Goal: Task Accomplishment & Management: Complete application form

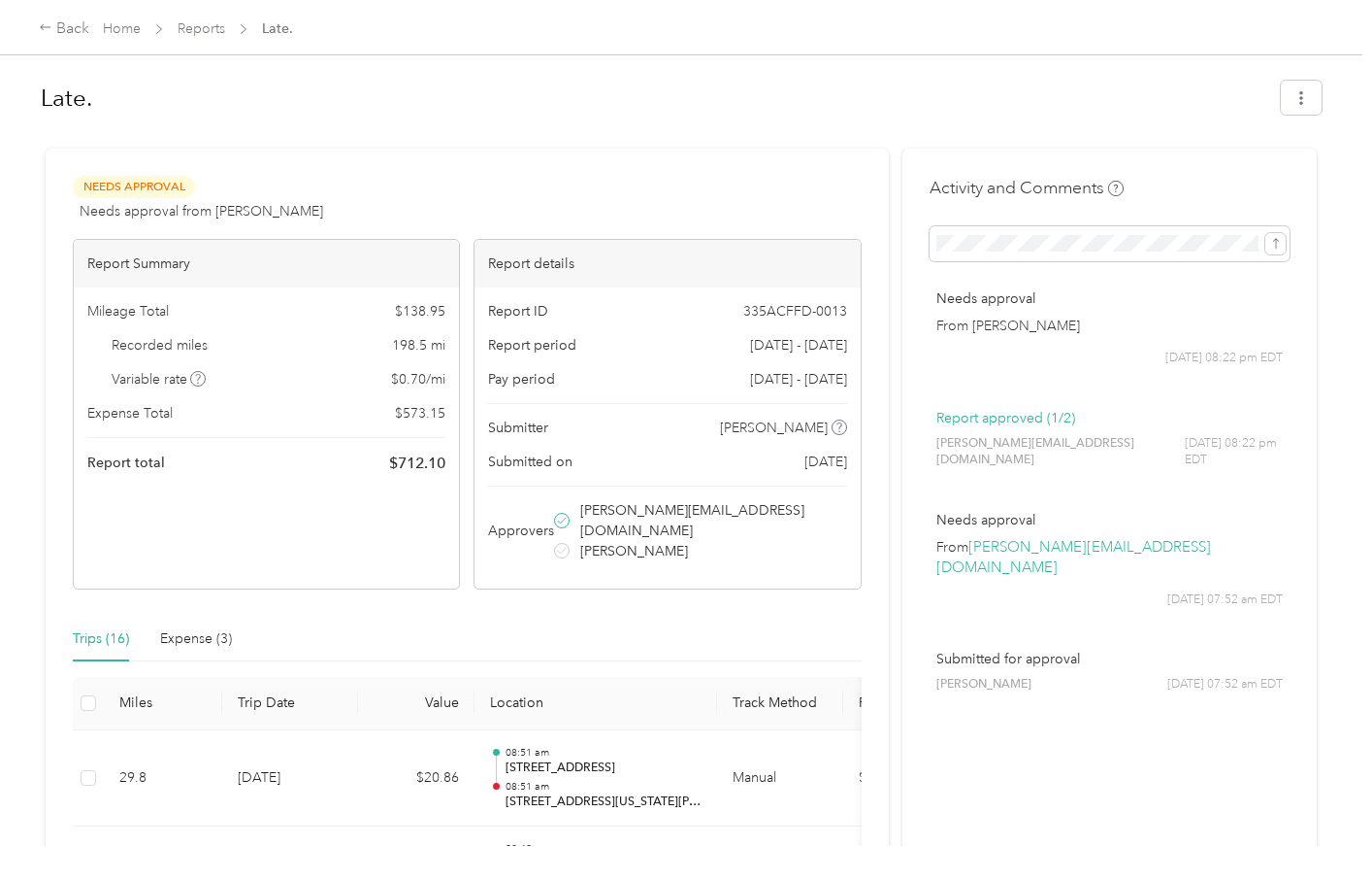
scroll to position [443, 0]
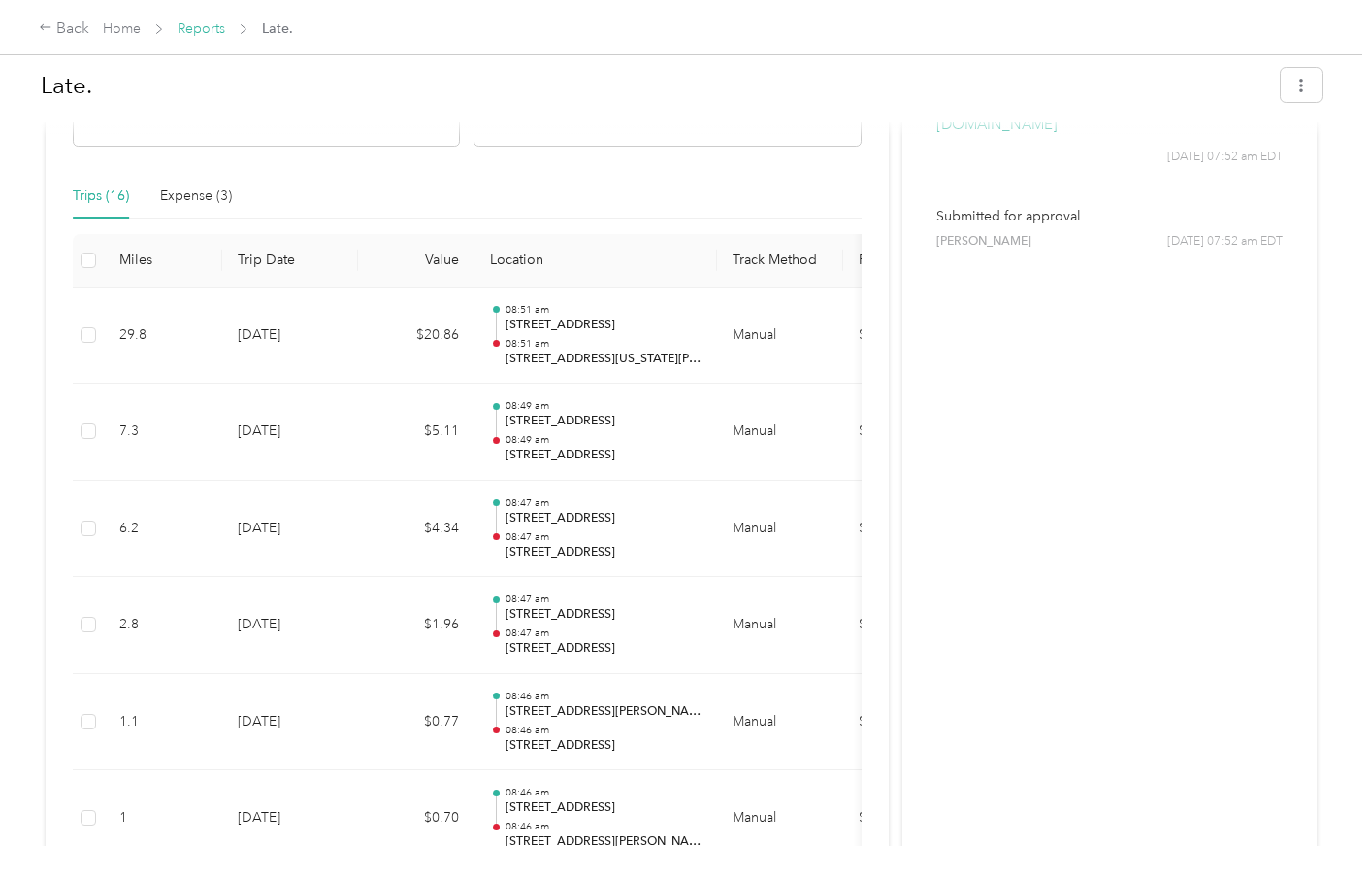
click at [206, 30] on link "Reports" at bounding box center [202, 29] width 48 height 17
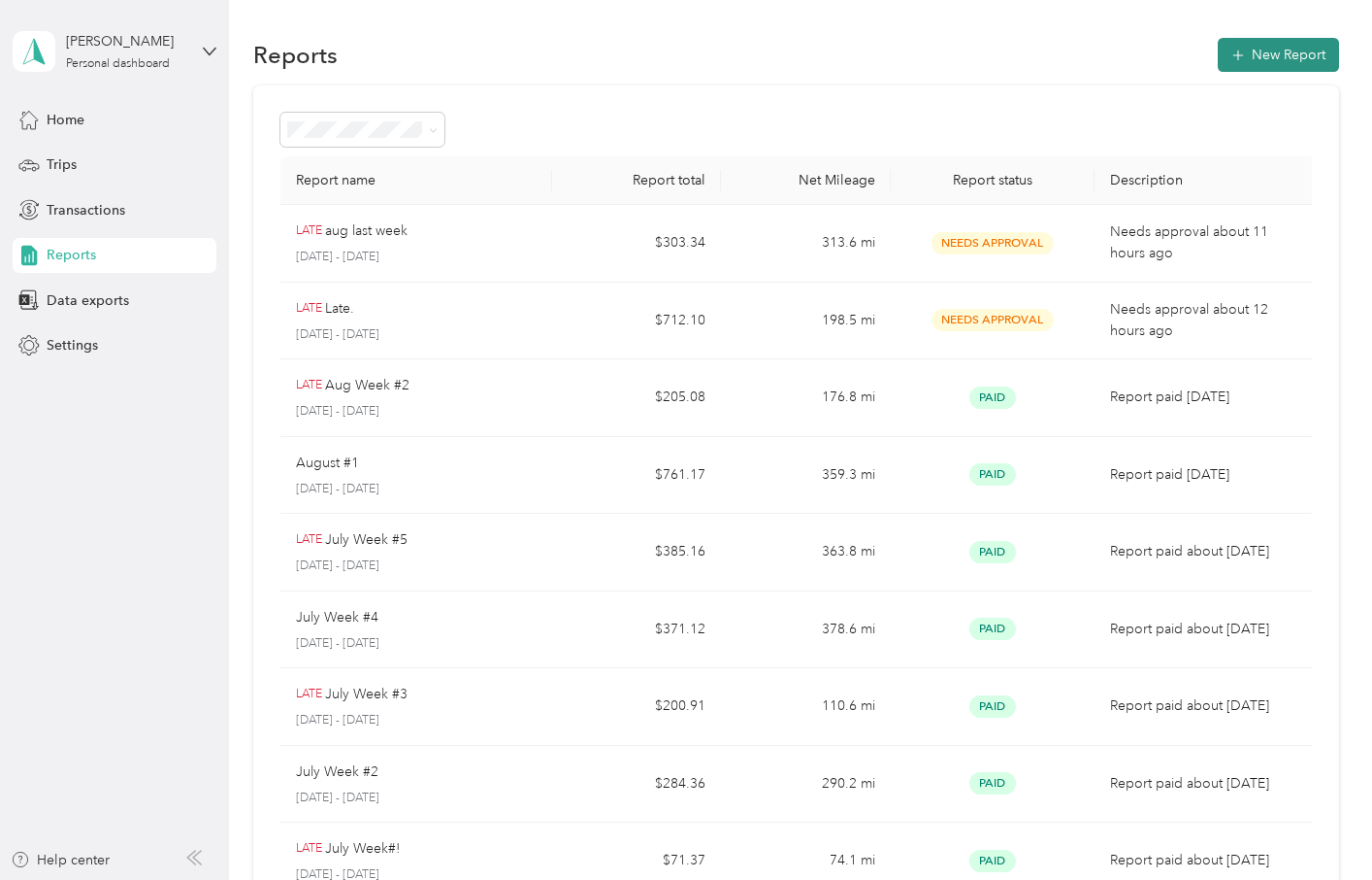
click at [1256, 61] on button "New Report" at bounding box center [1279, 55] width 121 height 34
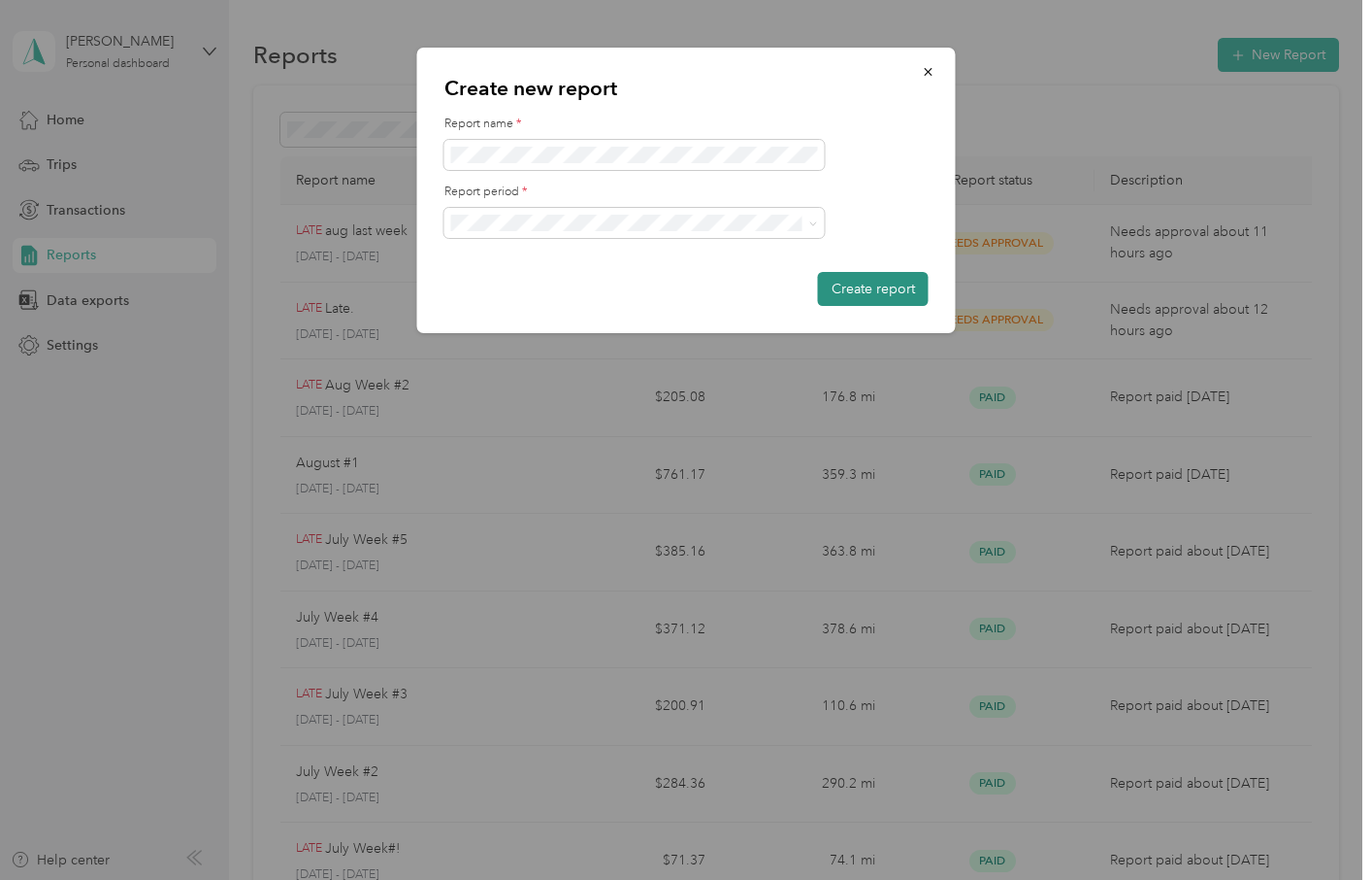
click at [861, 295] on button "Create report" at bounding box center [873, 289] width 110 height 34
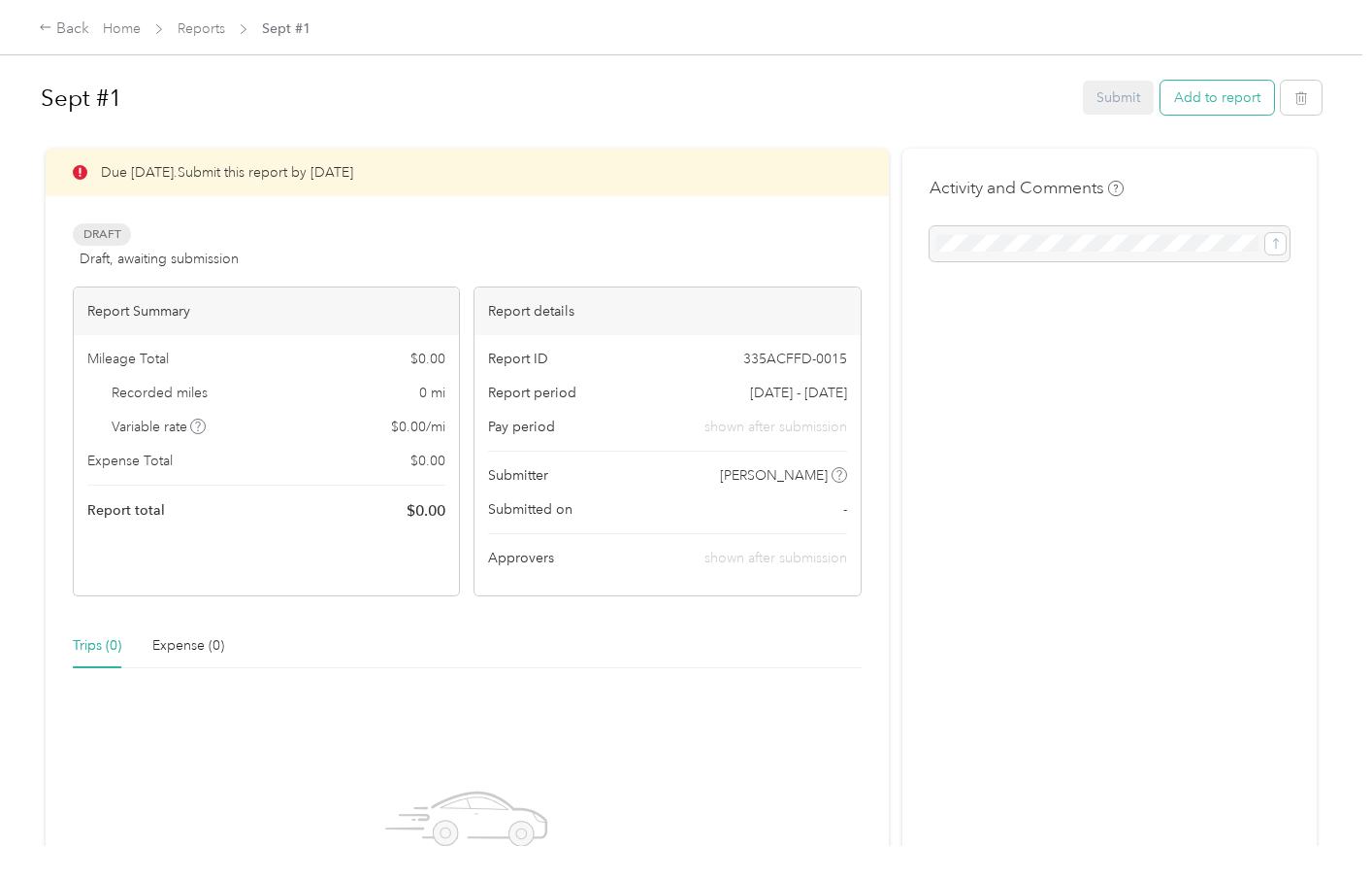
click at [1215, 101] on button "Add to report" at bounding box center [1217, 97] width 113 height 34
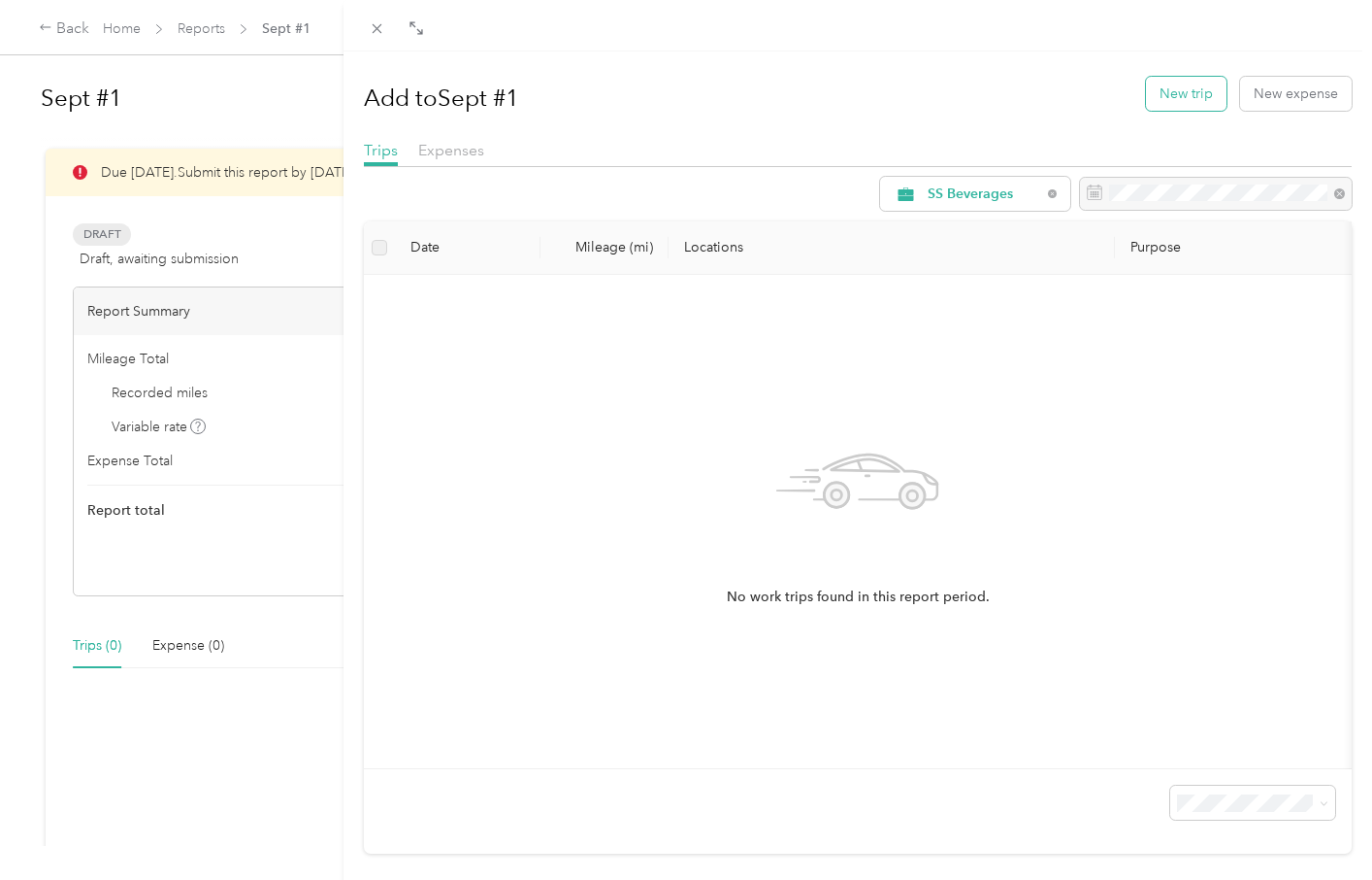
click at [1198, 98] on button "New trip" at bounding box center [1186, 93] width 80 height 34
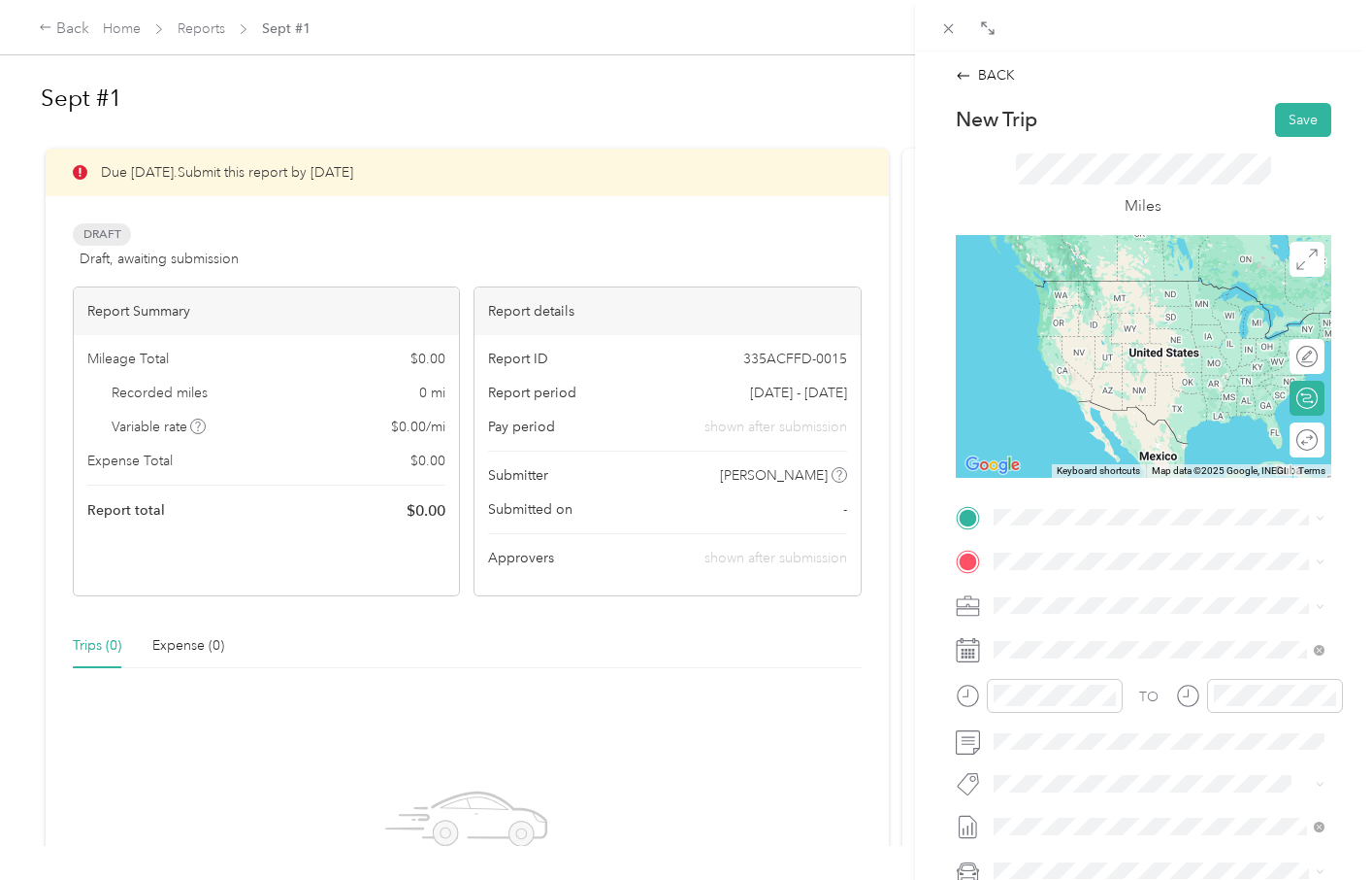
click at [1094, 590] on span "[STREET_ADDRESS][US_STATE][PERSON_NAME][US_STATE]" at bounding box center [1173, 584] width 288 height 34
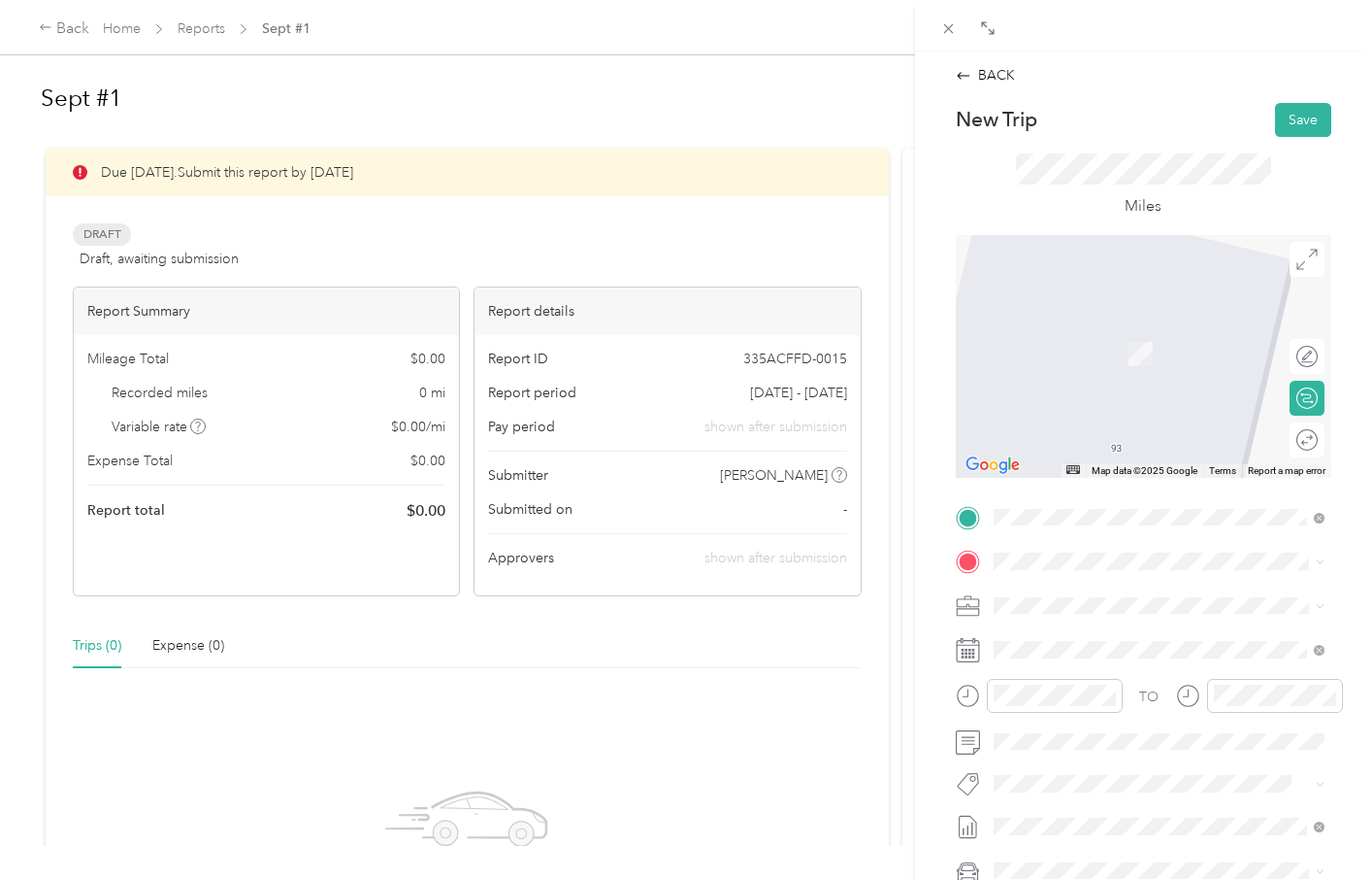
click at [1136, 639] on span "[STREET_ADDRESS][US_STATE]" at bounding box center [1127, 631] width 195 height 18
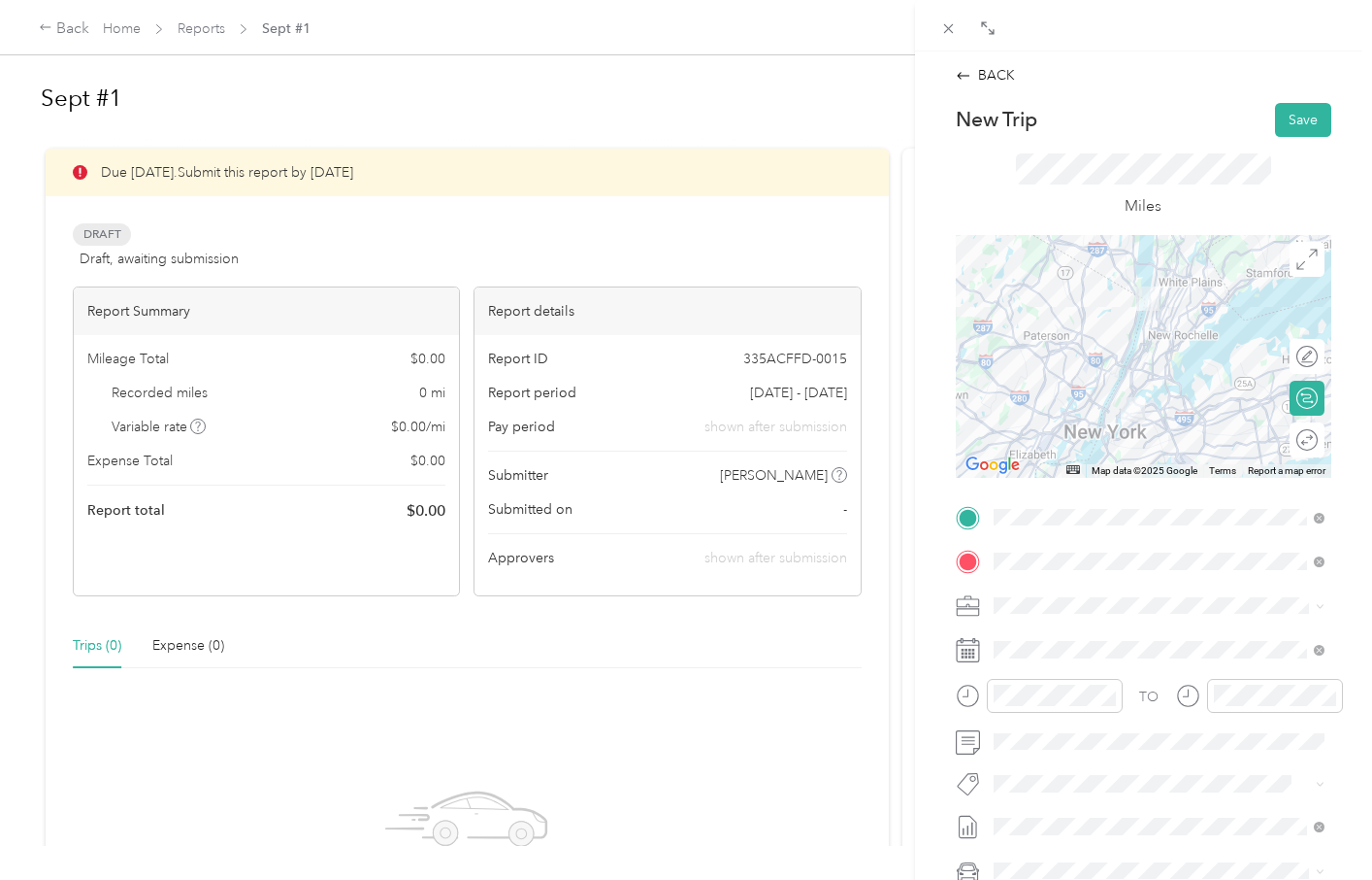
click at [1083, 538] on div "TO Add photo" at bounding box center [1144, 736] width 375 height 469
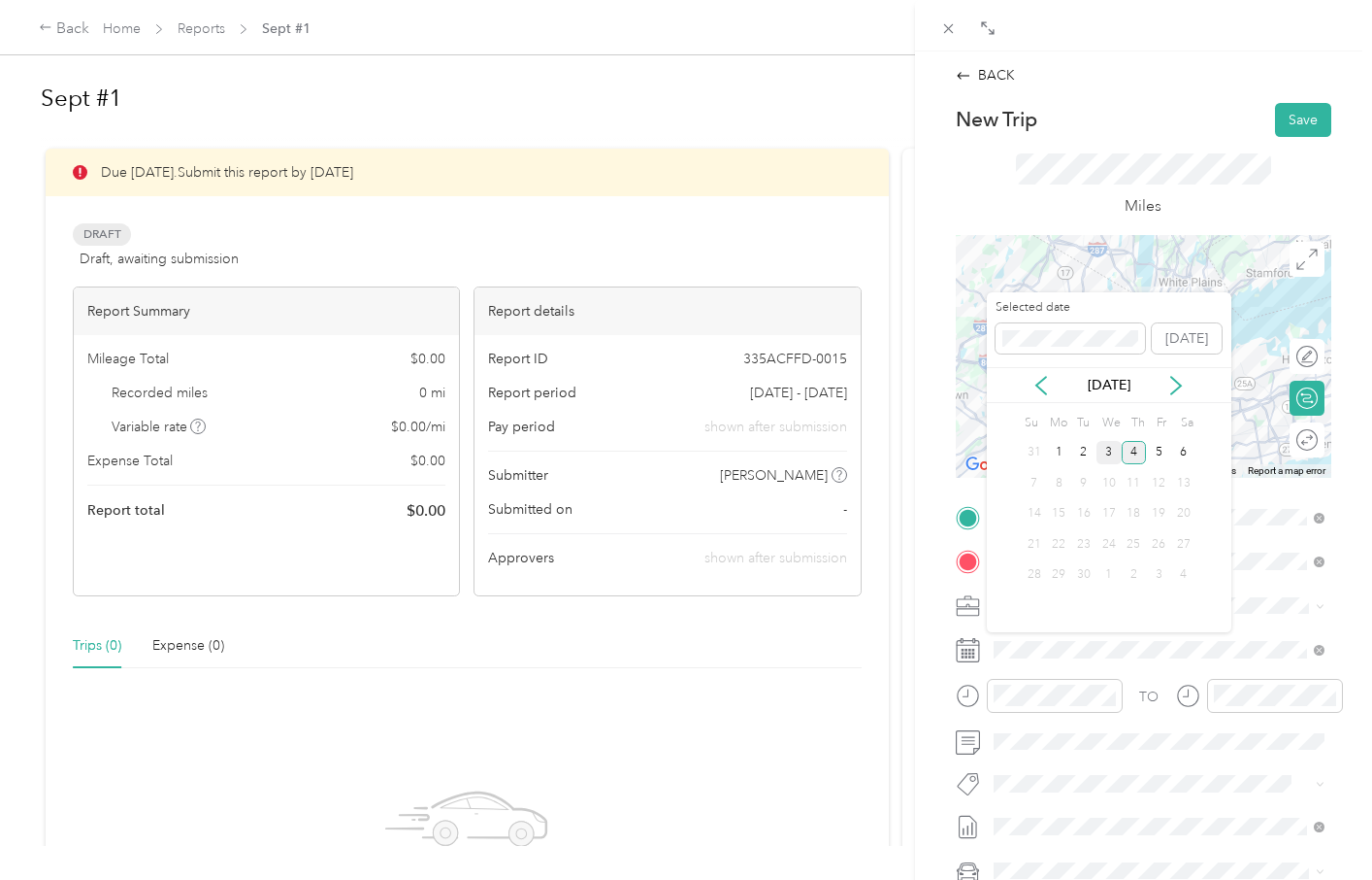
click at [1110, 448] on div "3" at bounding box center [1109, 453] width 25 height 24
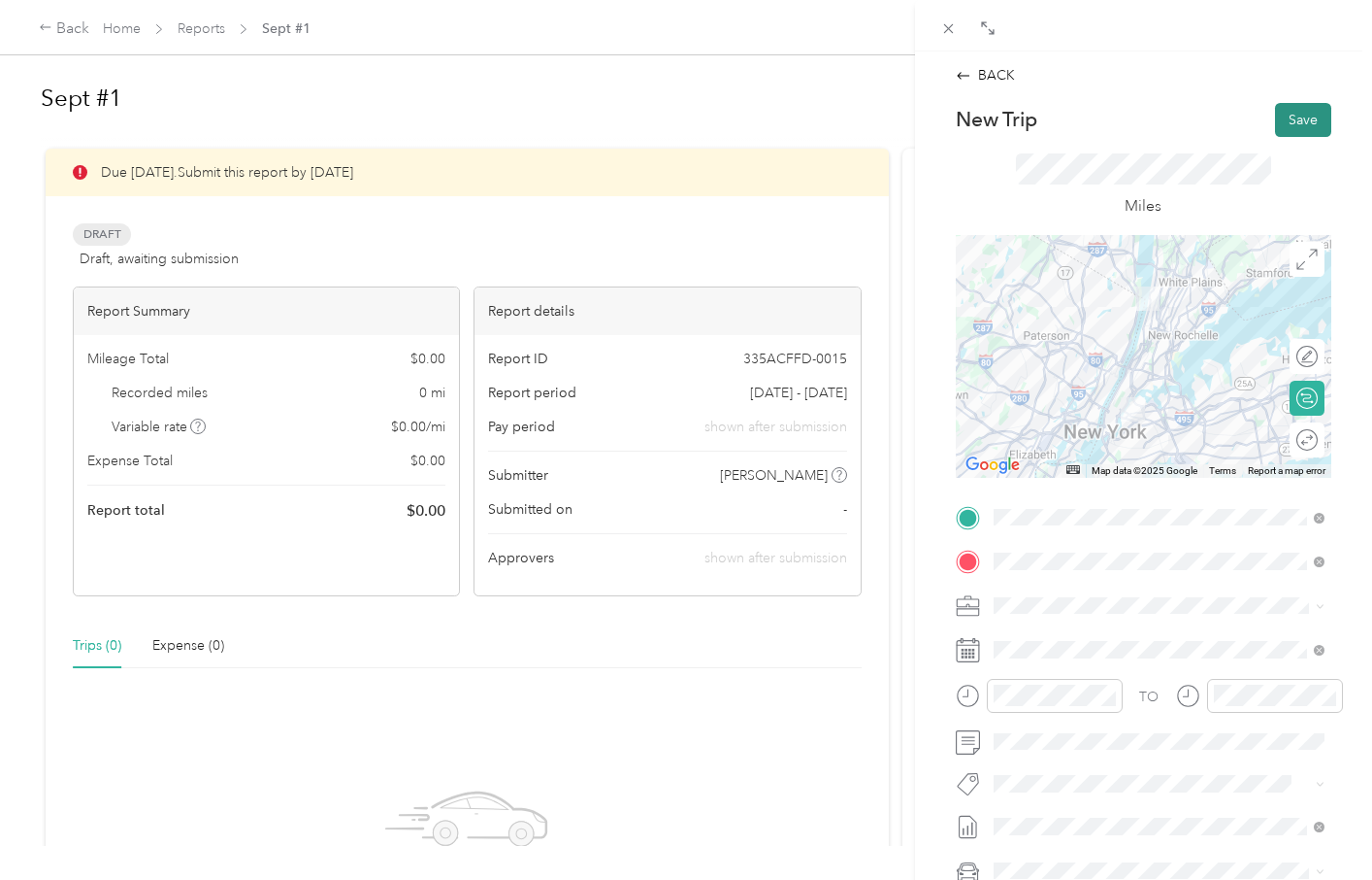
click at [1305, 118] on button "Save" at bounding box center [1303, 120] width 57 height 34
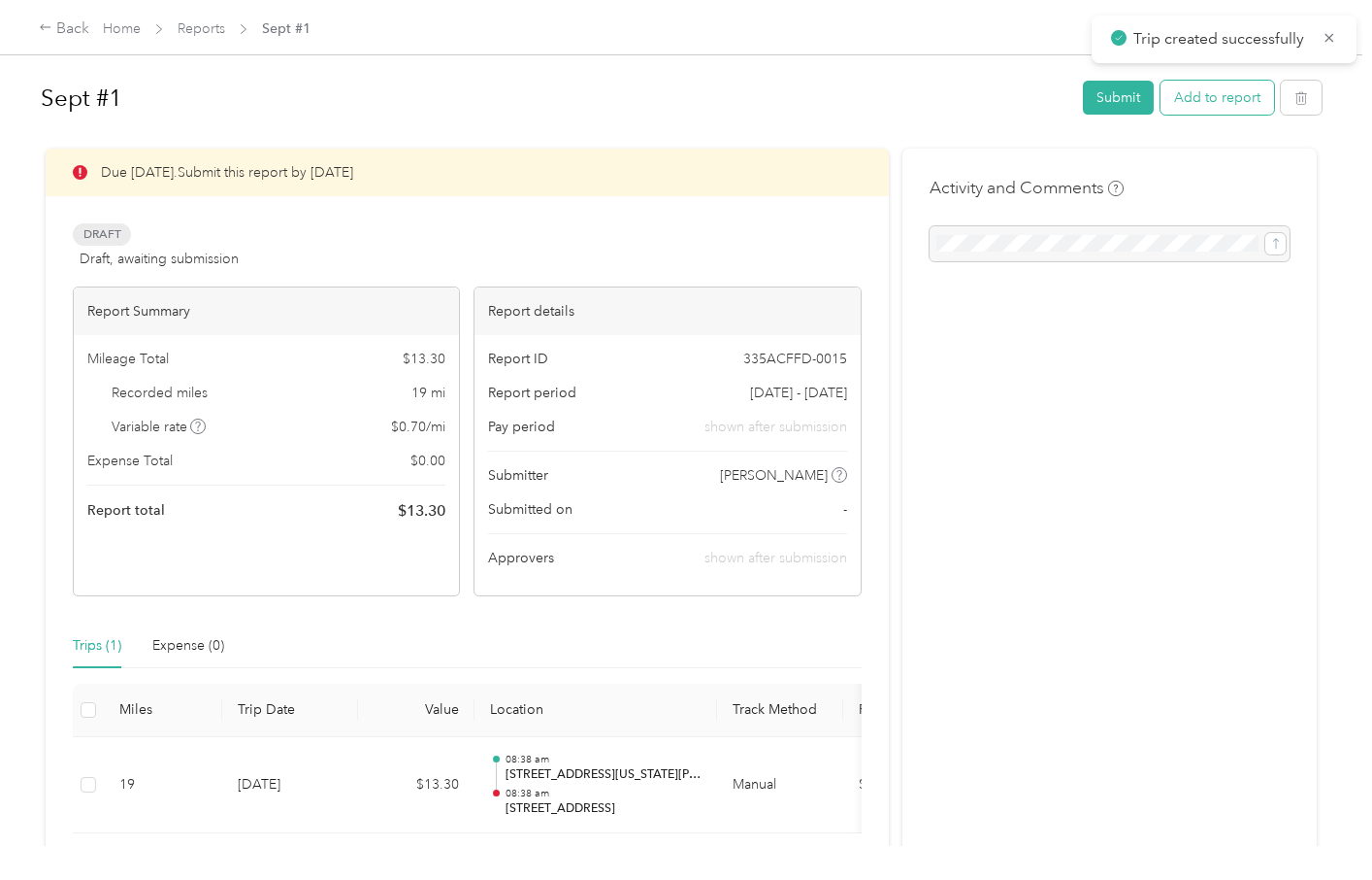
click at [1239, 102] on button "Add to report" at bounding box center [1217, 97] width 113 height 34
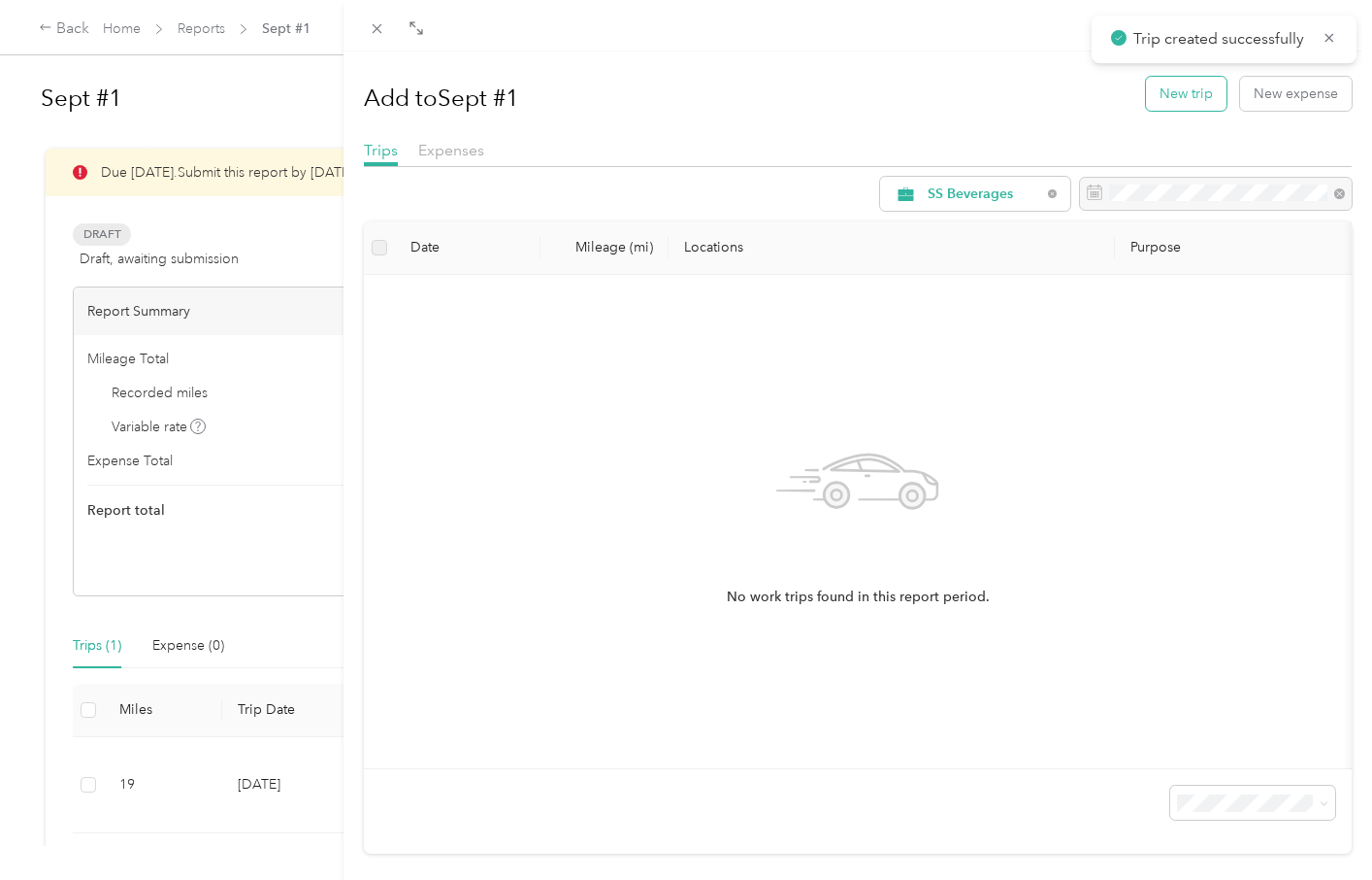
click at [1189, 93] on button "New trip" at bounding box center [1186, 93] width 80 height 34
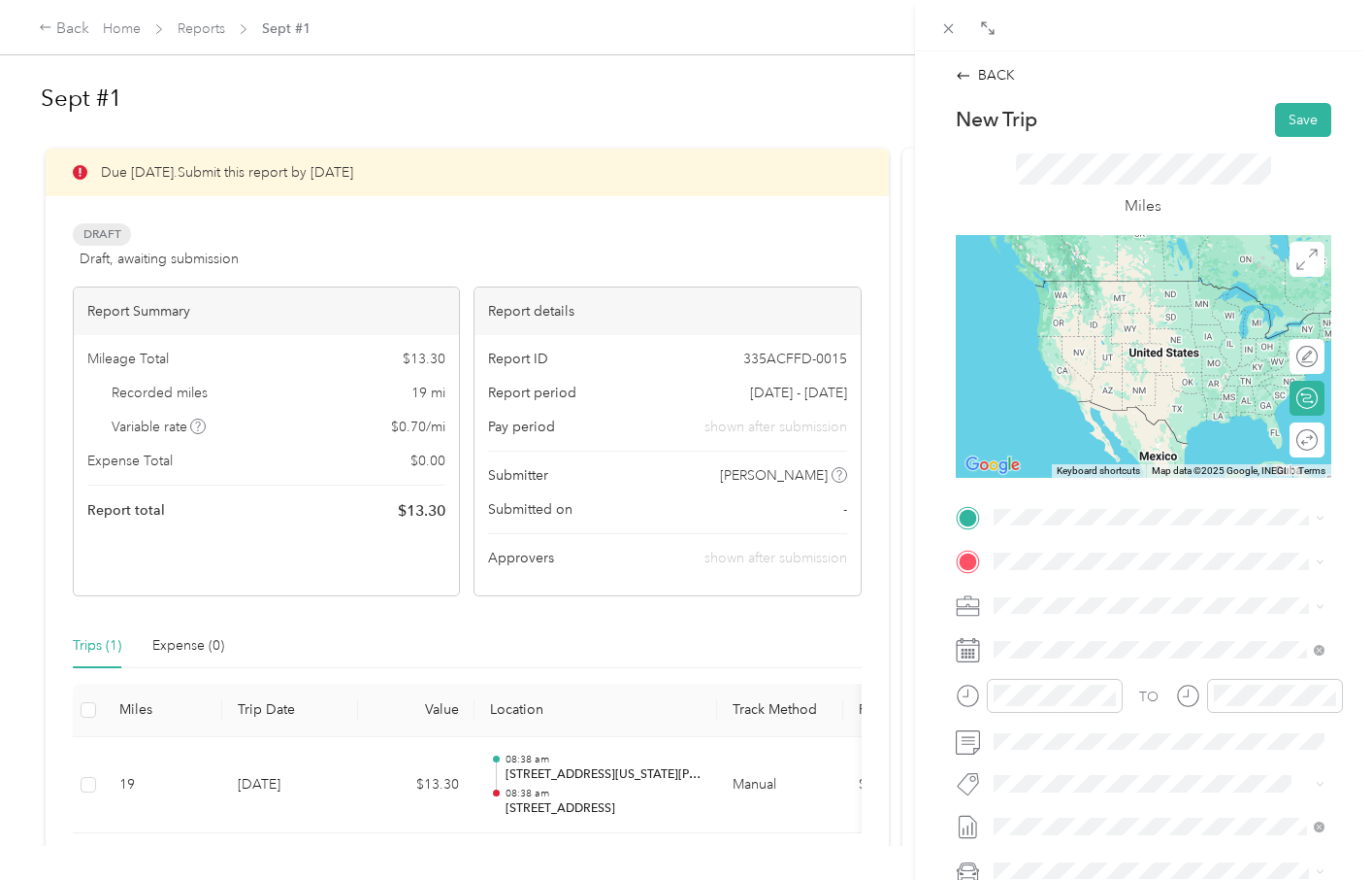
click at [1051, 589] on span "[STREET_ADDRESS][US_STATE]" at bounding box center [1127, 587] width 195 height 18
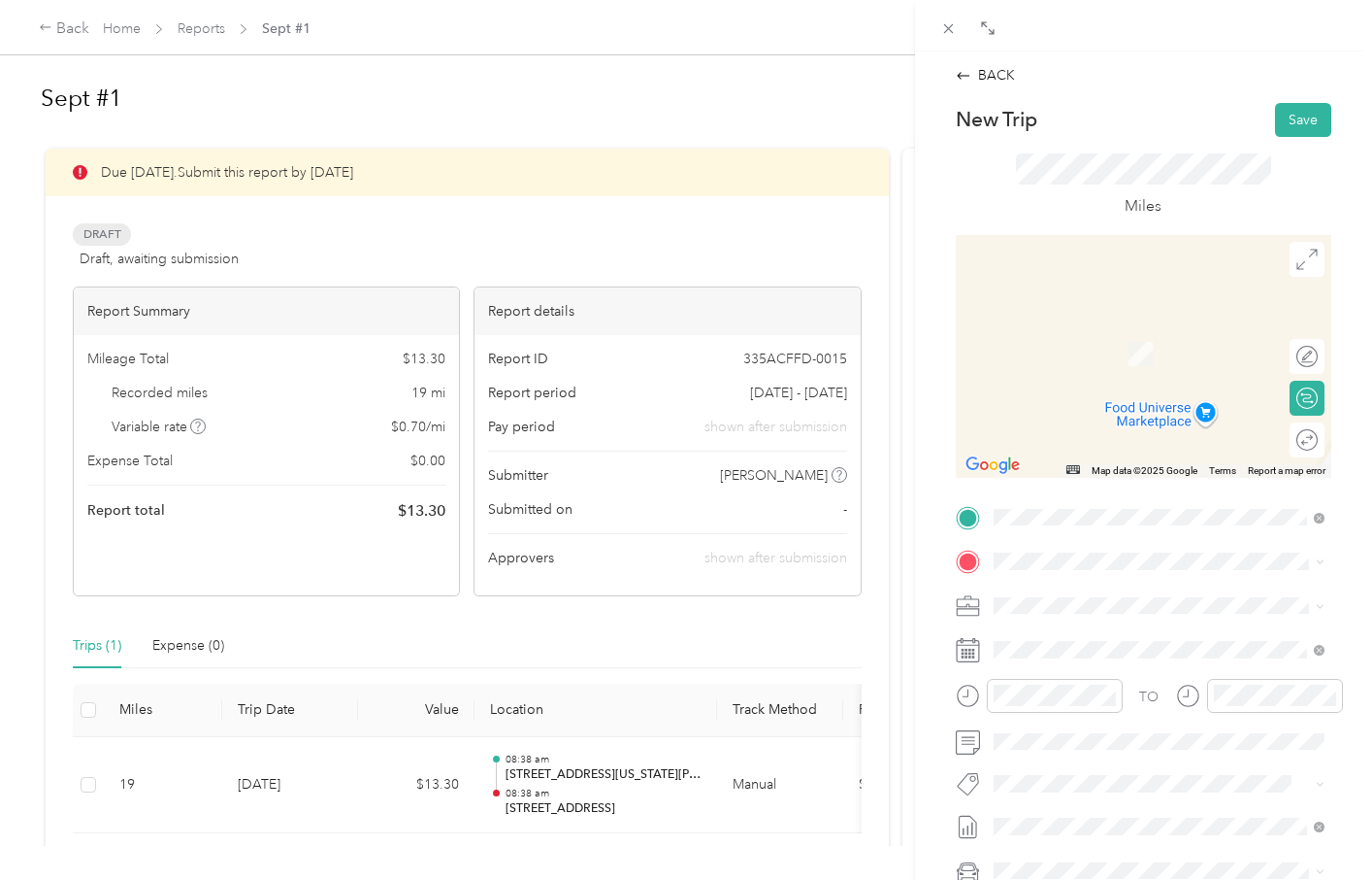
click at [1062, 637] on span "[STREET_ADDRESS][PERSON_NAME][US_STATE]" at bounding box center [1173, 633] width 288 height 34
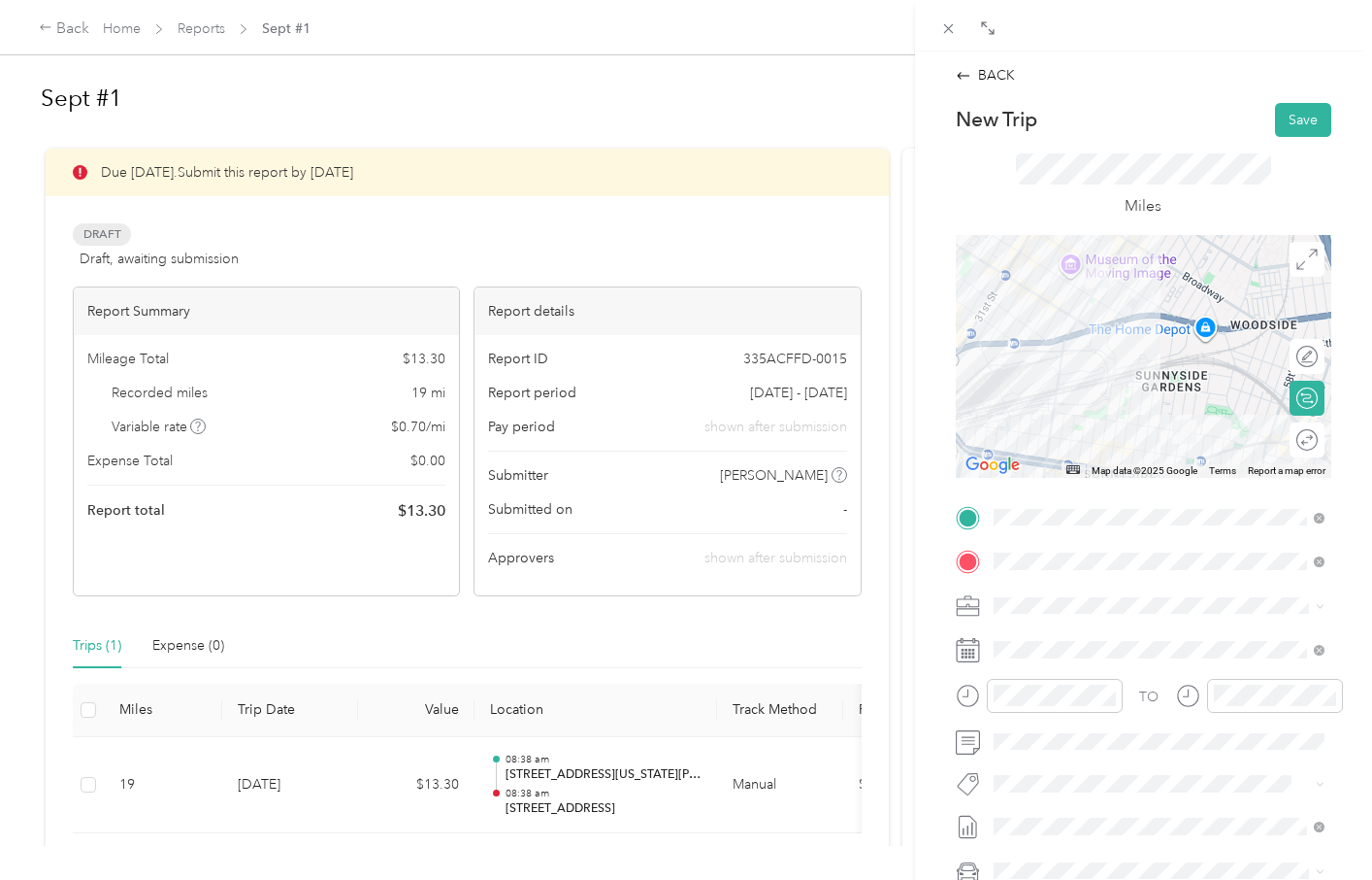
click at [1194, 535] on div "TO Add photo" at bounding box center [1144, 736] width 375 height 469
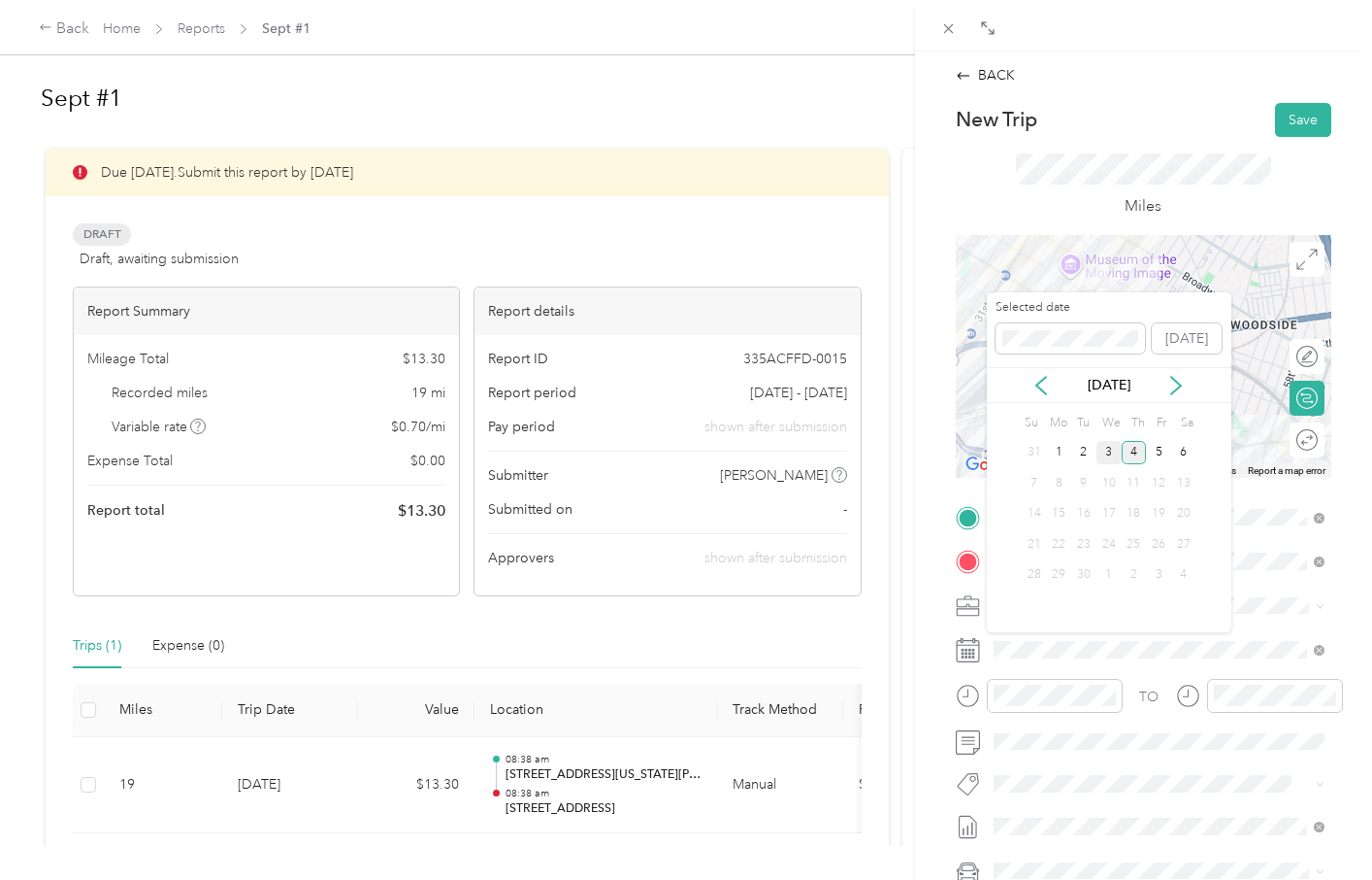
click at [1111, 454] on div "3" at bounding box center [1109, 453] width 25 height 24
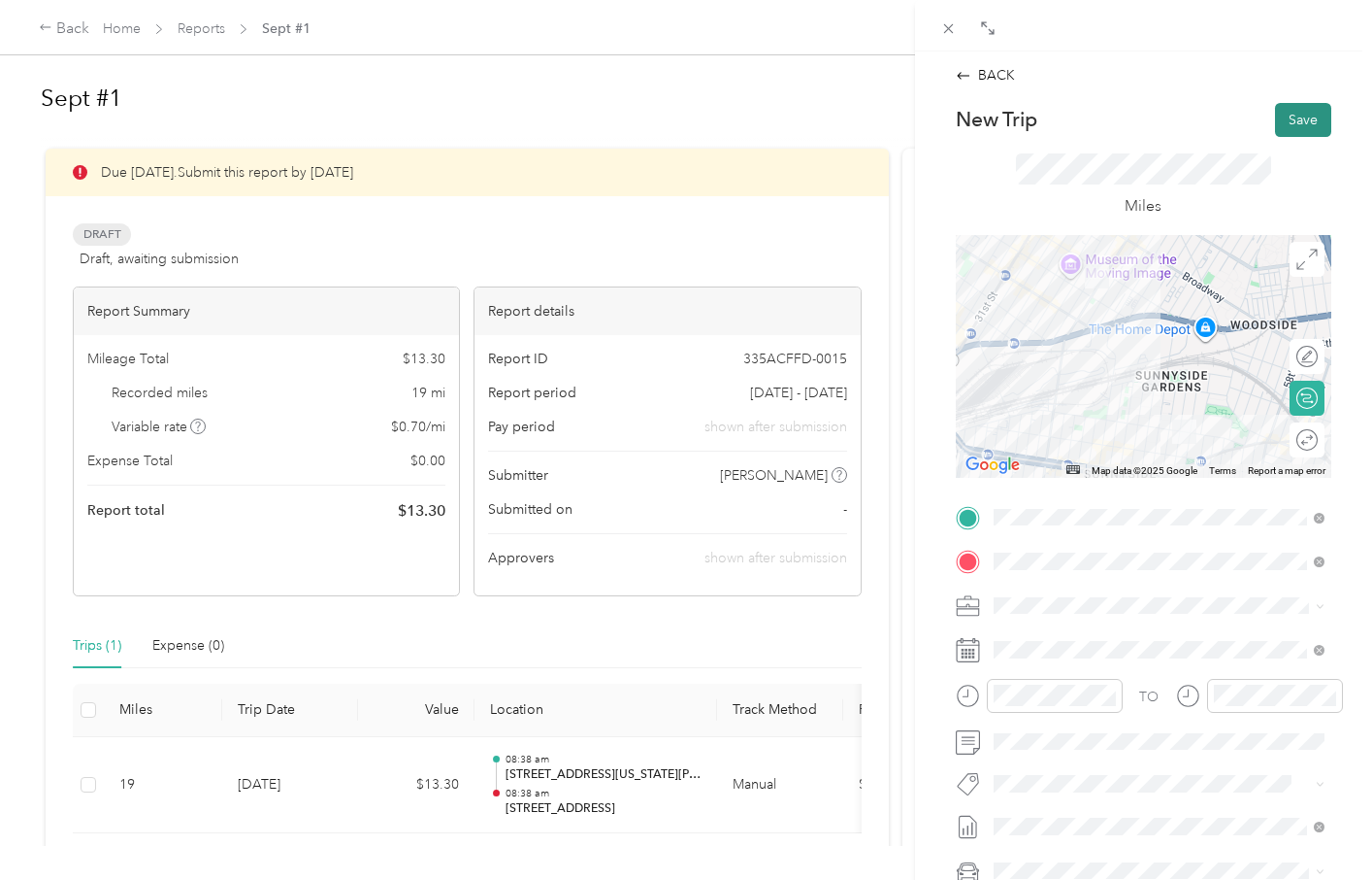
click at [1302, 116] on button "Save" at bounding box center [1303, 120] width 57 height 34
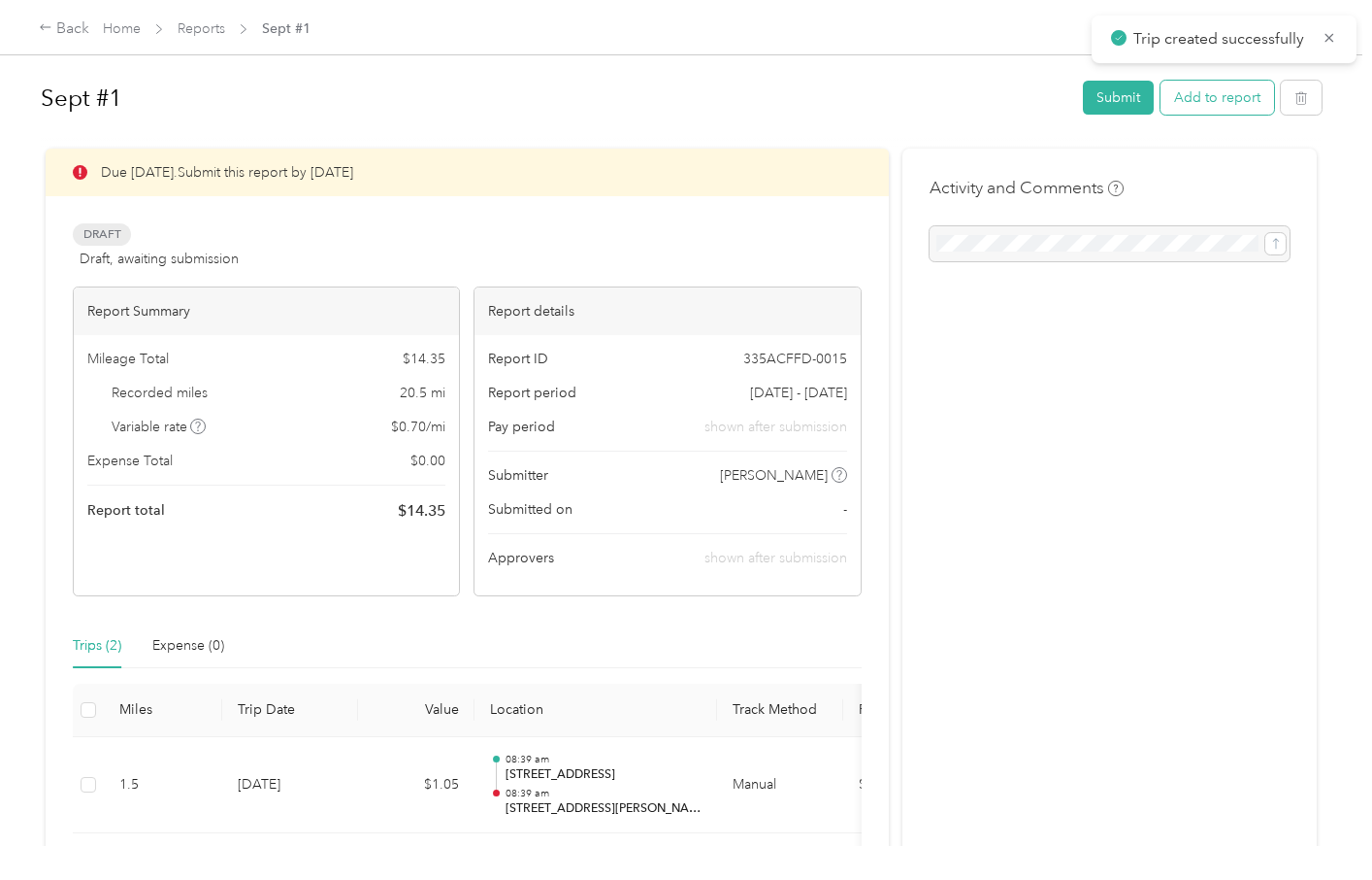
click at [1246, 103] on button "Add to report" at bounding box center [1217, 97] width 113 height 34
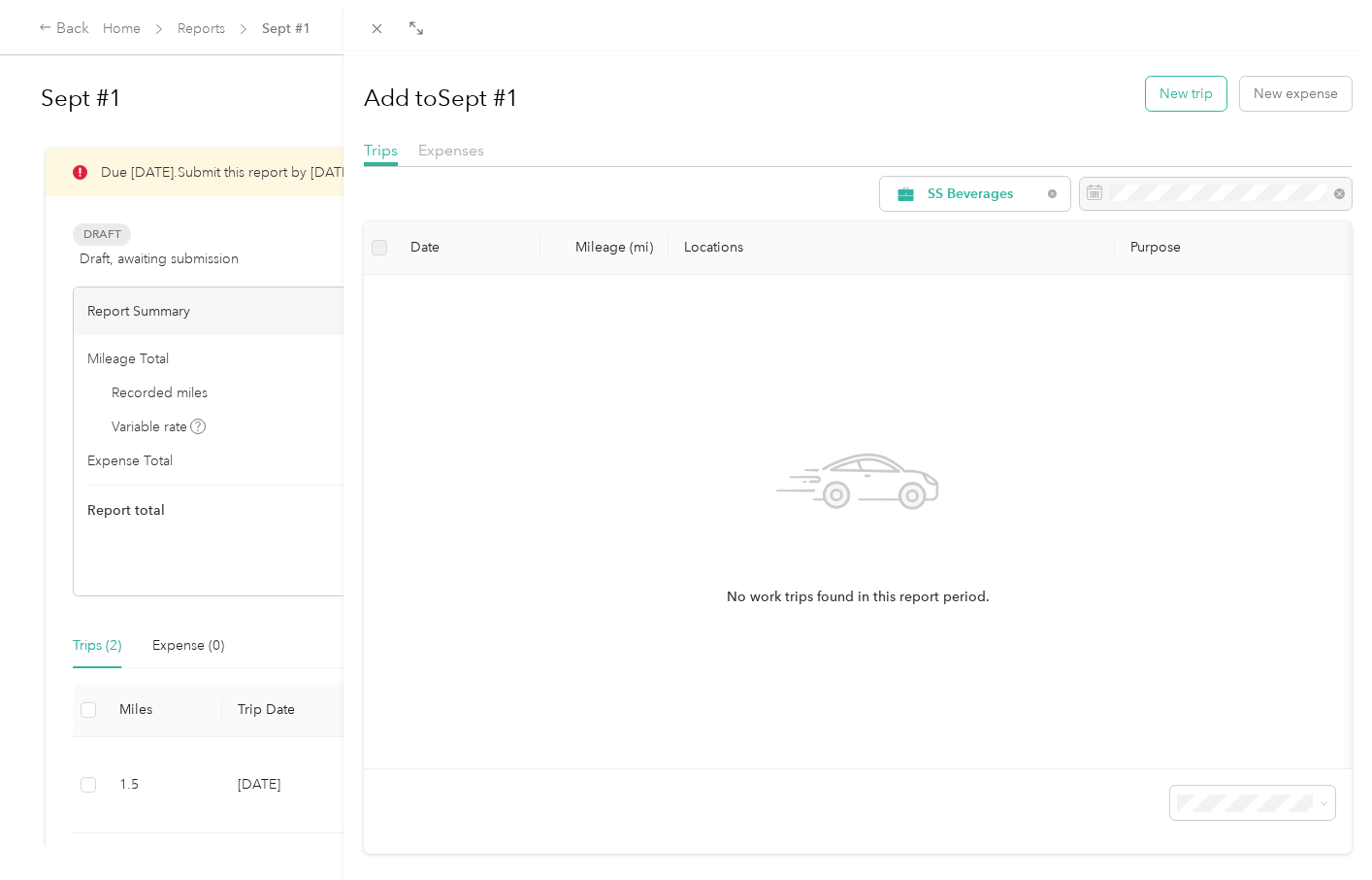
click at [1195, 98] on button "New trip" at bounding box center [1186, 93] width 80 height 34
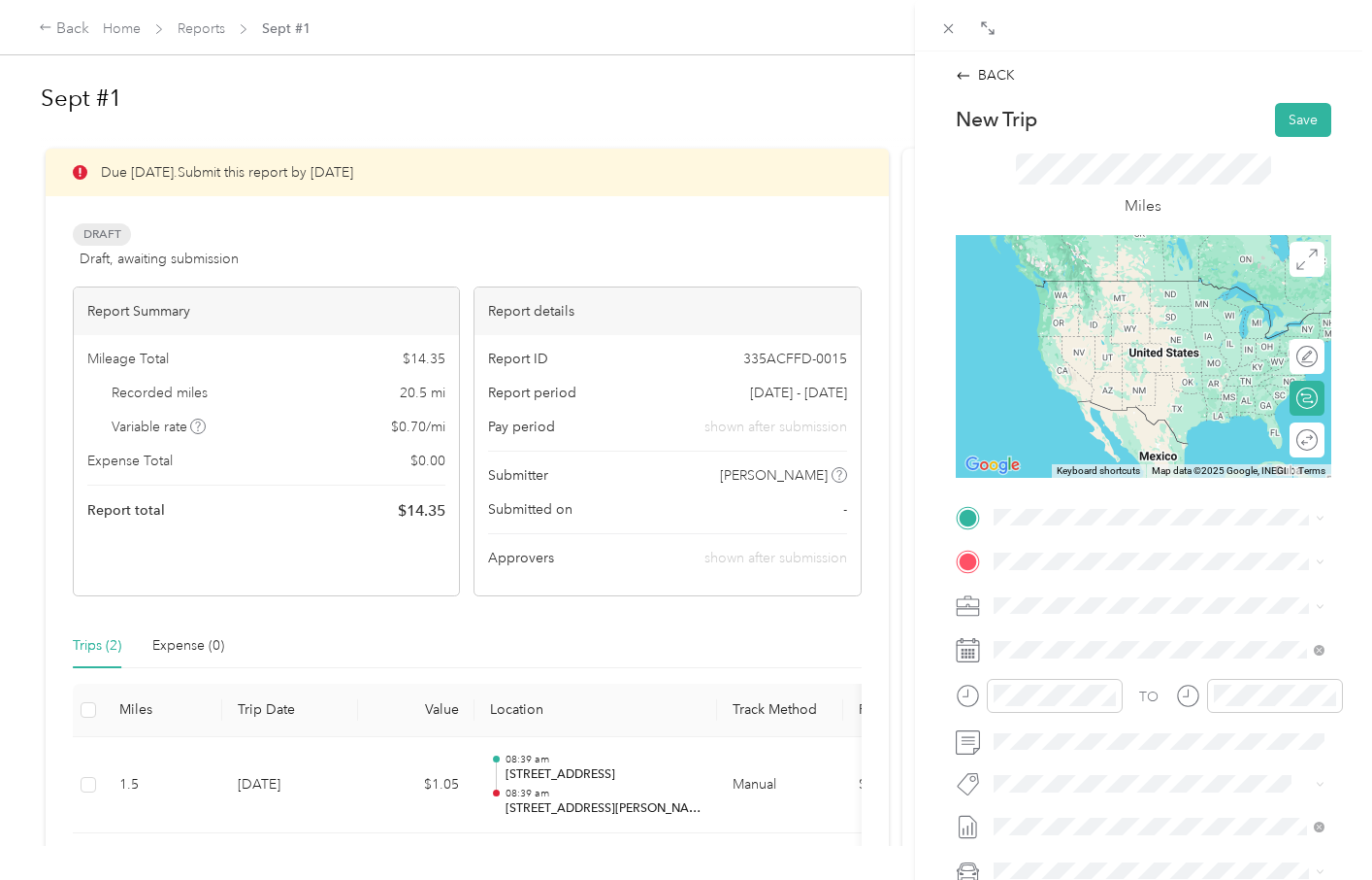
click at [1082, 593] on span "[STREET_ADDRESS][PERSON_NAME][US_STATE]" at bounding box center [1173, 592] width 288 height 34
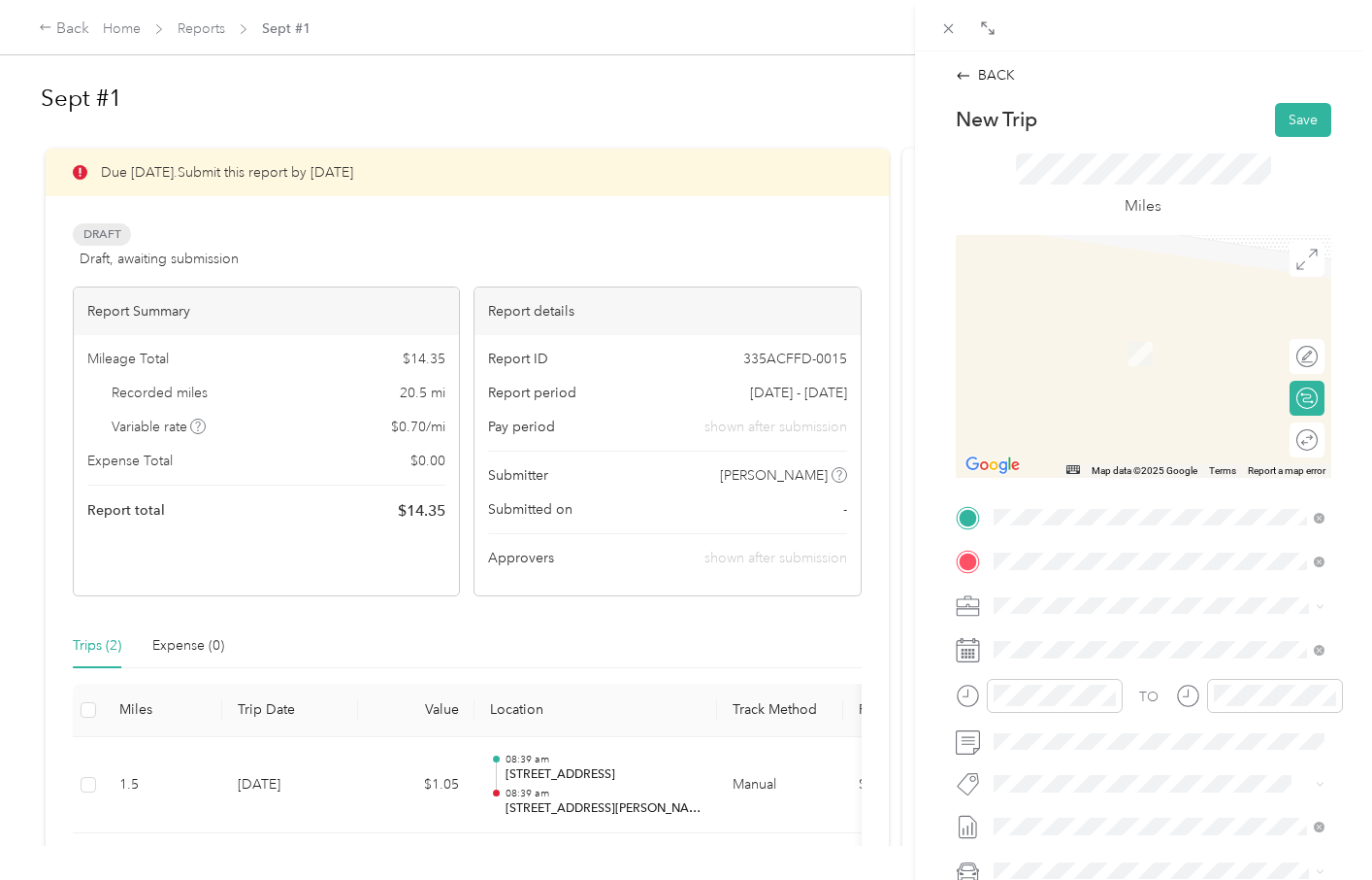
click at [1087, 633] on span "[STREET_ADDRESS][US_STATE]" at bounding box center [1127, 632] width 195 height 18
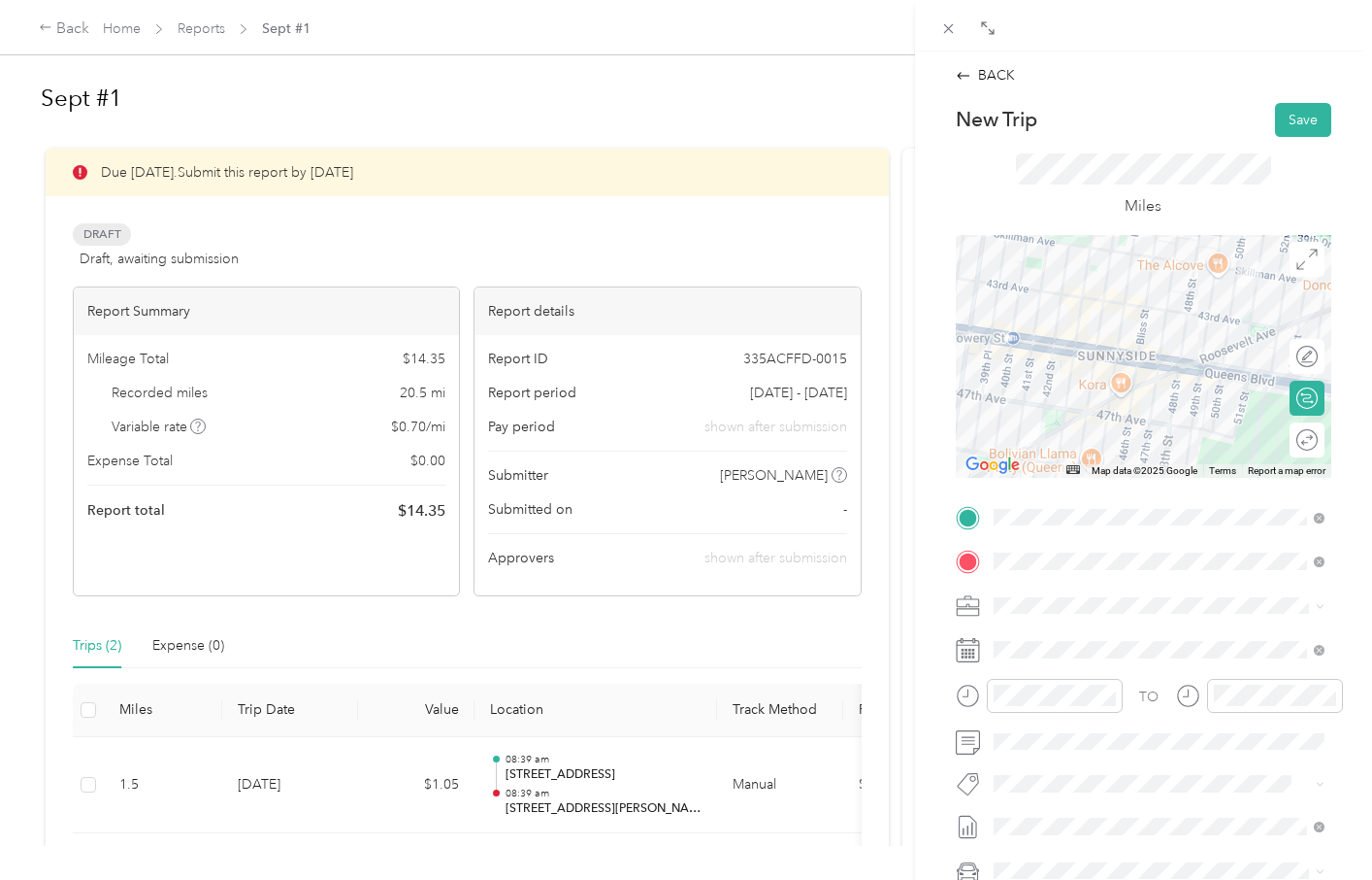
click at [1174, 497] on div "New Trip Save This trip cannot be edited because it is either under review, app…" at bounding box center [1144, 537] width 375 height 868
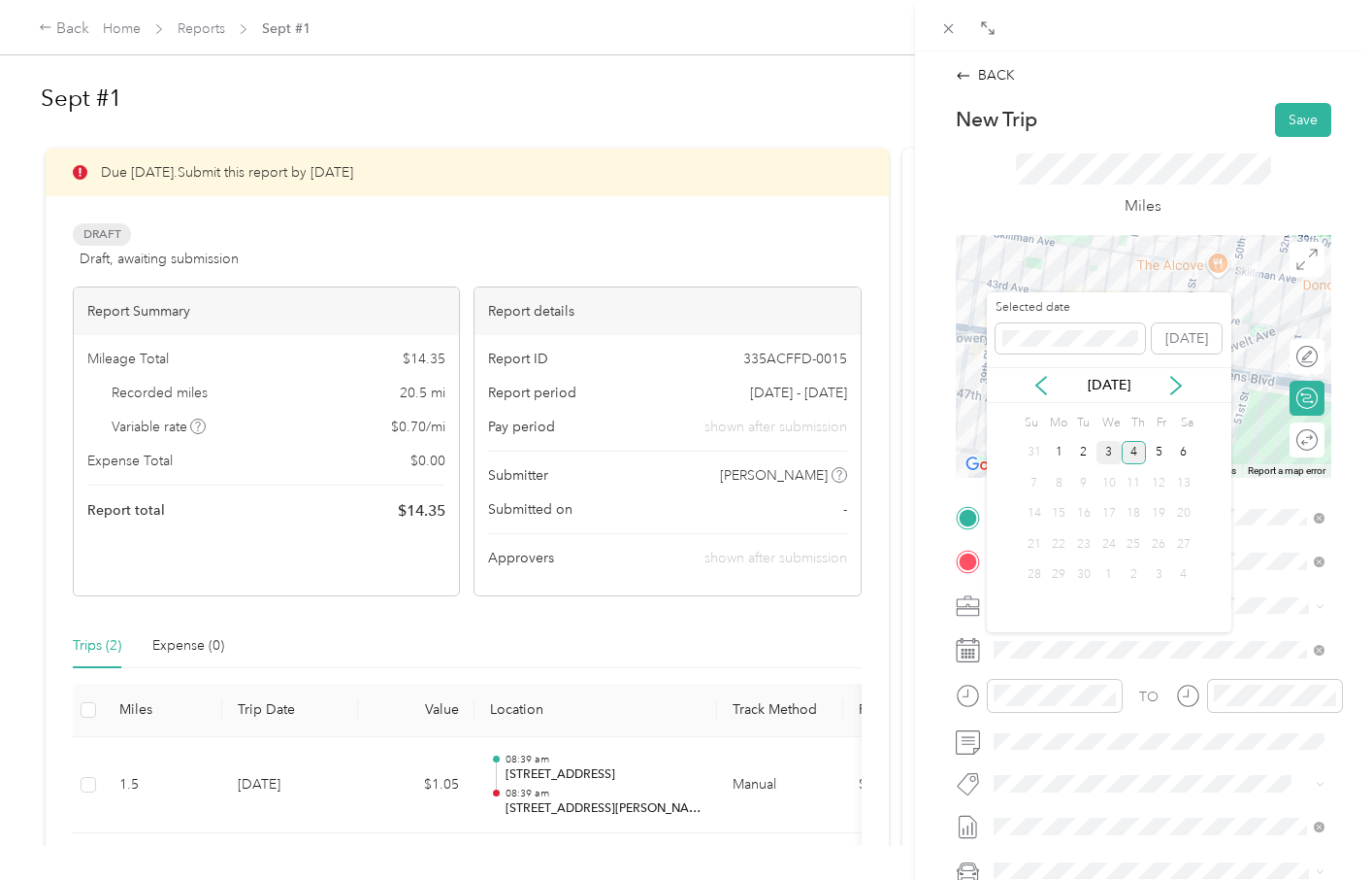
click at [1112, 453] on div "3" at bounding box center [1109, 453] width 25 height 24
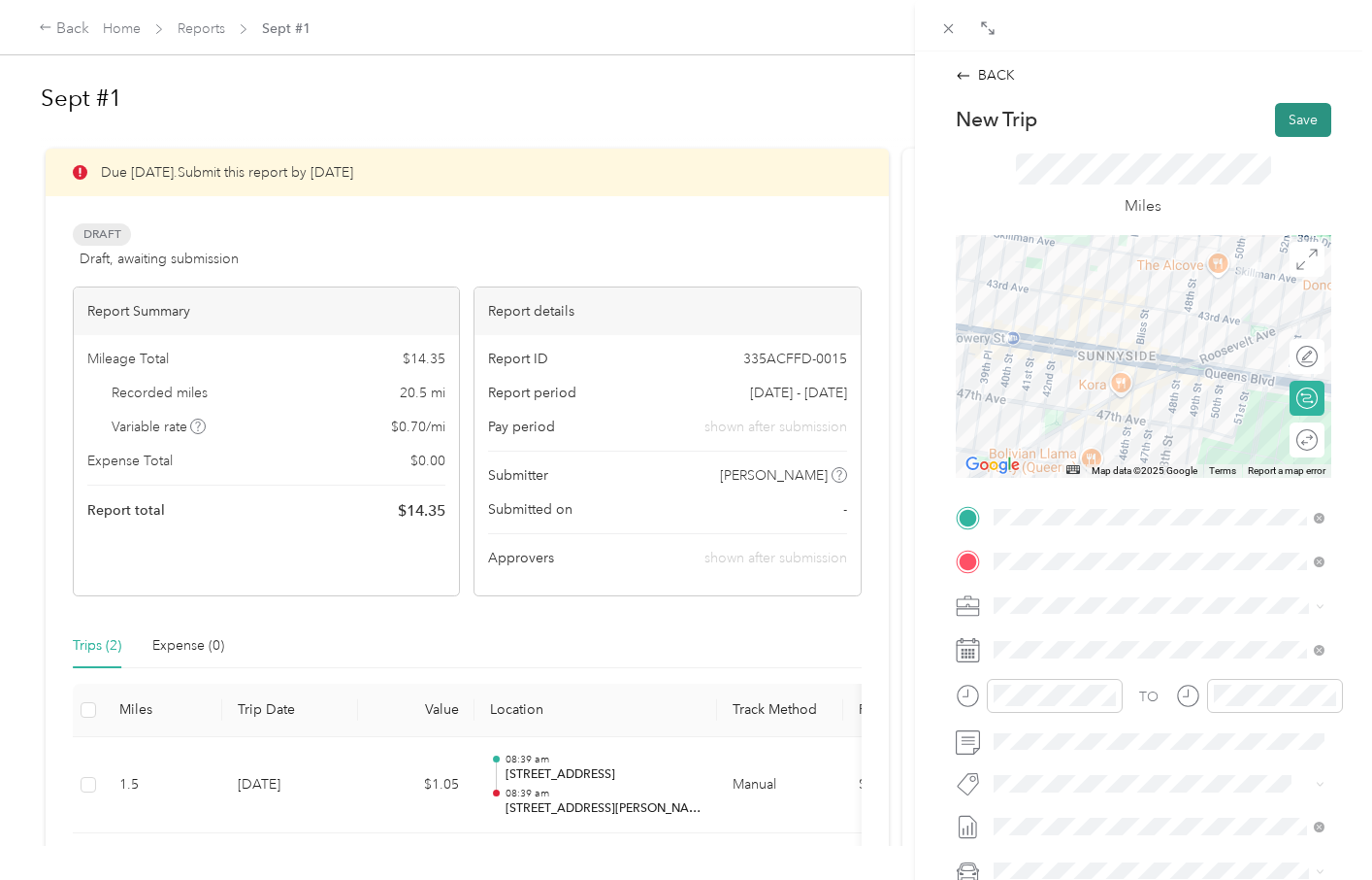
click at [1296, 126] on button "Save" at bounding box center [1303, 120] width 57 height 34
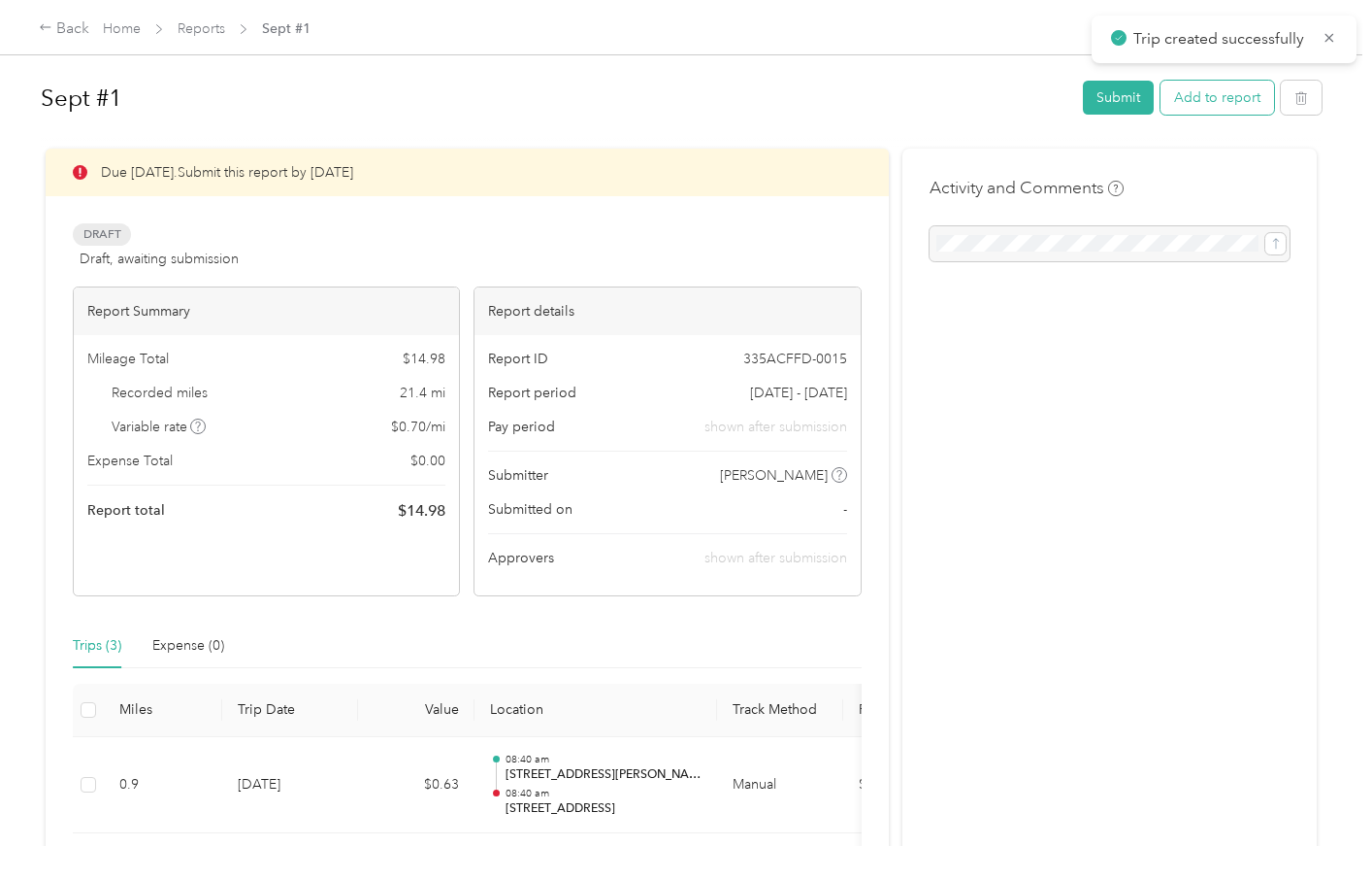
click at [1234, 108] on button "Add to report" at bounding box center [1217, 97] width 113 height 34
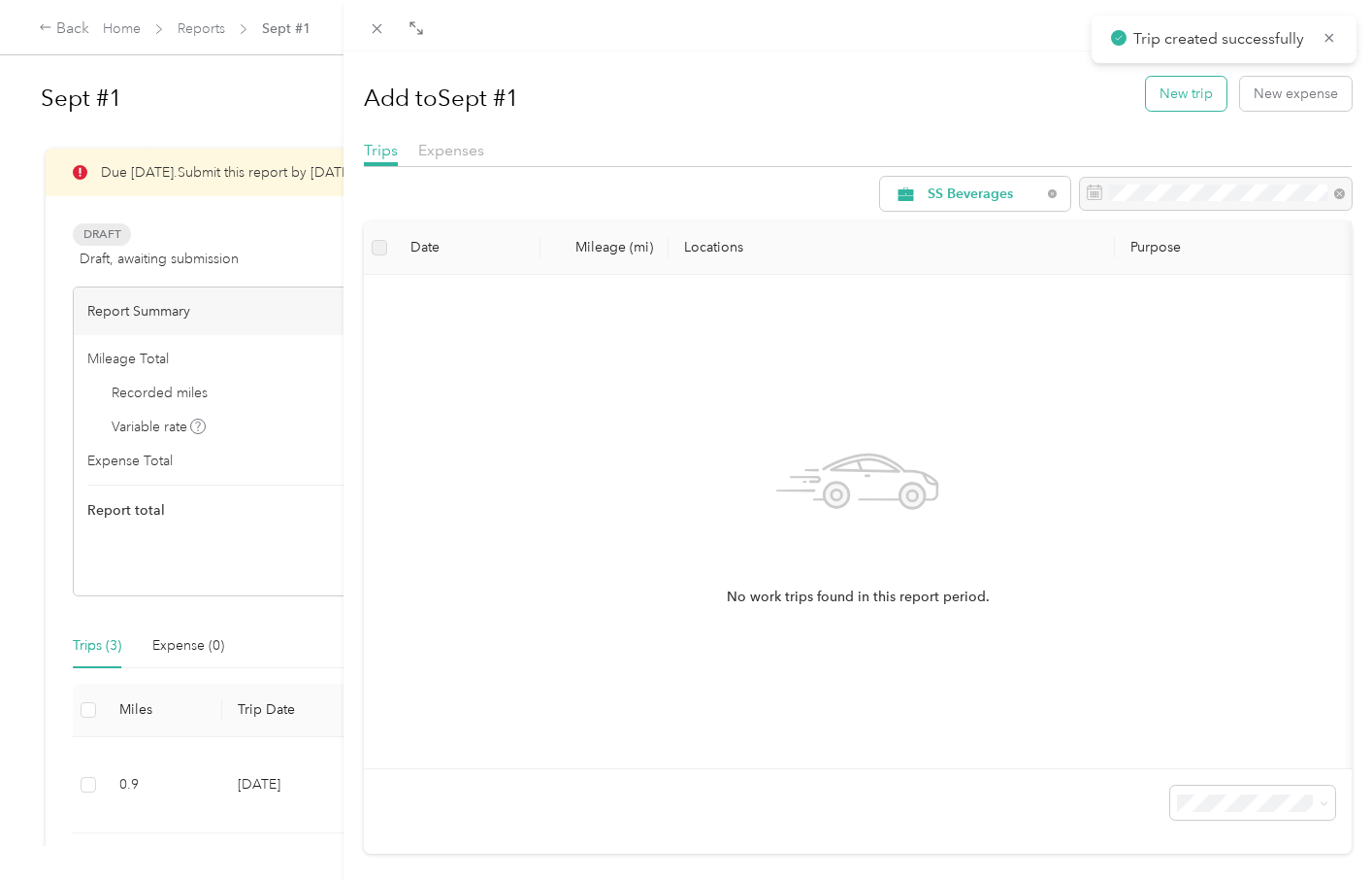
click at [1174, 102] on button "New trip" at bounding box center [1186, 93] width 80 height 34
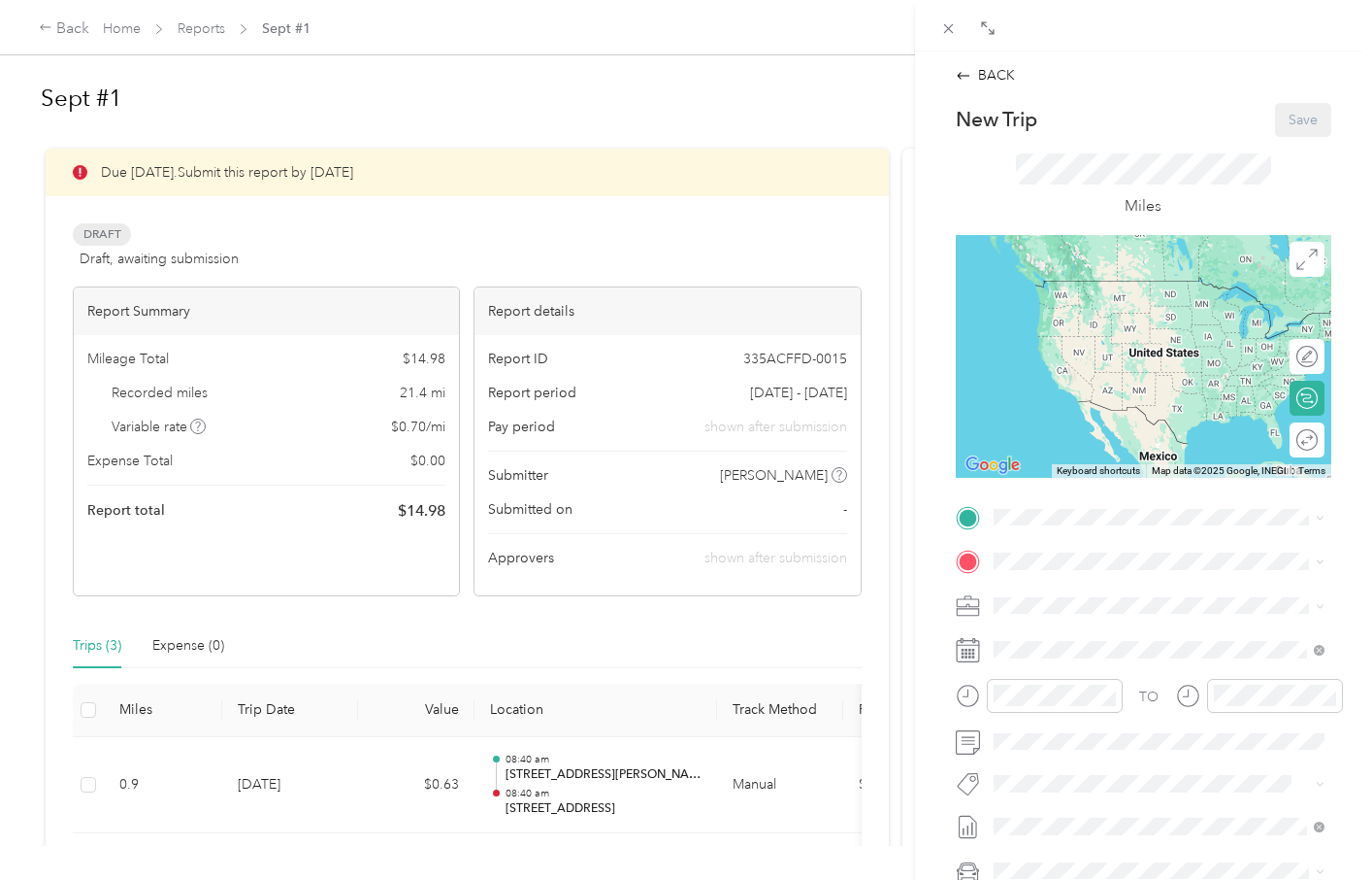
click at [1053, 532] on div "TO Add photo" at bounding box center [1144, 736] width 375 height 469
click at [1059, 593] on span "[STREET_ADDRESS][US_STATE]" at bounding box center [1127, 588] width 195 height 18
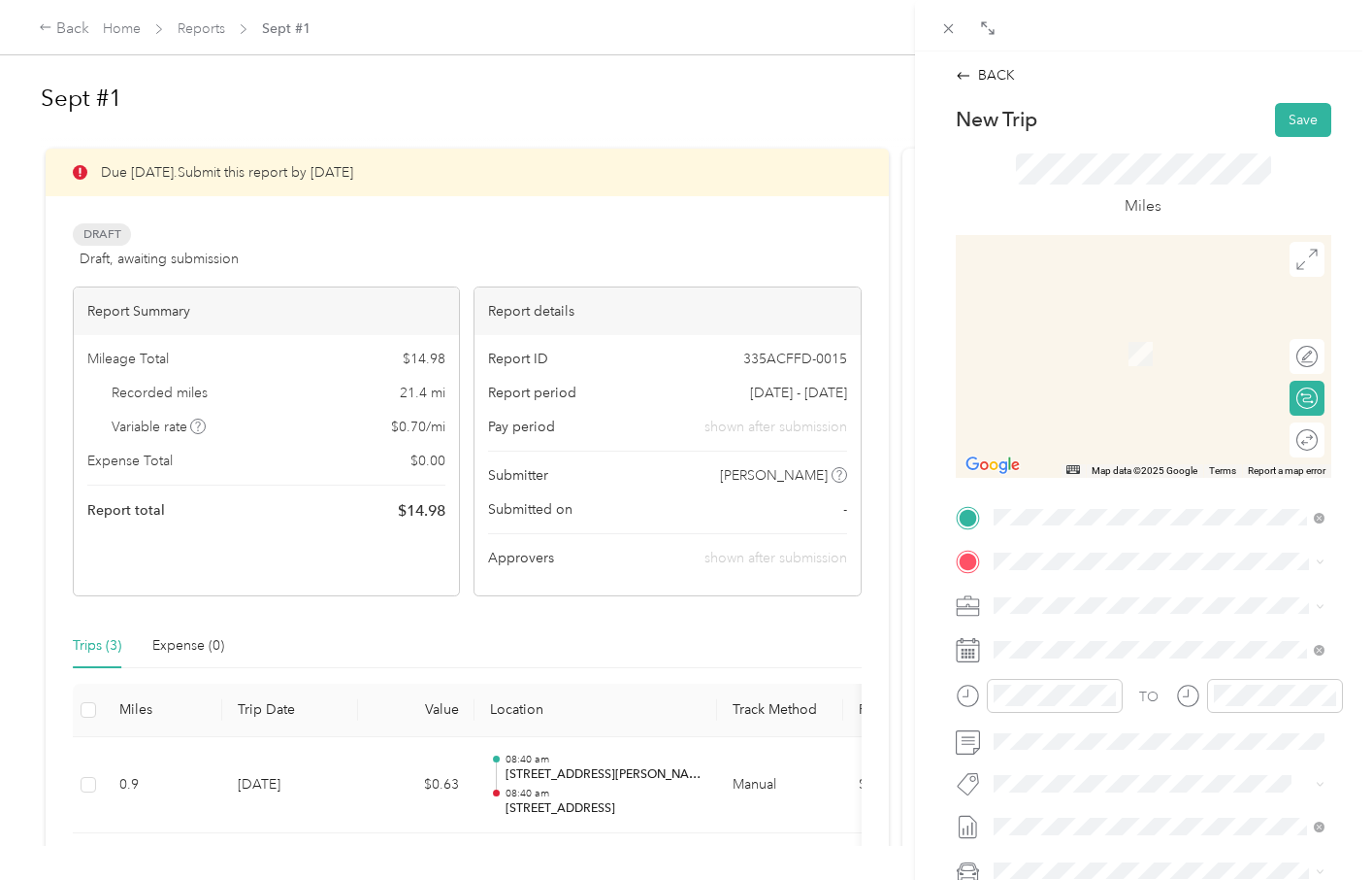
click at [1072, 638] on span "[STREET_ADDRESS][PERSON_NAME][US_STATE]" at bounding box center [1173, 634] width 288 height 34
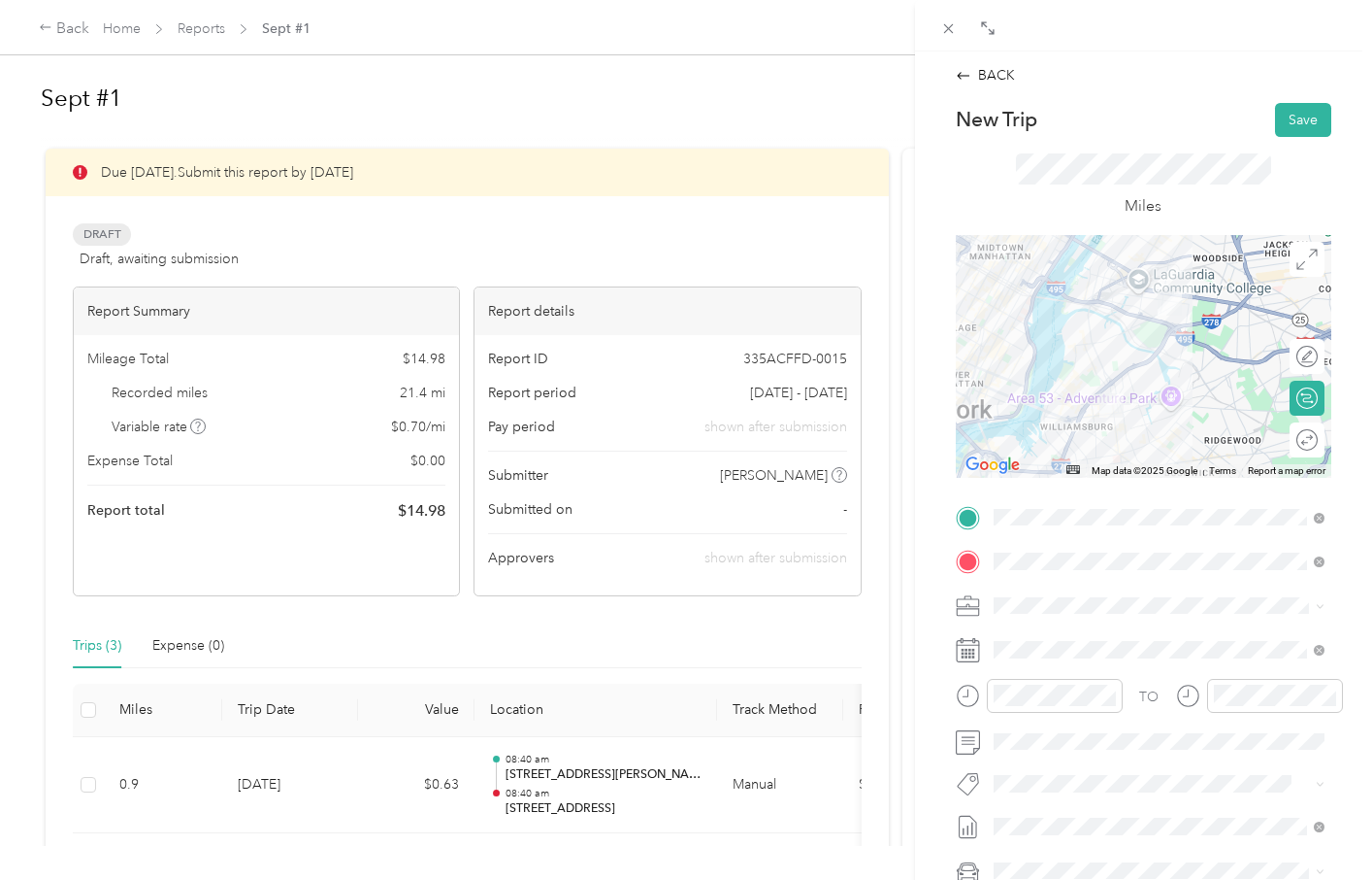
click at [1358, 487] on div "BACK New Trip Save This trip cannot be edited because it is either under review…" at bounding box center [1144, 492] width 457 height 880
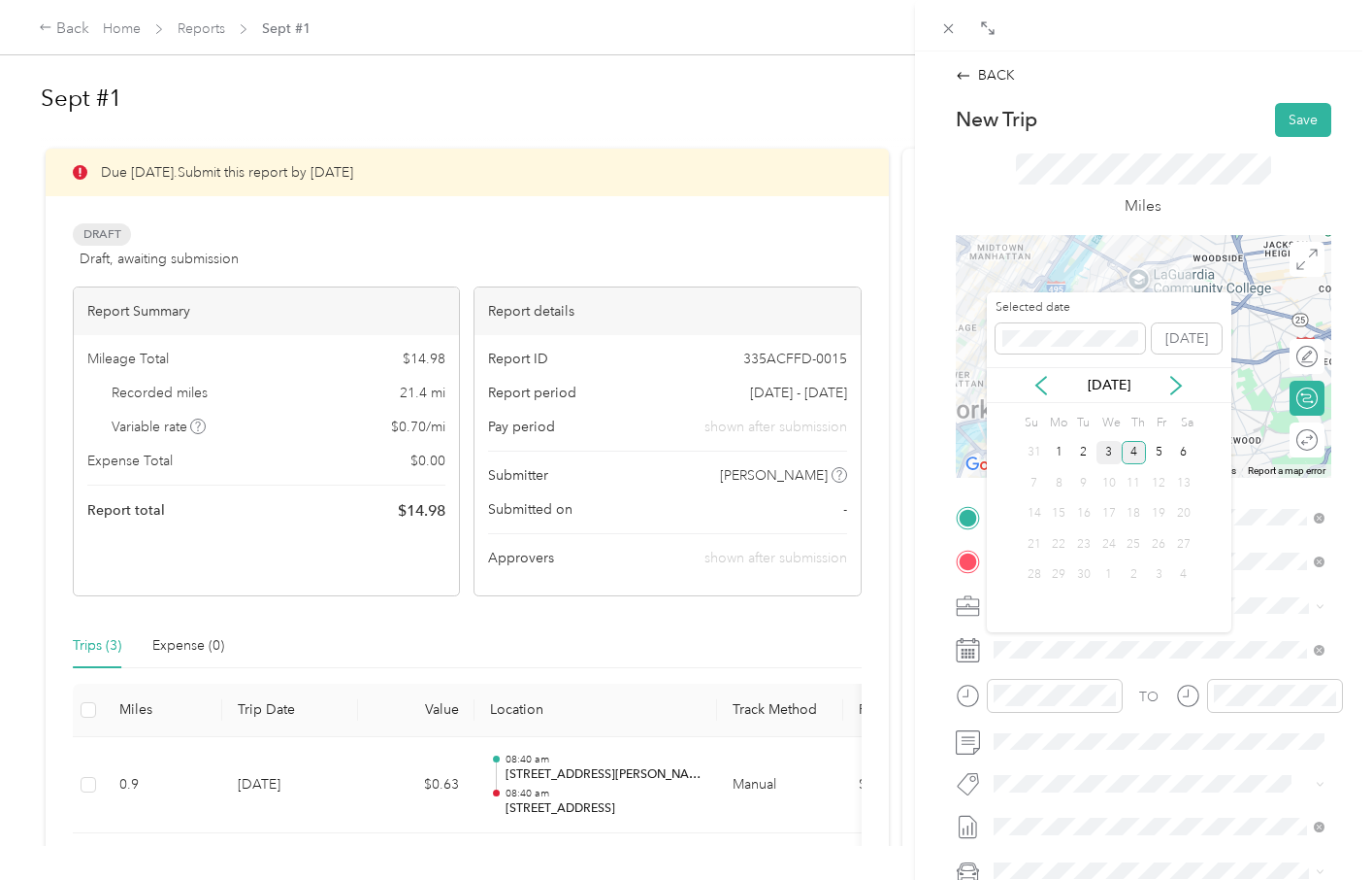
click at [1112, 455] on div "3" at bounding box center [1109, 453] width 25 height 24
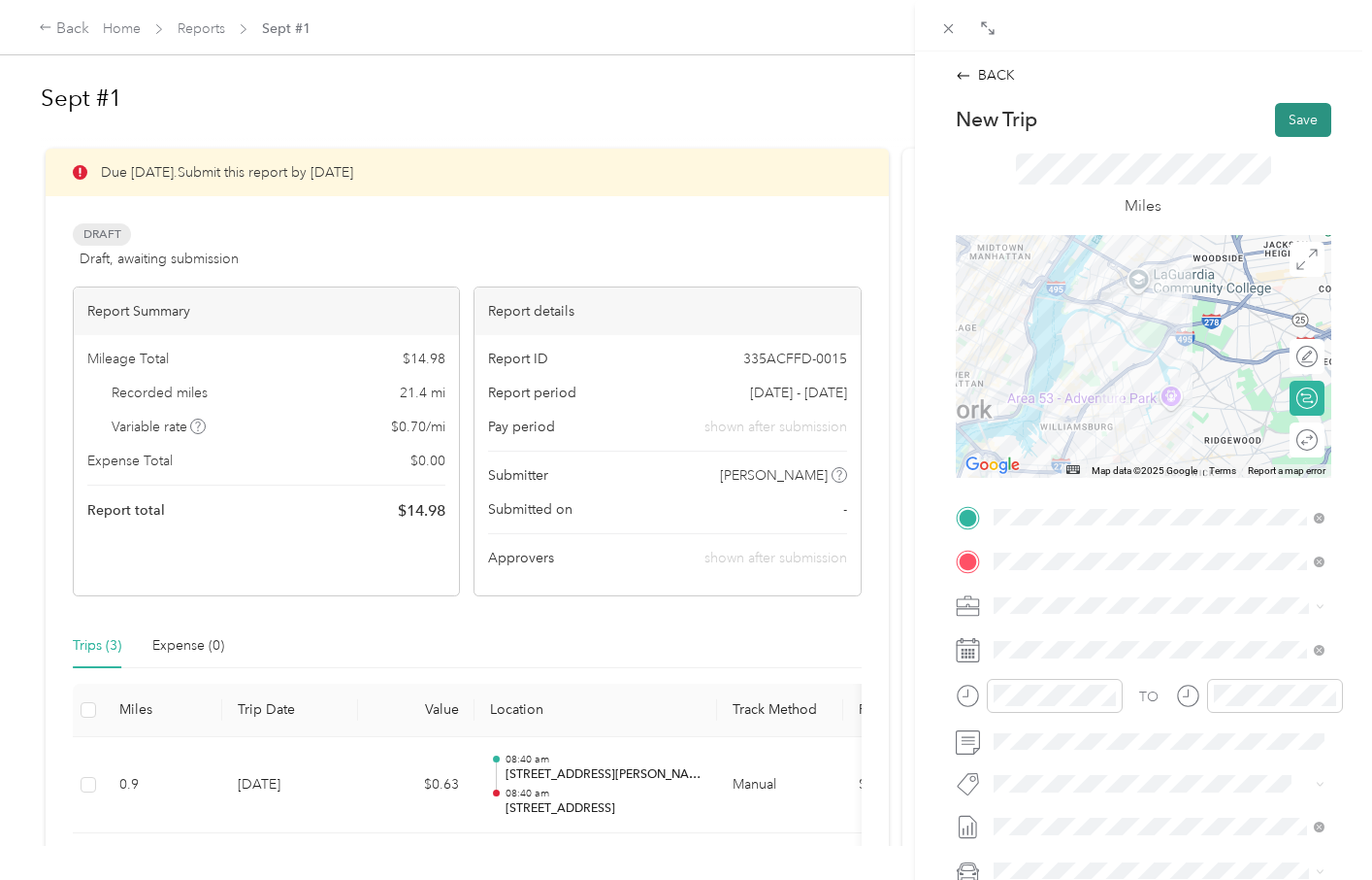
click at [1298, 119] on button "Save" at bounding box center [1303, 120] width 57 height 34
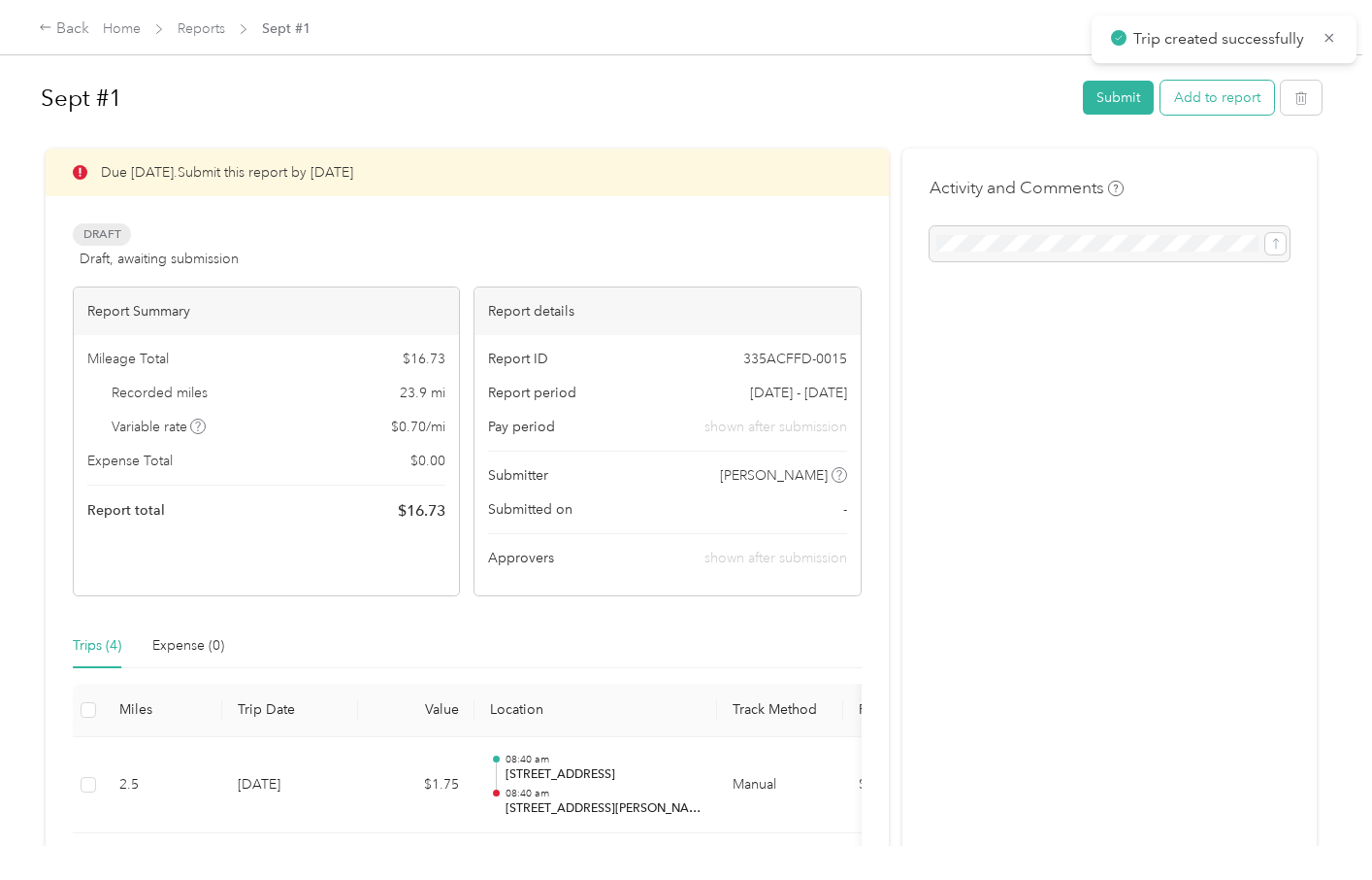
click at [1251, 101] on button "Add to report" at bounding box center [1217, 97] width 113 height 34
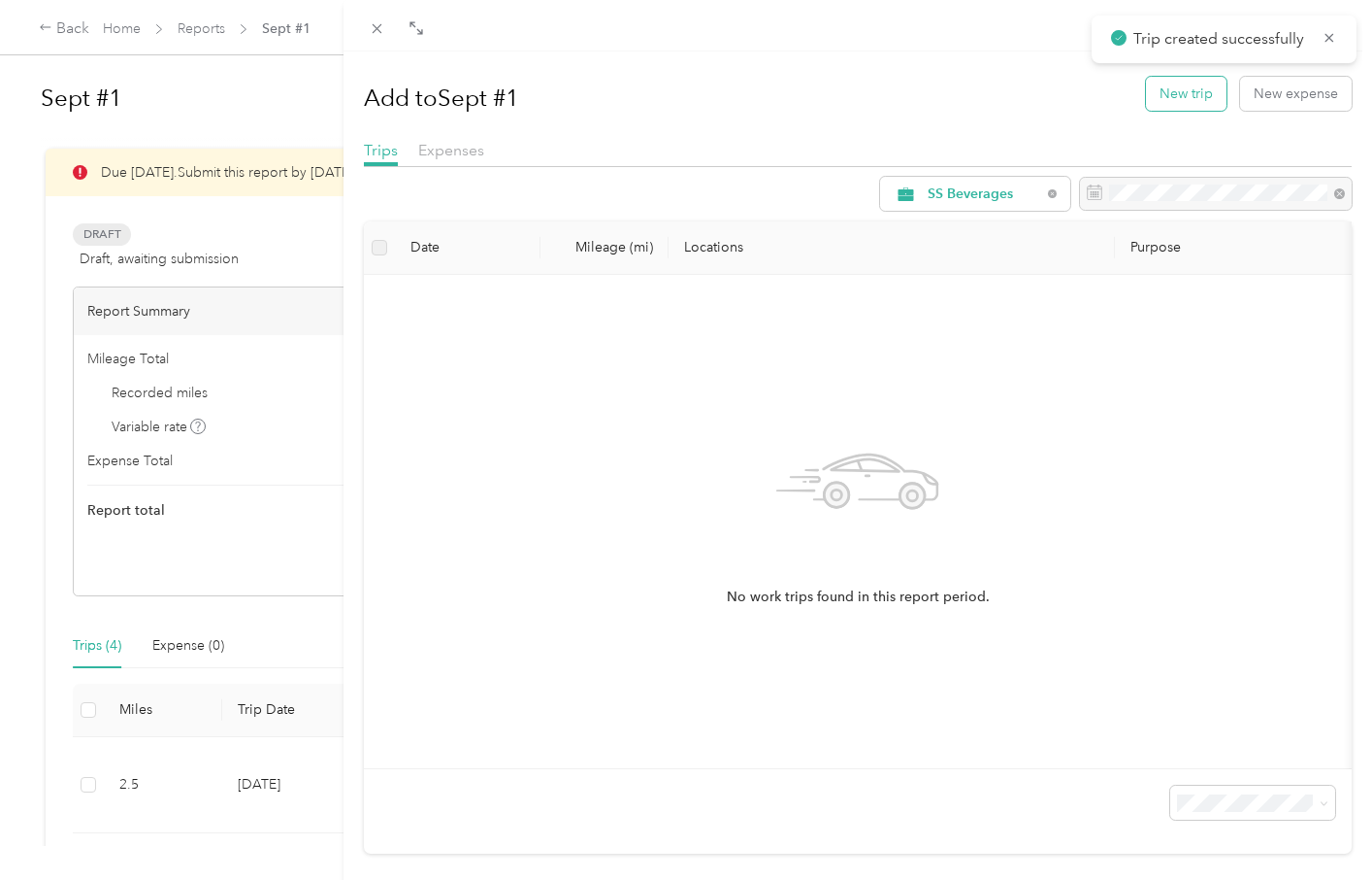
click at [1182, 102] on button "New trip" at bounding box center [1186, 93] width 80 height 34
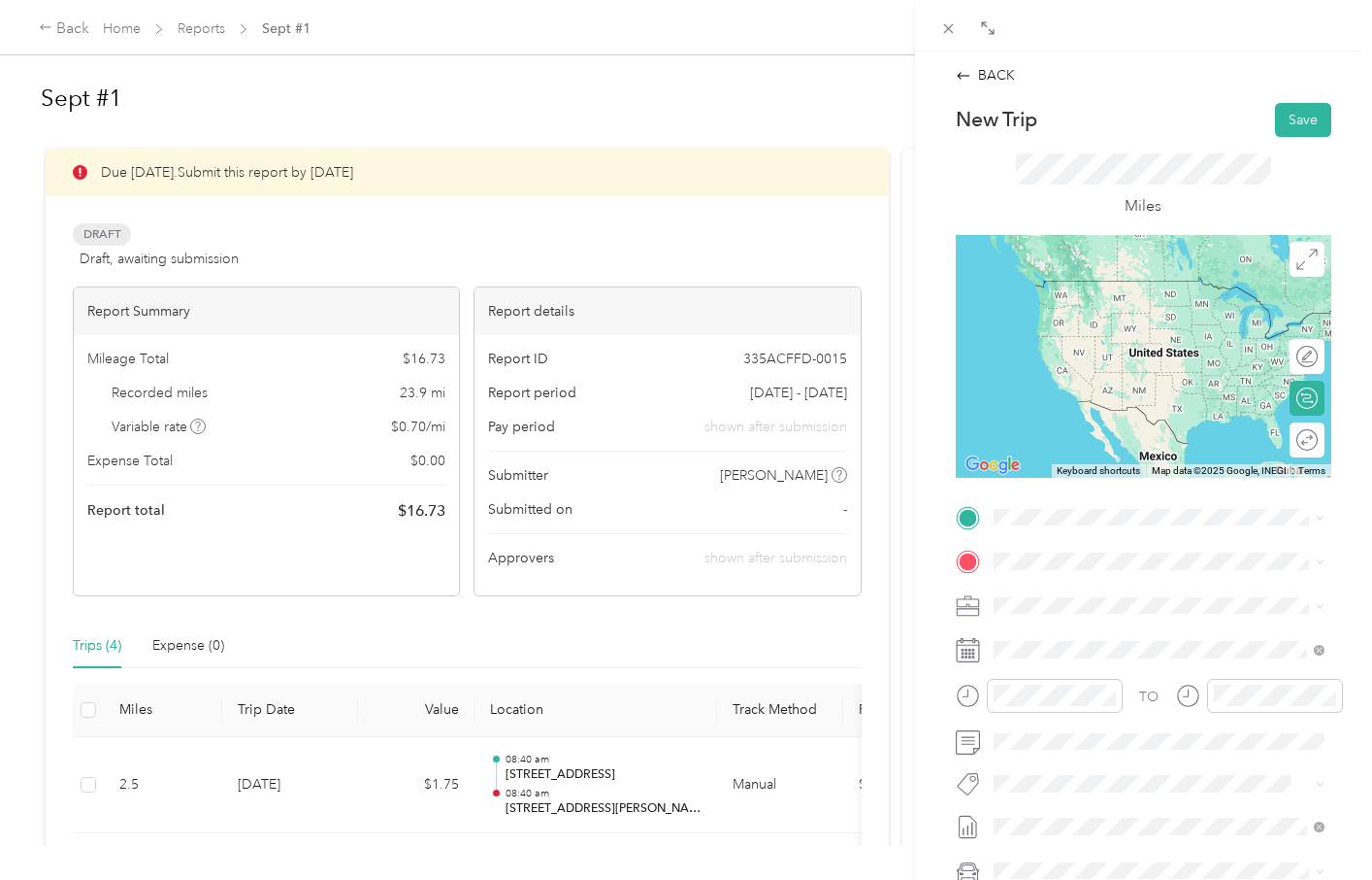
click at [1059, 606] on li "[STREET_ADDRESS][PERSON_NAME][US_STATE]" at bounding box center [1159, 591] width 344 height 55
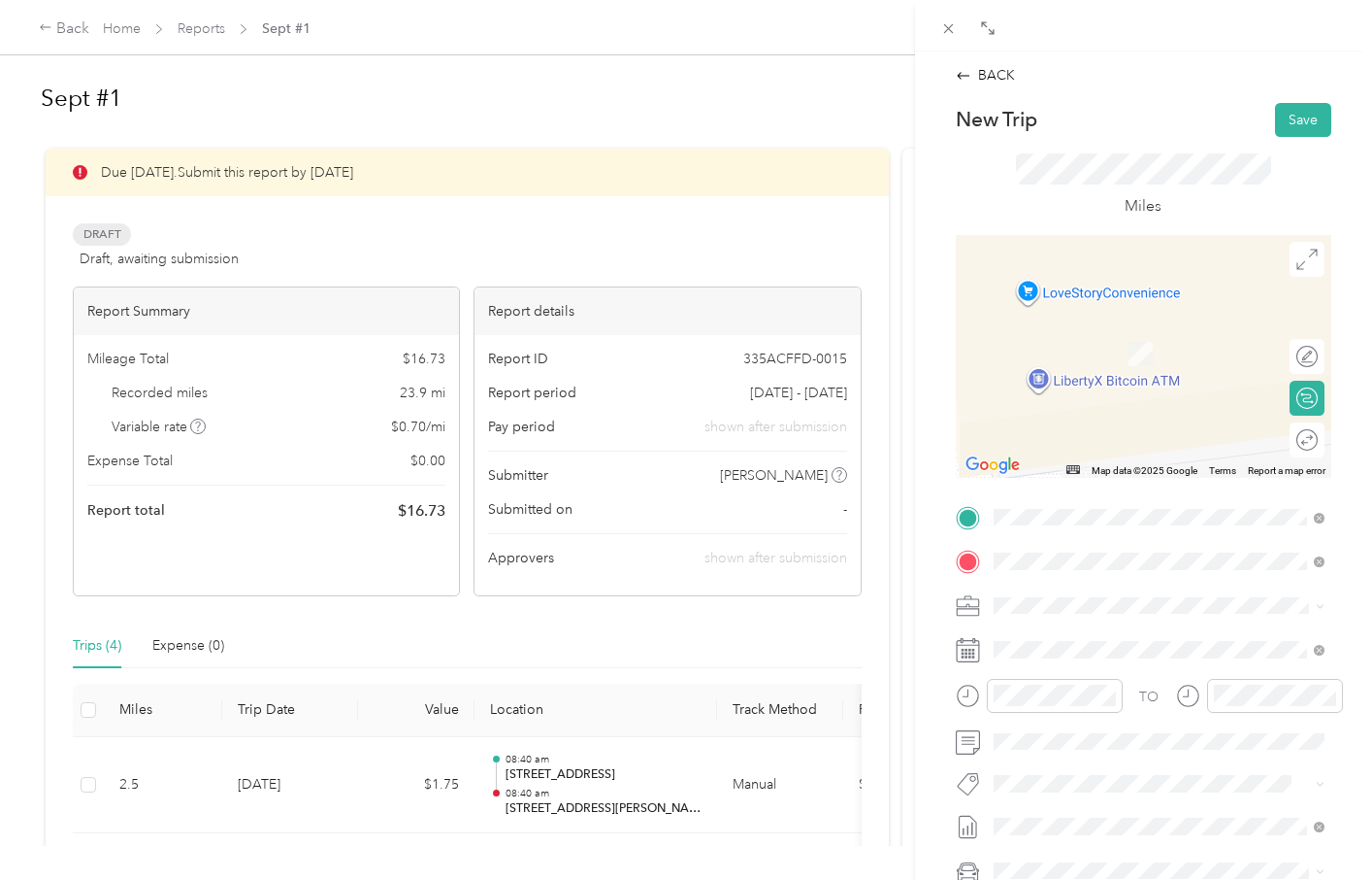
click at [1044, 630] on span "[STREET_ADDRESS][PERSON_NAME][US_STATE]" at bounding box center [1173, 640] width 288 height 34
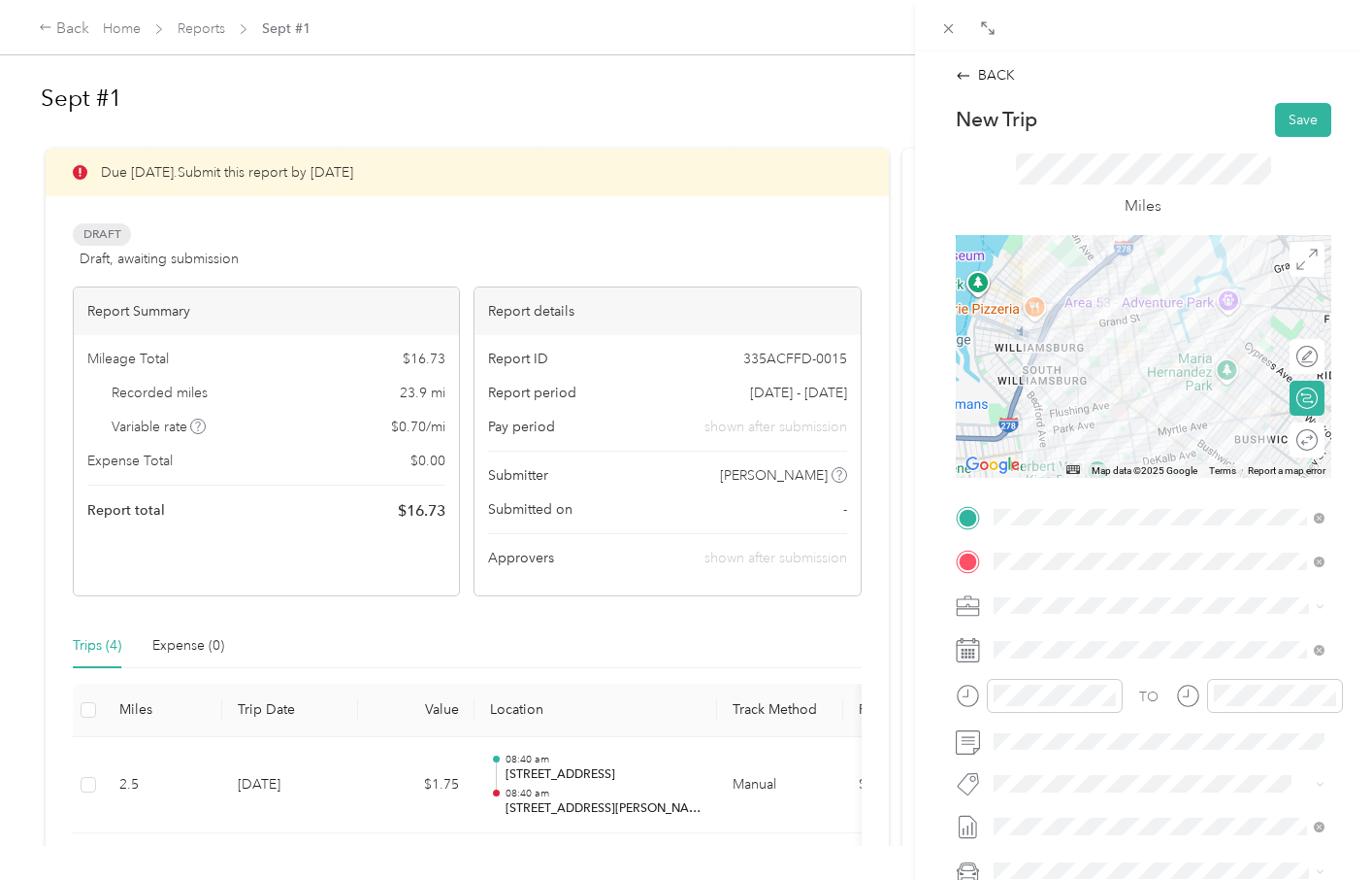
click at [1209, 492] on div "New Trip Save This trip cannot be edited because it is either under review, app…" at bounding box center [1144, 537] width 375 height 868
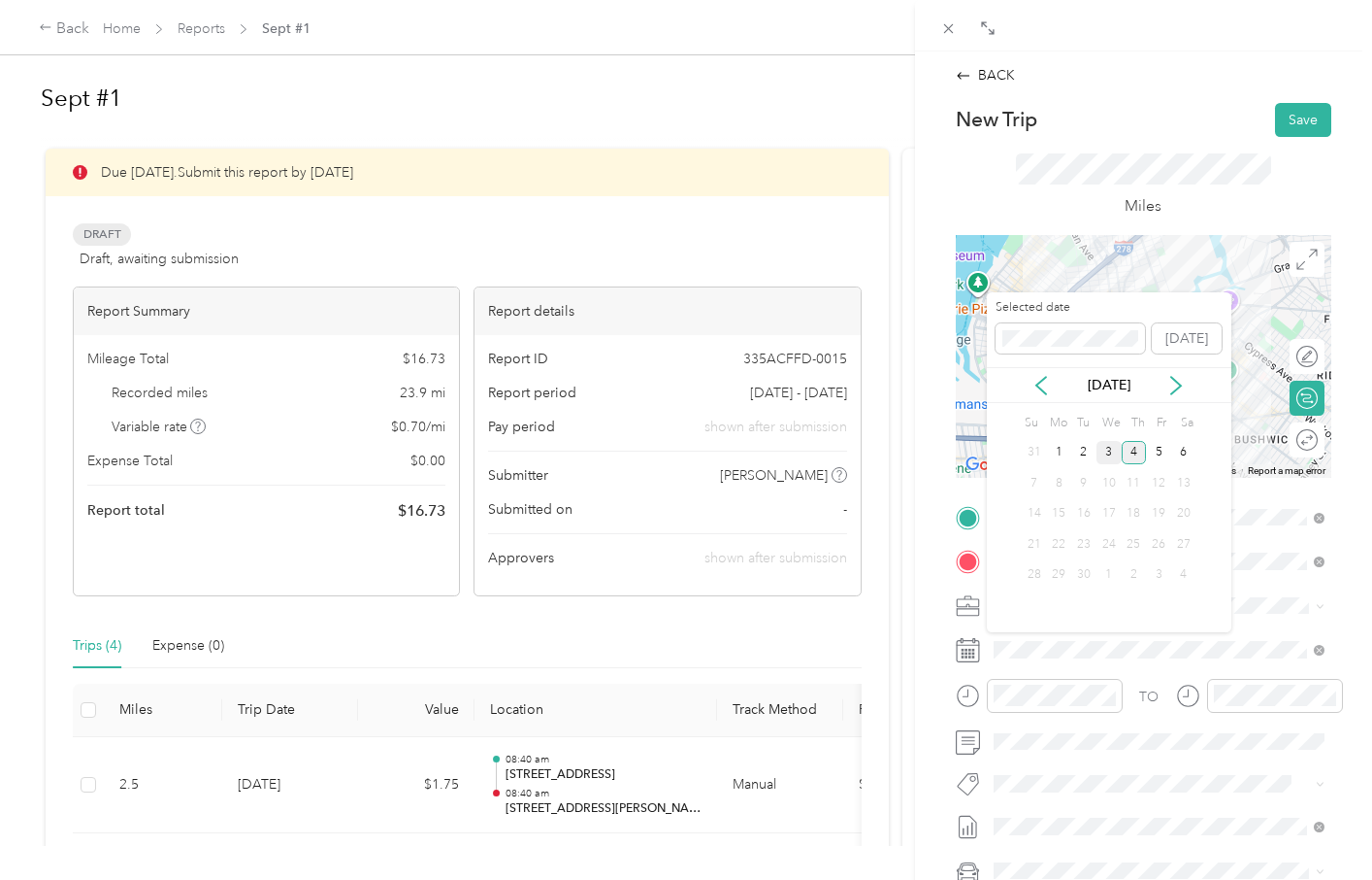
click at [1110, 451] on div "3" at bounding box center [1109, 453] width 25 height 24
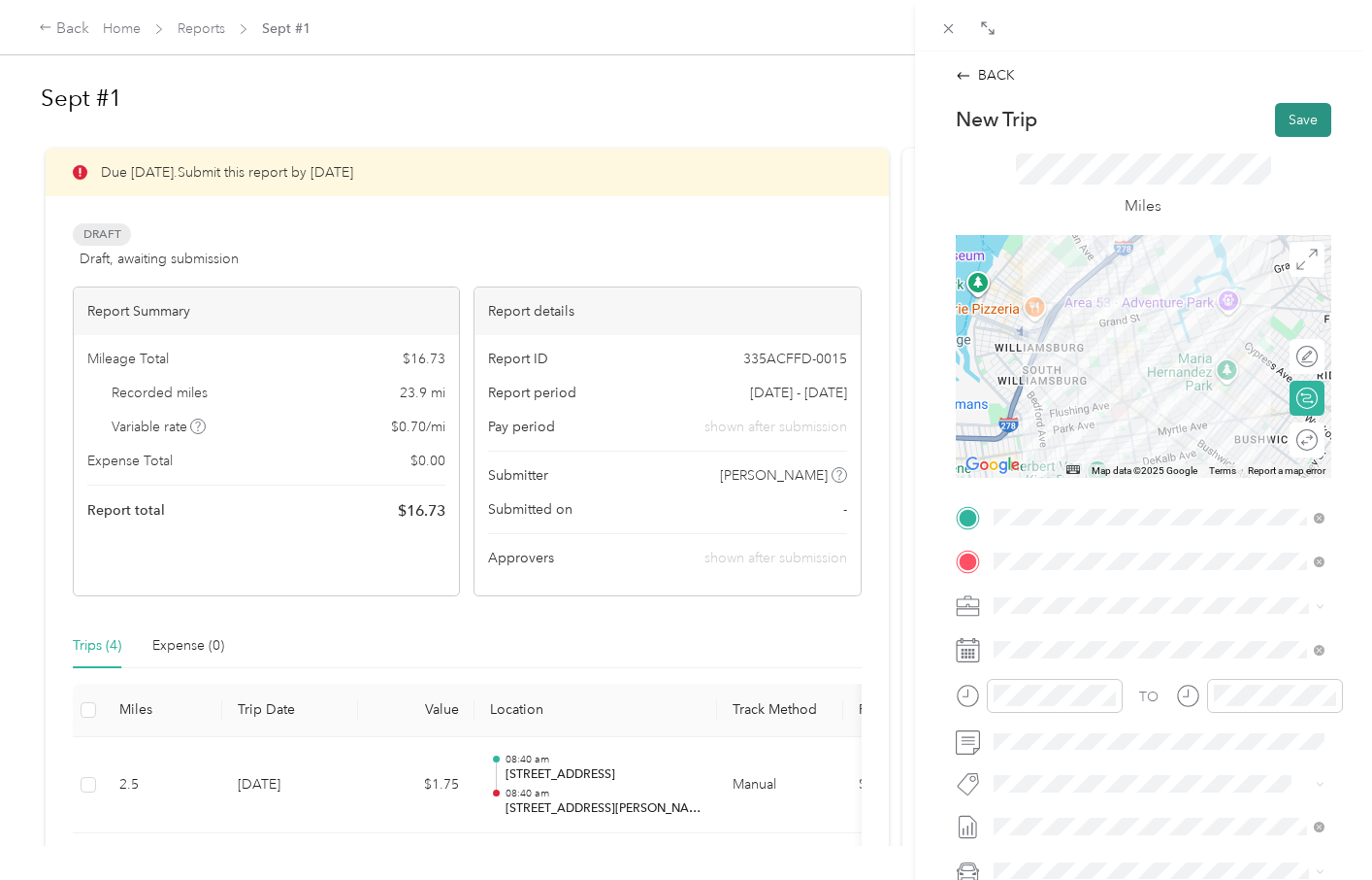
click at [1294, 120] on button "Save" at bounding box center [1303, 120] width 57 height 34
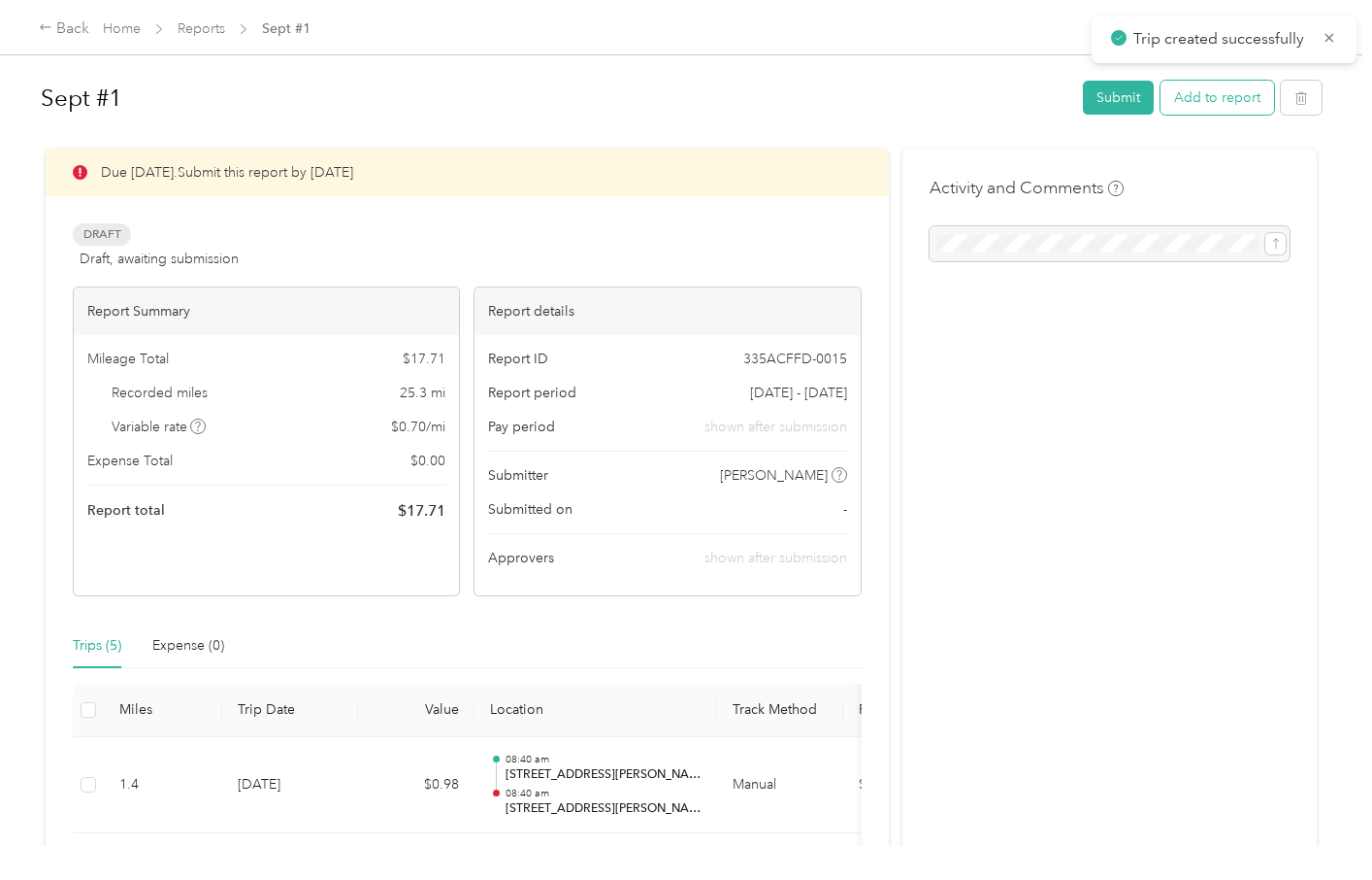
click at [1231, 104] on button "Add to report" at bounding box center [1217, 97] width 113 height 34
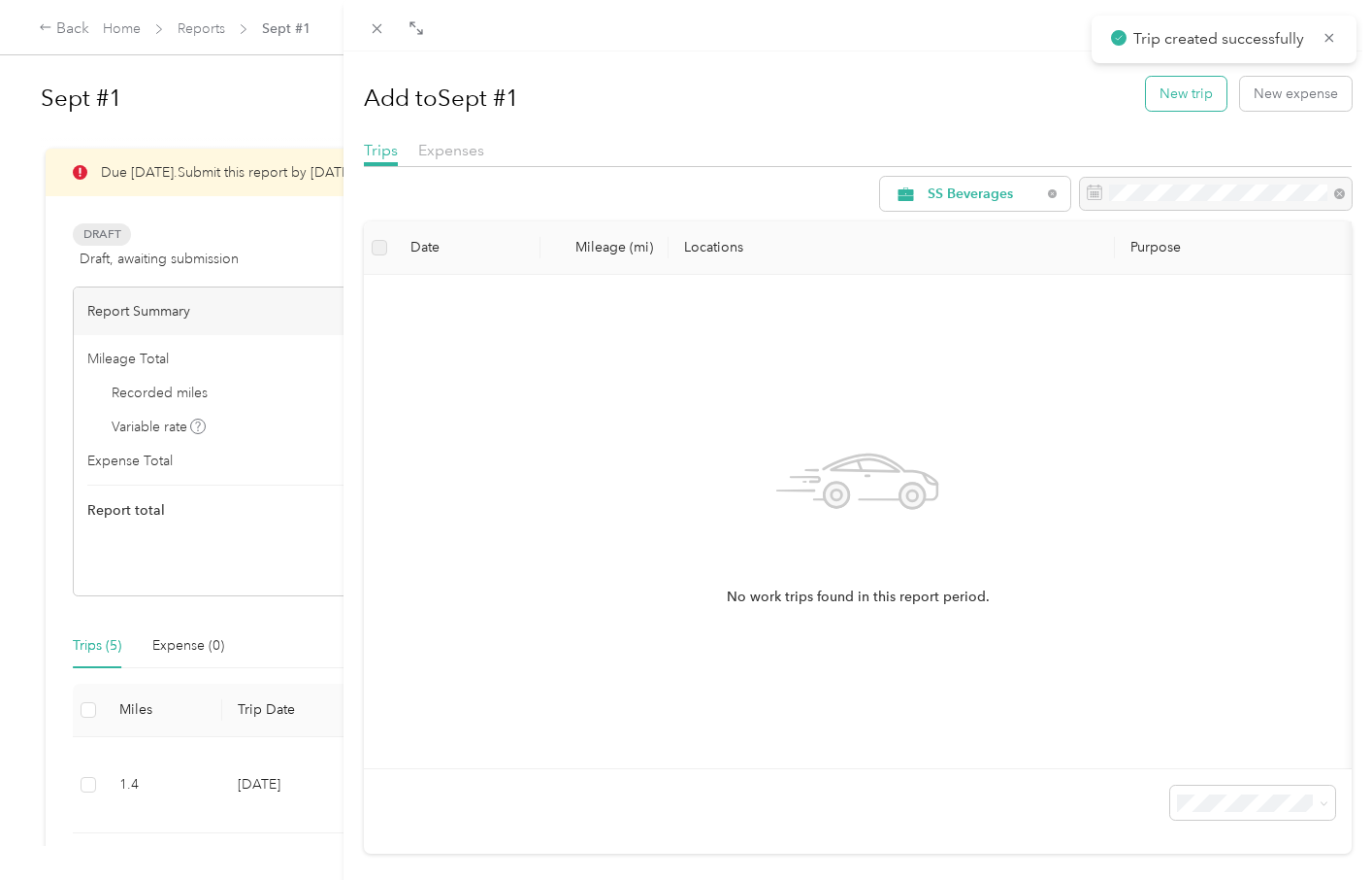
click at [1176, 99] on button "New trip" at bounding box center [1186, 93] width 80 height 34
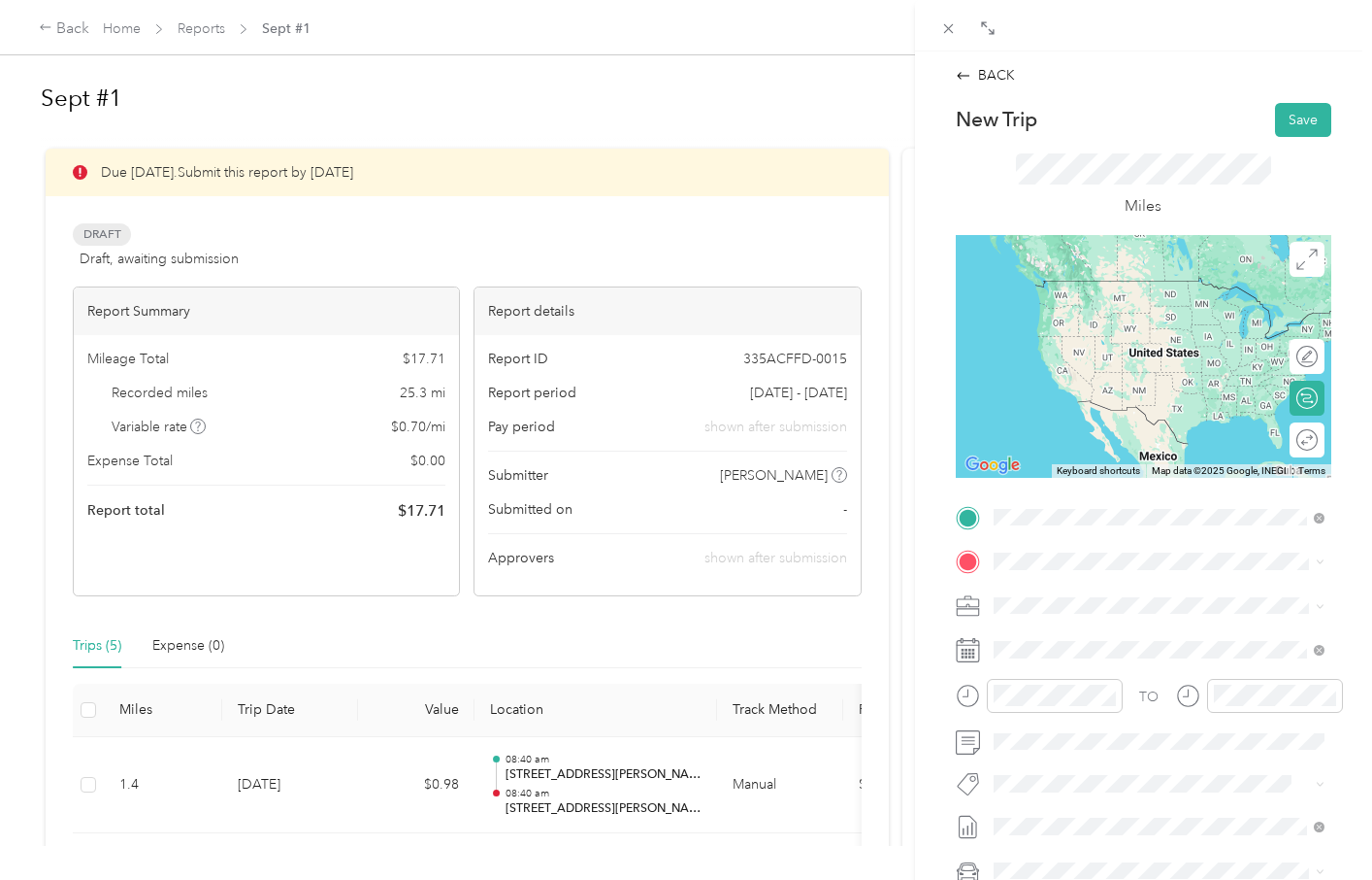
click at [1066, 598] on span "[STREET_ADDRESS][PERSON_NAME][US_STATE]" at bounding box center [1173, 596] width 288 height 34
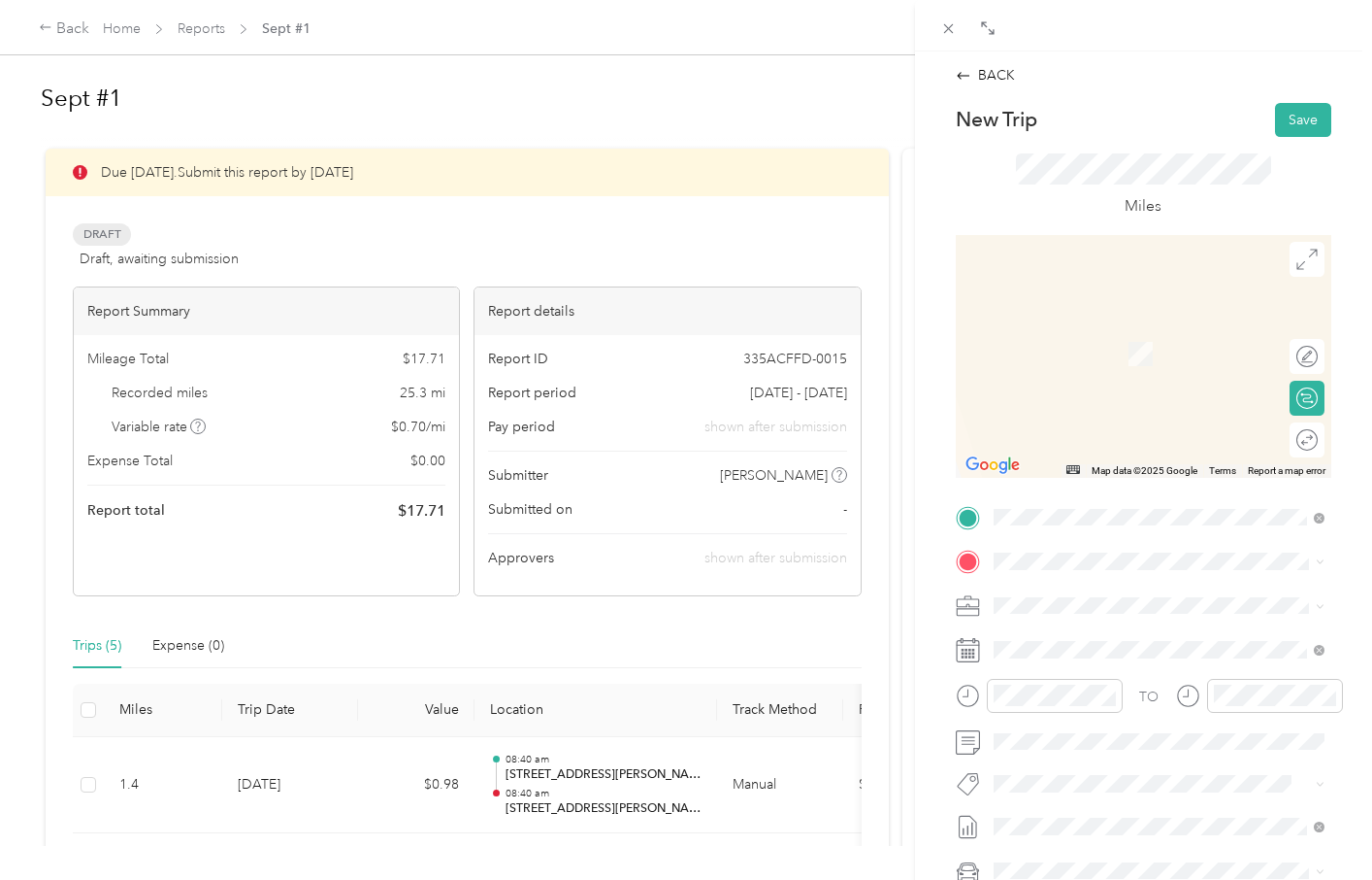
click at [1076, 630] on span "[STREET_ADDRESS][US_STATE]" at bounding box center [1127, 622] width 195 height 18
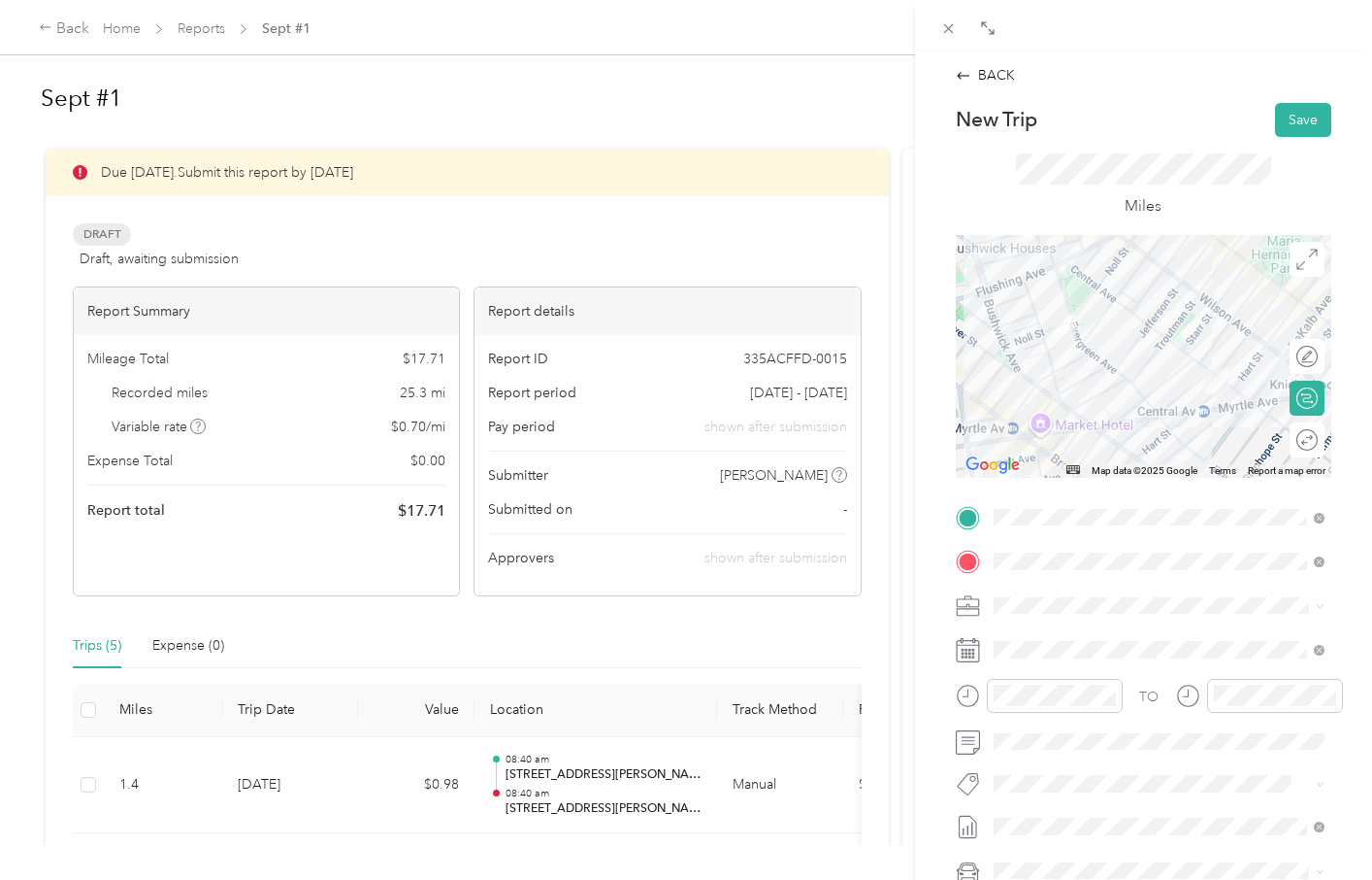
click at [1289, 220] on div "Miles" at bounding box center [1144, 187] width 375 height 99
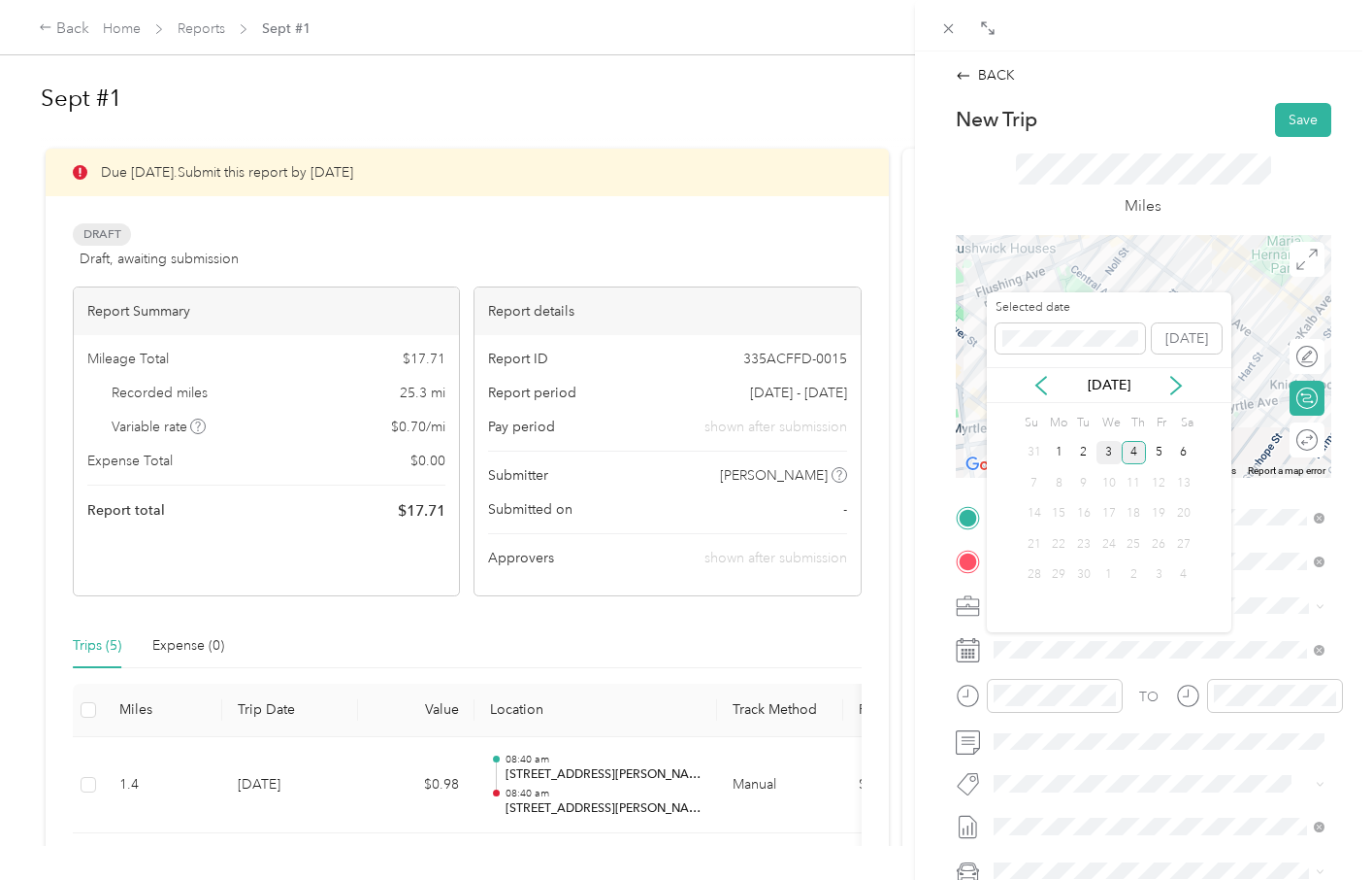
click at [1107, 456] on div "3" at bounding box center [1109, 453] width 25 height 24
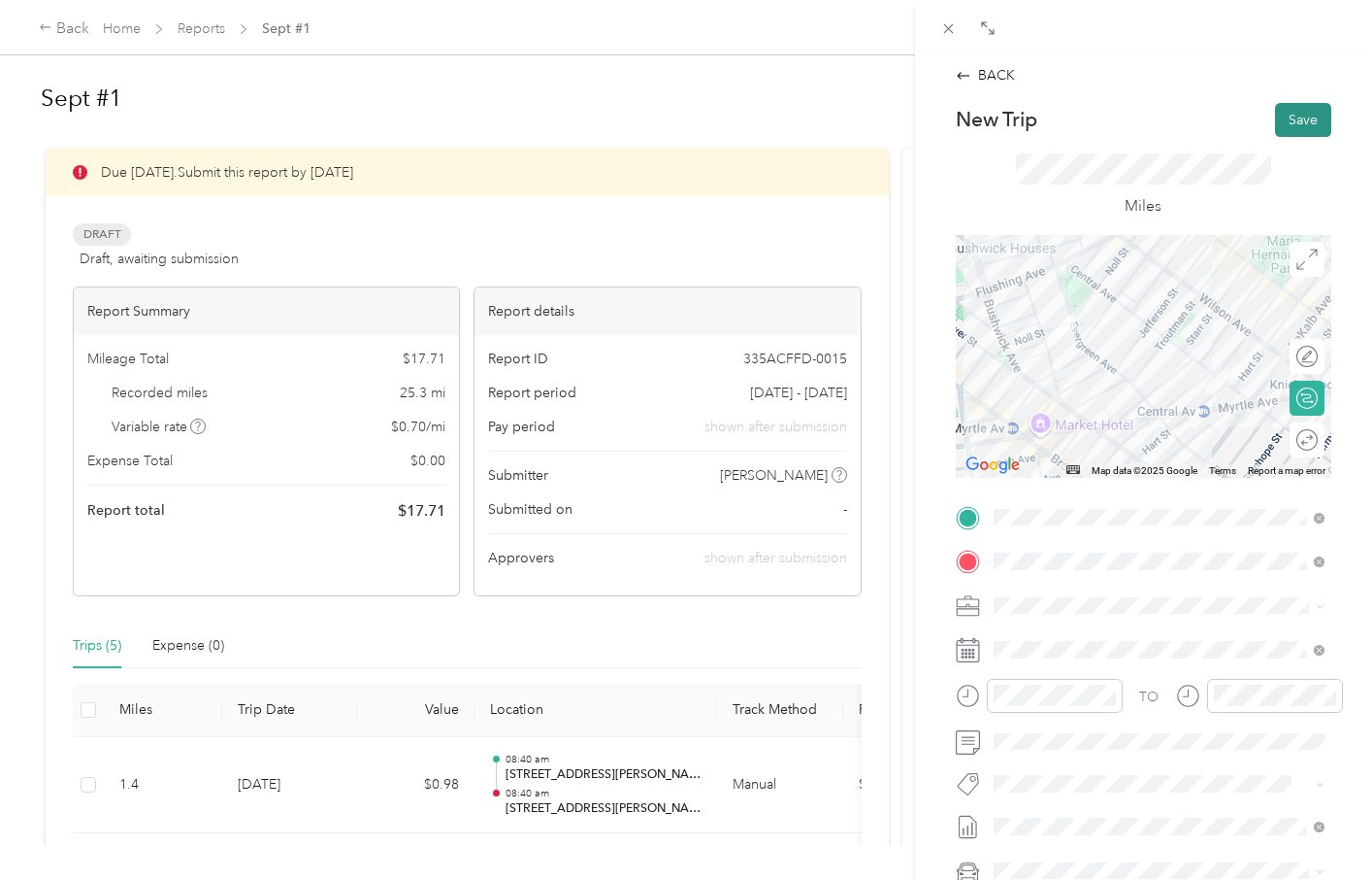
click at [1300, 118] on button "Save" at bounding box center [1303, 120] width 57 height 34
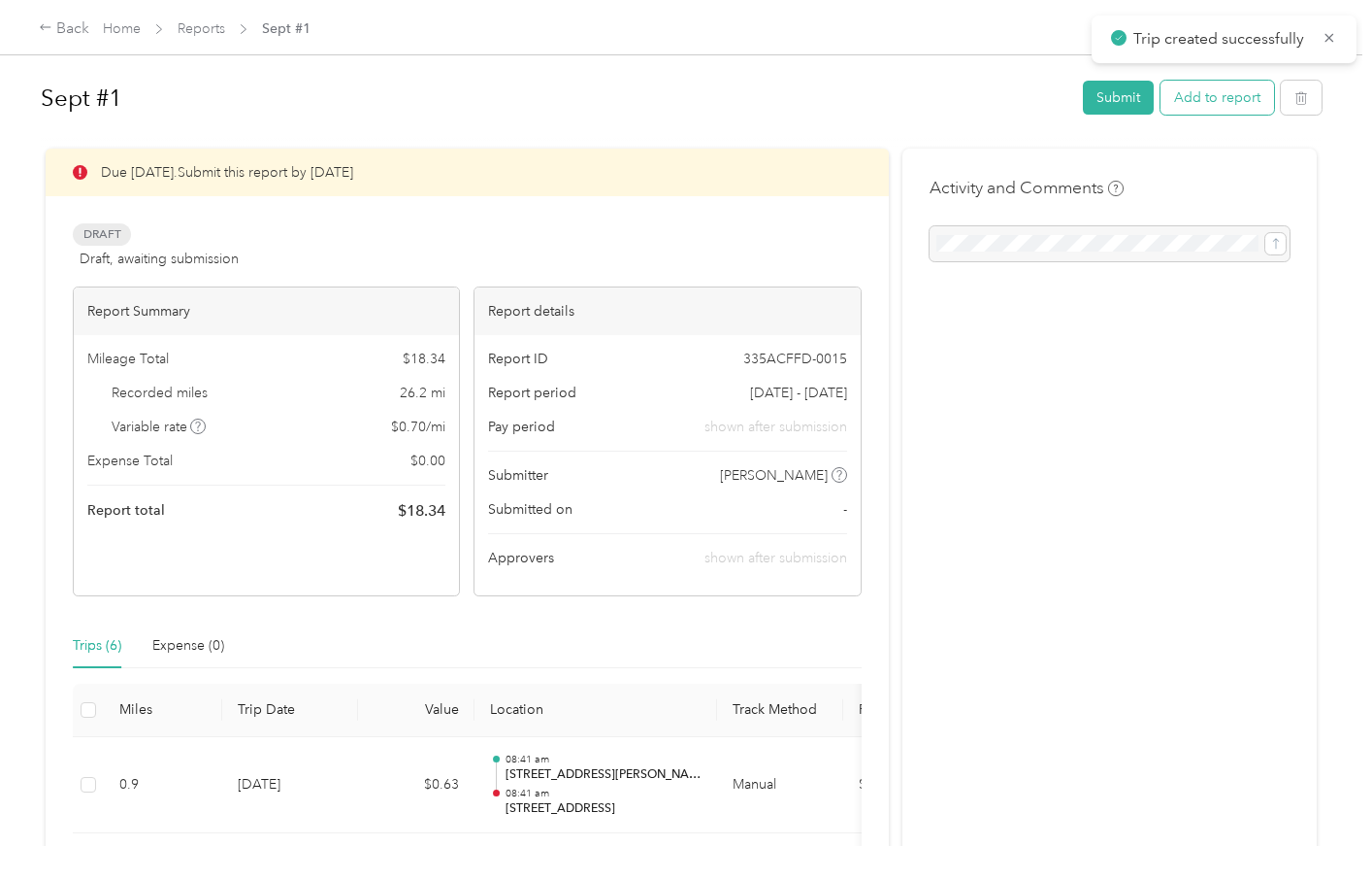
click at [1236, 98] on button "Add to report" at bounding box center [1217, 97] width 113 height 34
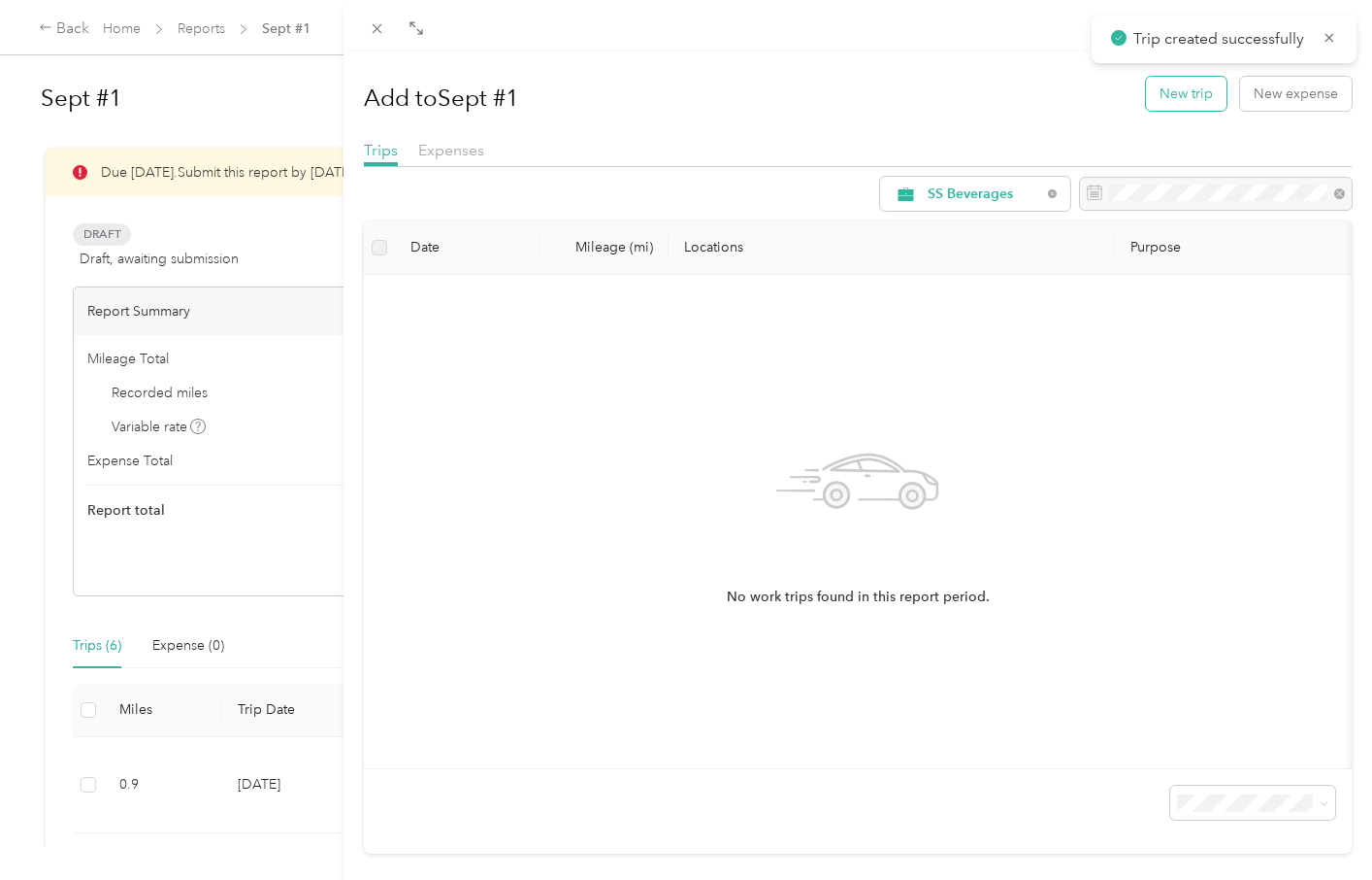
click at [1194, 95] on button "New trip" at bounding box center [1186, 93] width 80 height 34
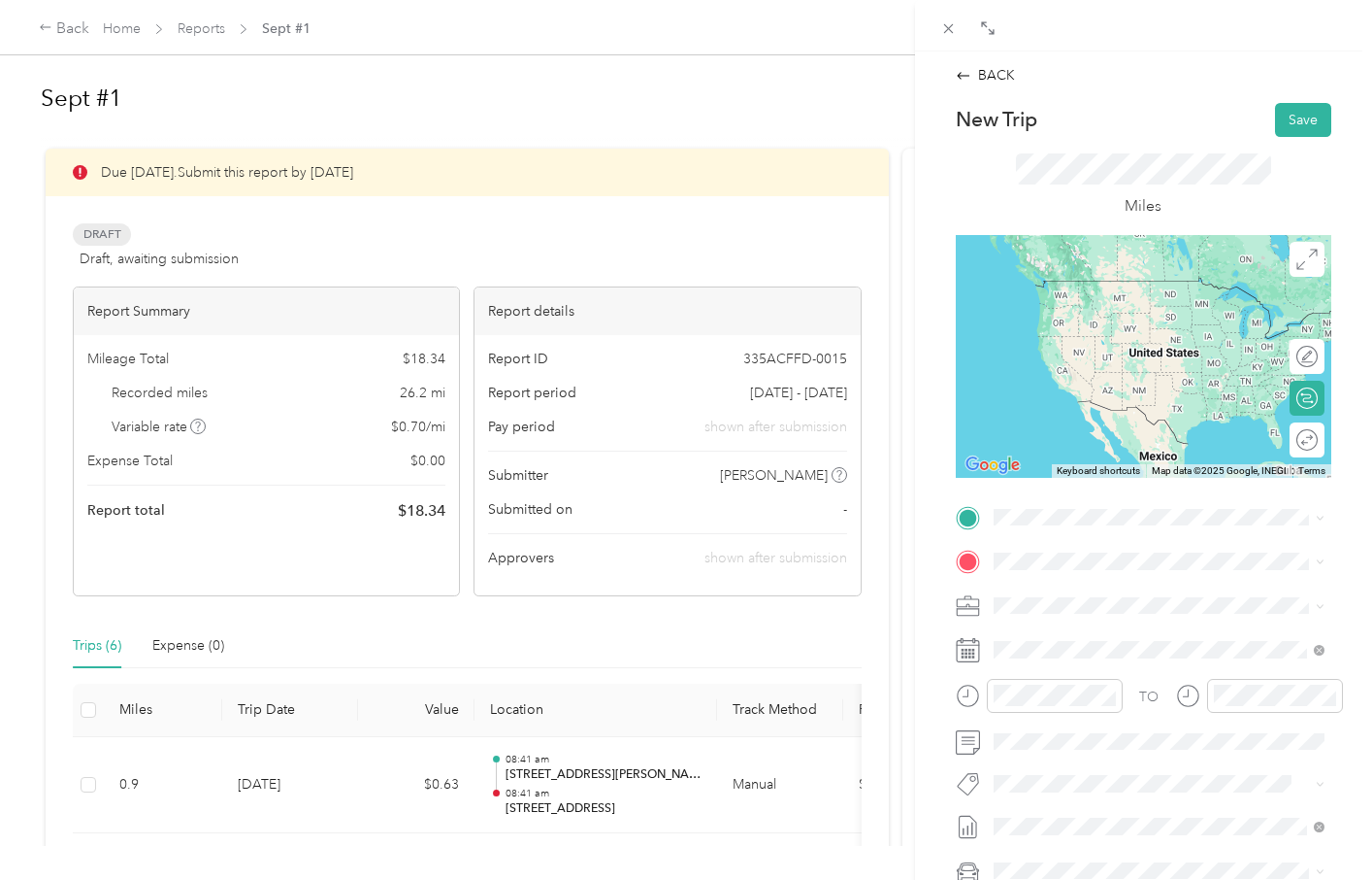
click at [1047, 590] on span "[STREET_ADDRESS][US_STATE]" at bounding box center [1127, 582] width 195 height 18
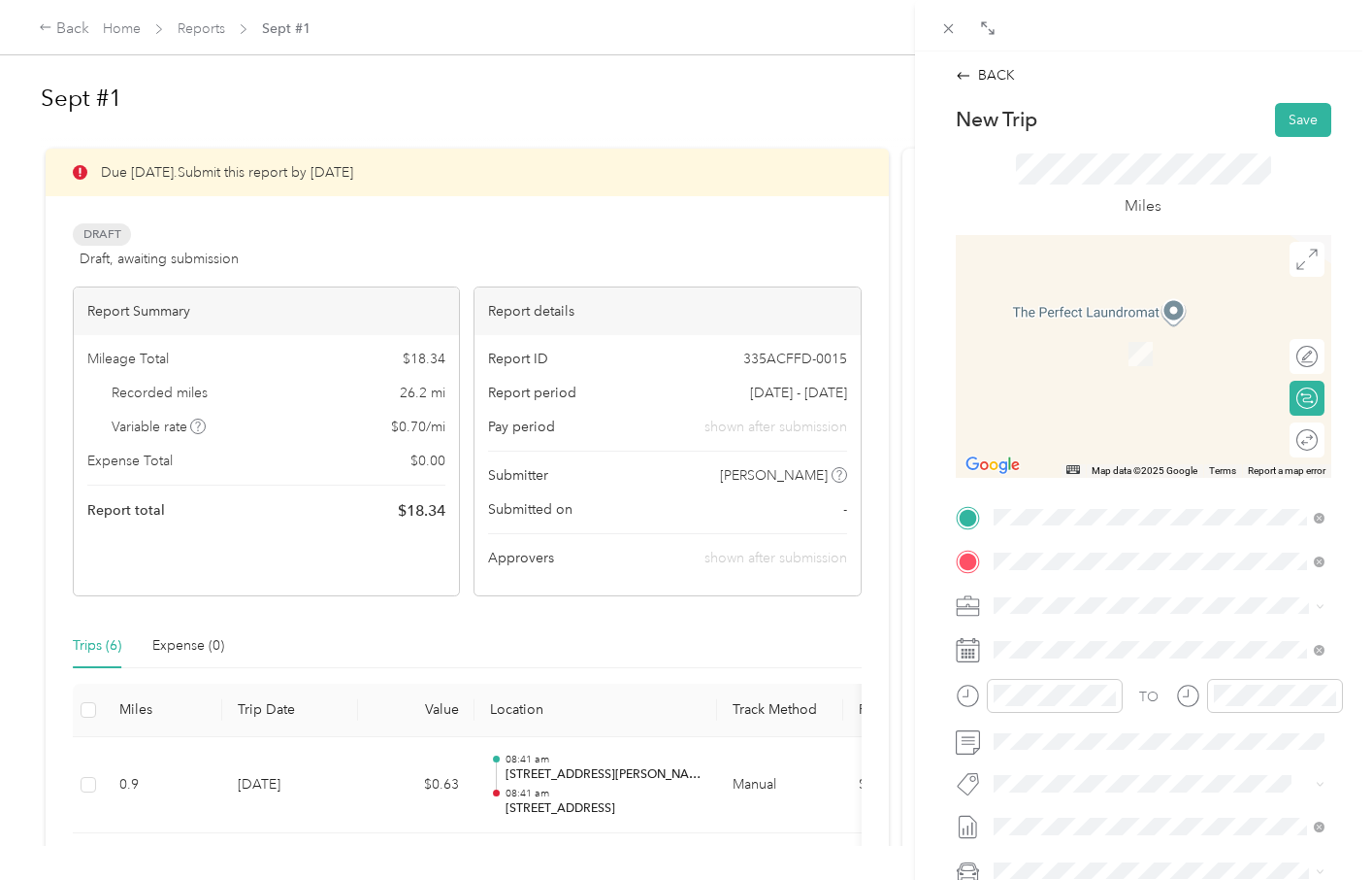
click at [1076, 638] on span "[STREET_ADDRESS][US_STATE]" at bounding box center [1127, 632] width 195 height 18
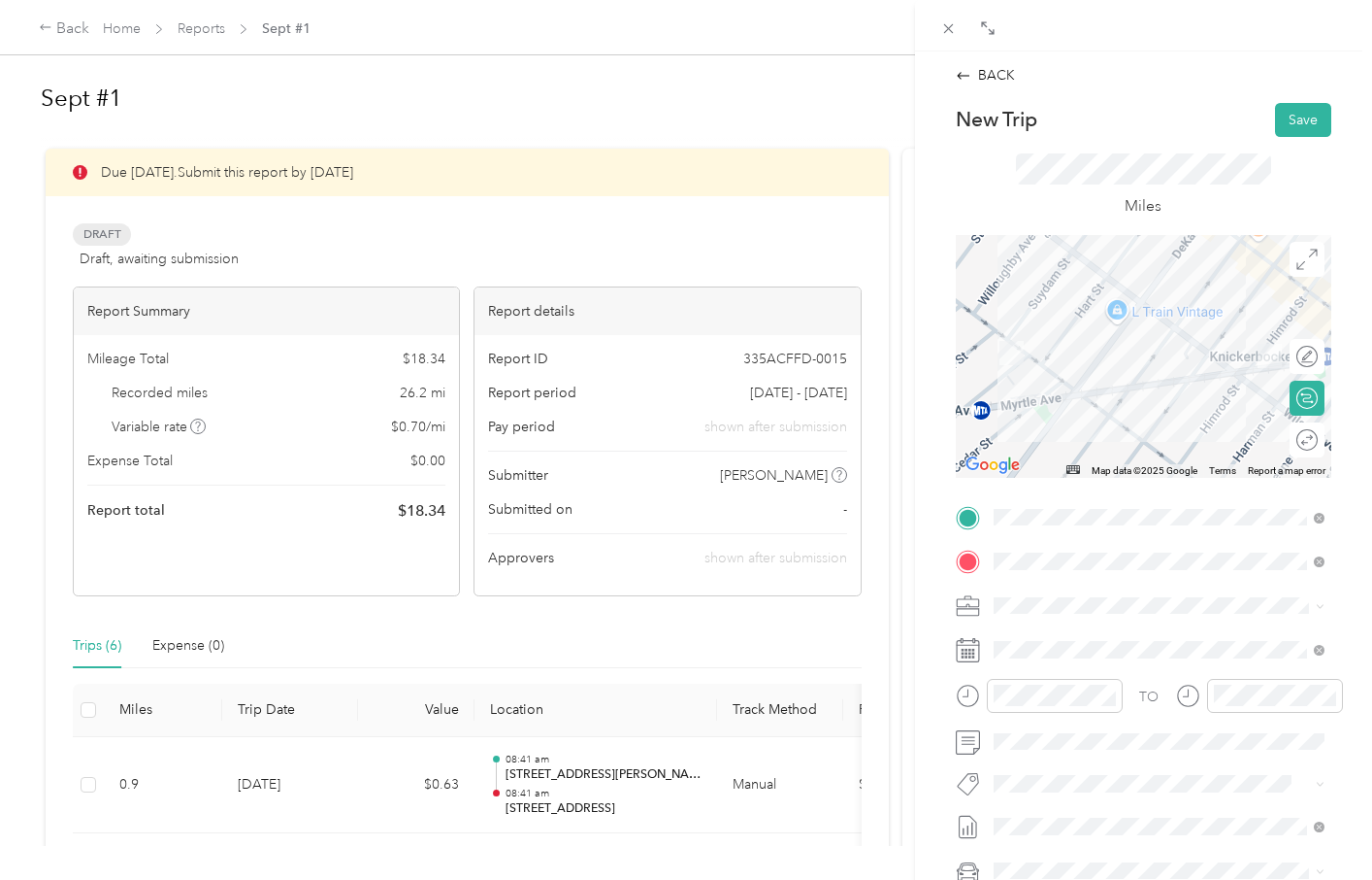
click at [1229, 494] on div "New Trip Save This trip cannot be edited because it is either under review, app…" at bounding box center [1144, 537] width 375 height 868
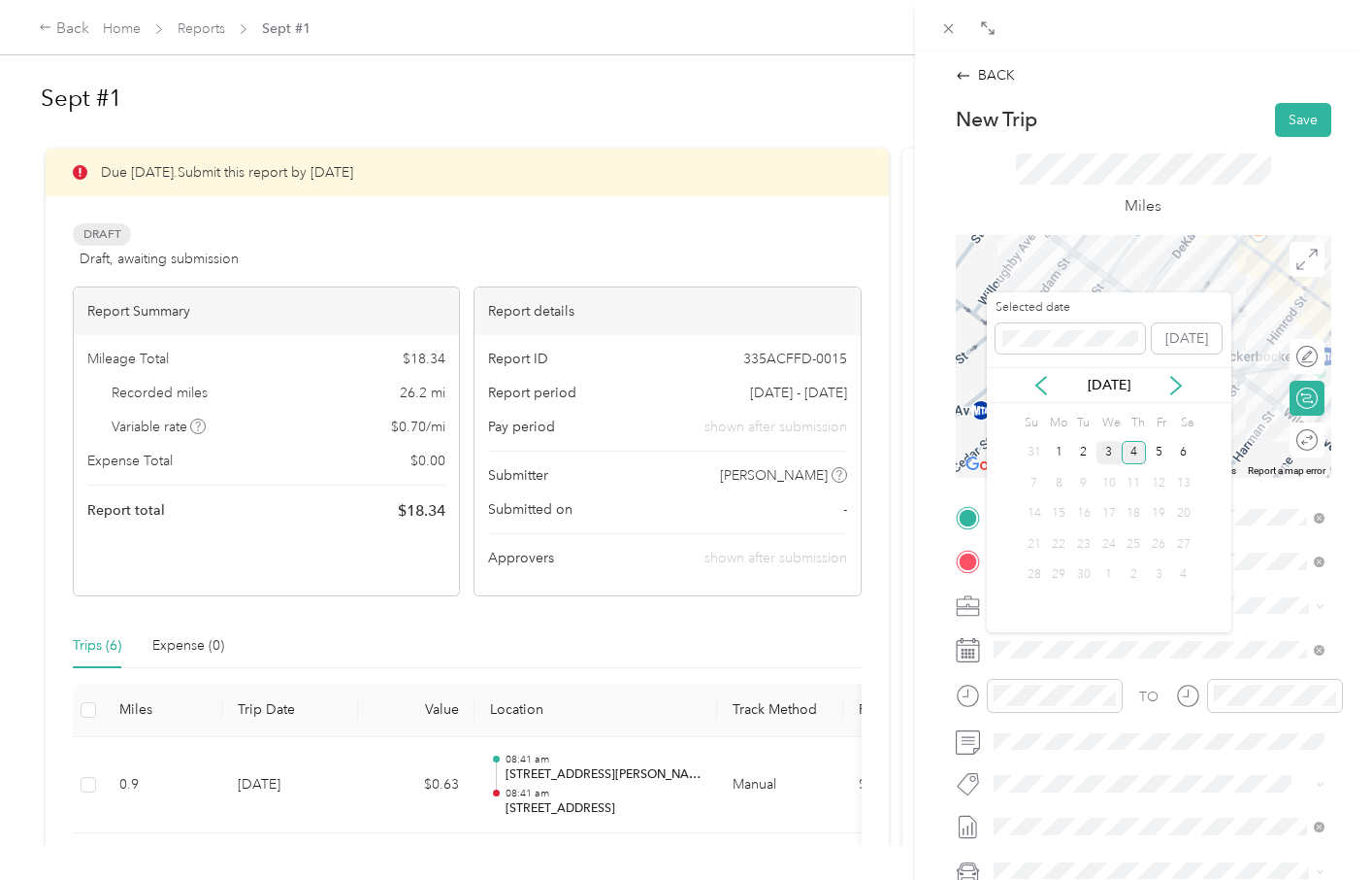
click at [1107, 453] on div "3" at bounding box center [1109, 453] width 25 height 24
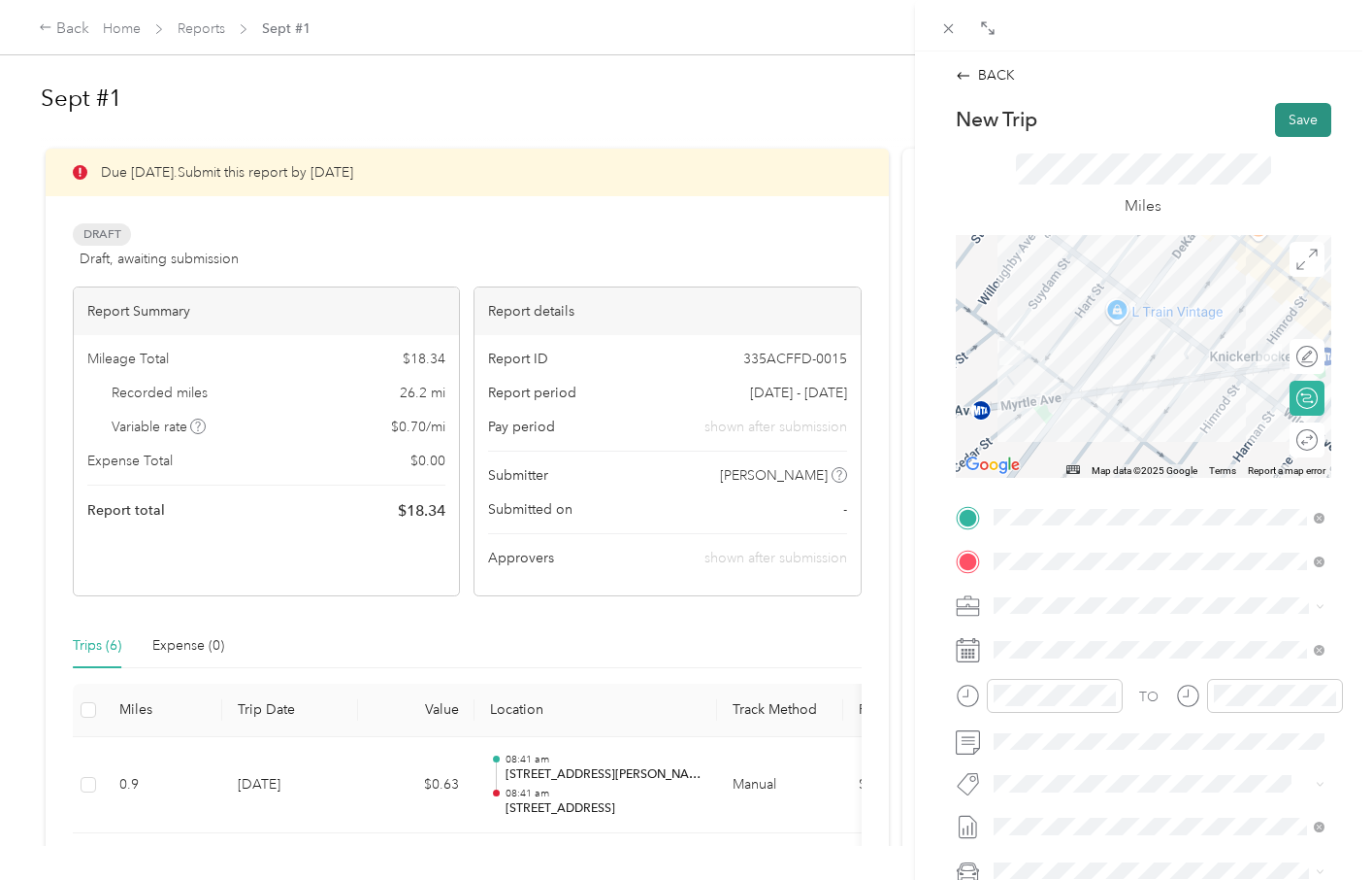
click at [1292, 124] on button "Save" at bounding box center [1303, 120] width 57 height 34
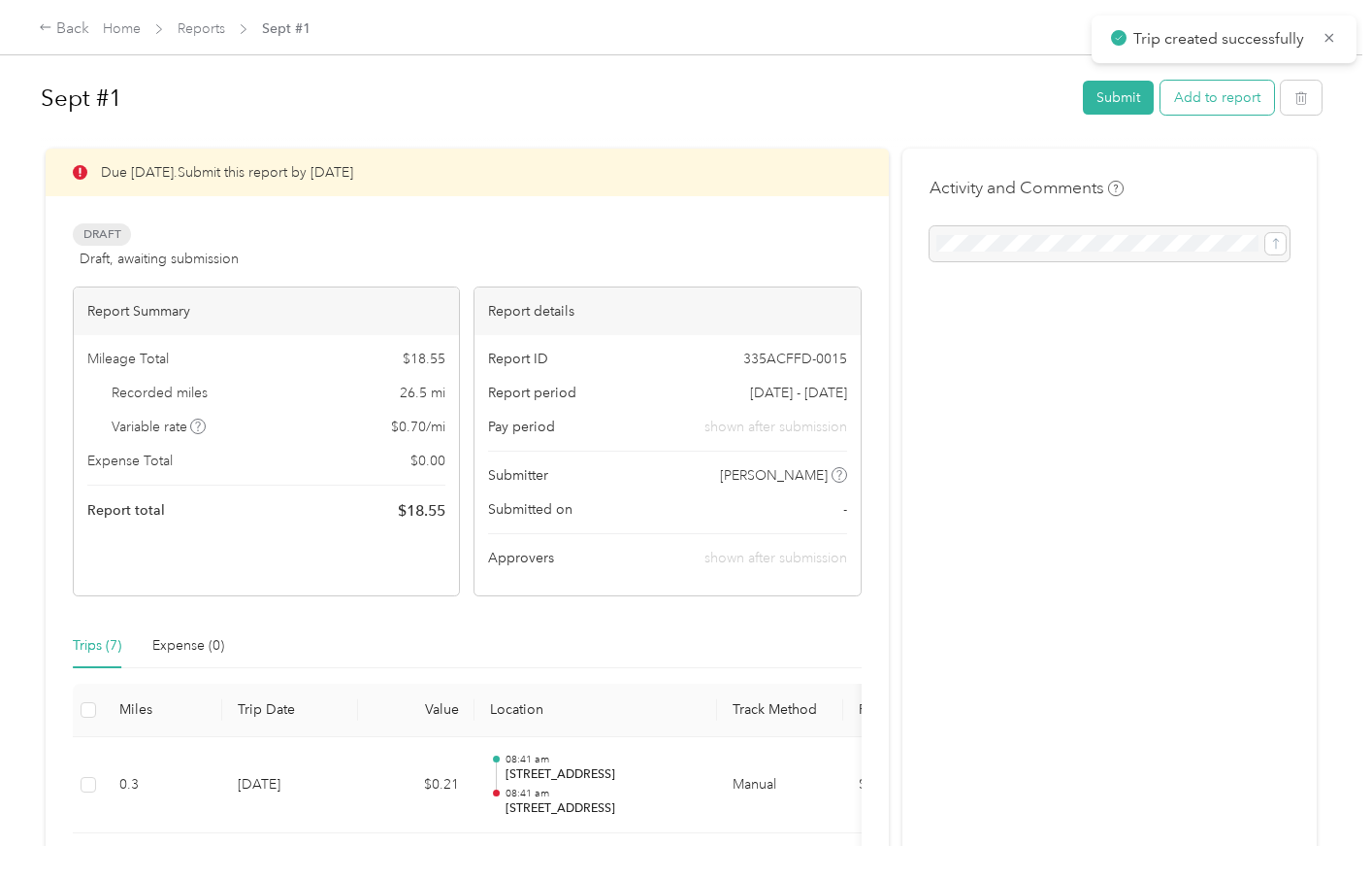
click at [1242, 99] on button "Add to report" at bounding box center [1217, 97] width 113 height 34
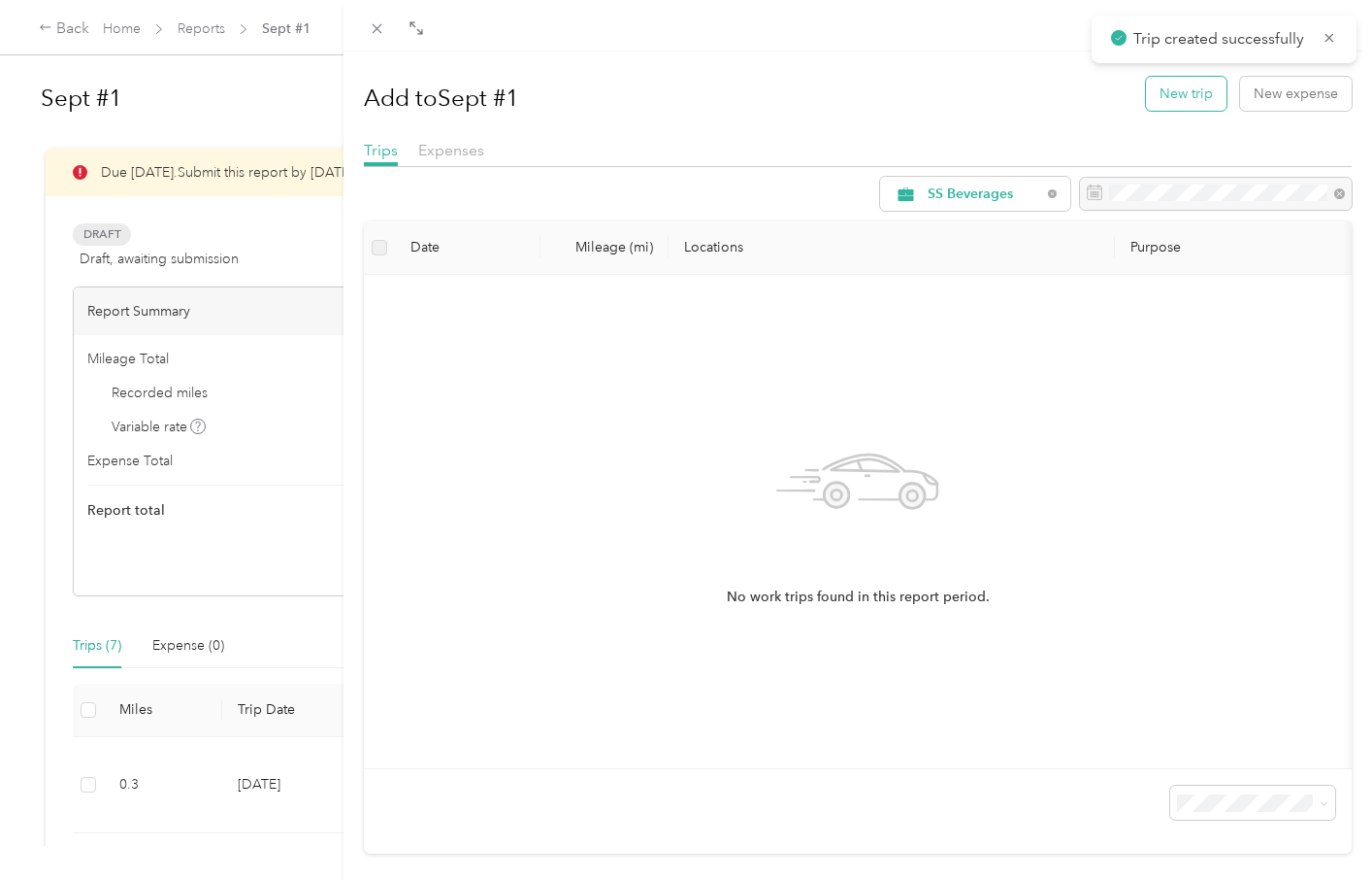
click at [1193, 98] on button "New trip" at bounding box center [1186, 93] width 80 height 34
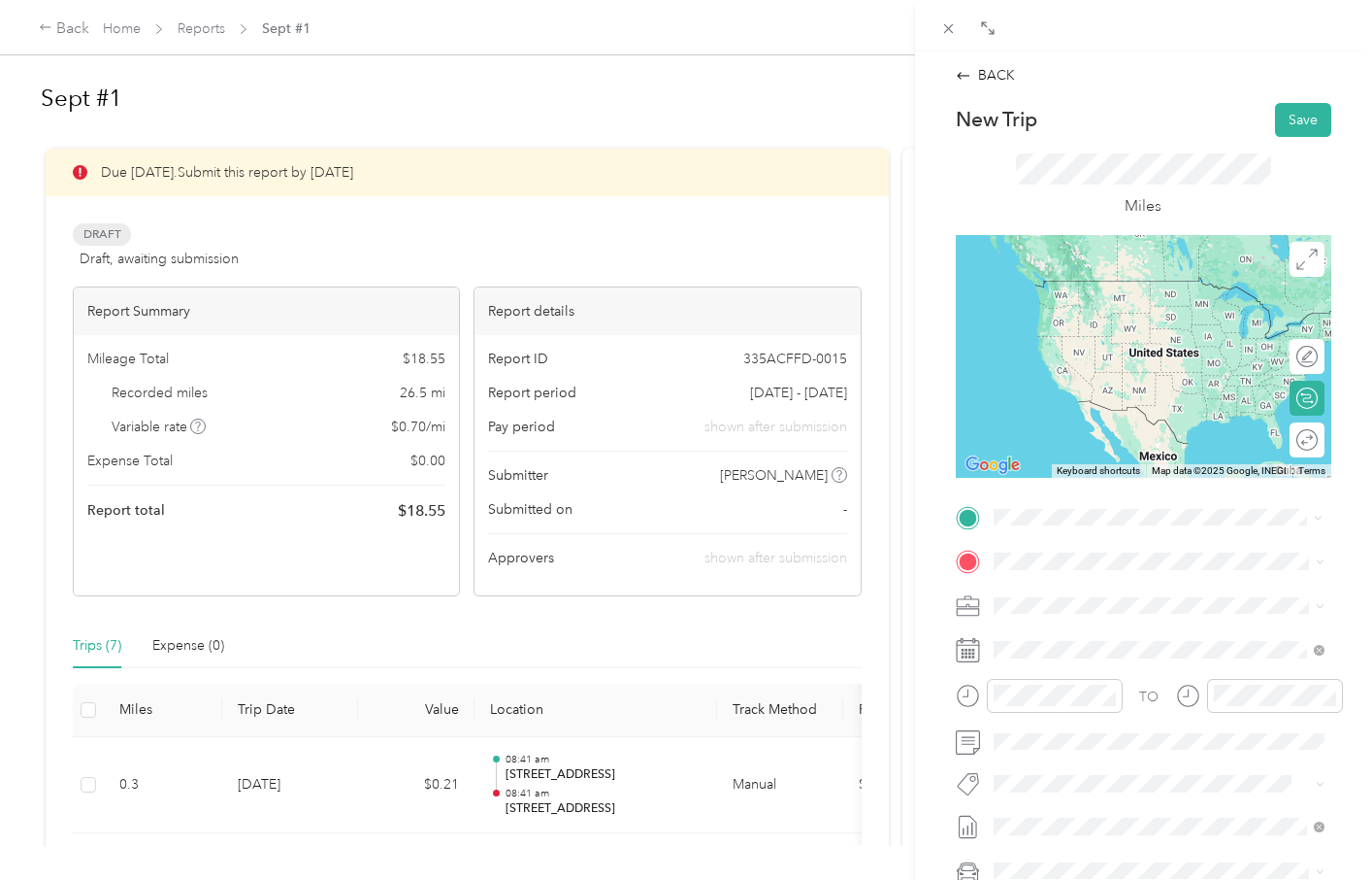
click at [1065, 589] on span "[STREET_ADDRESS][US_STATE]" at bounding box center [1127, 588] width 195 height 18
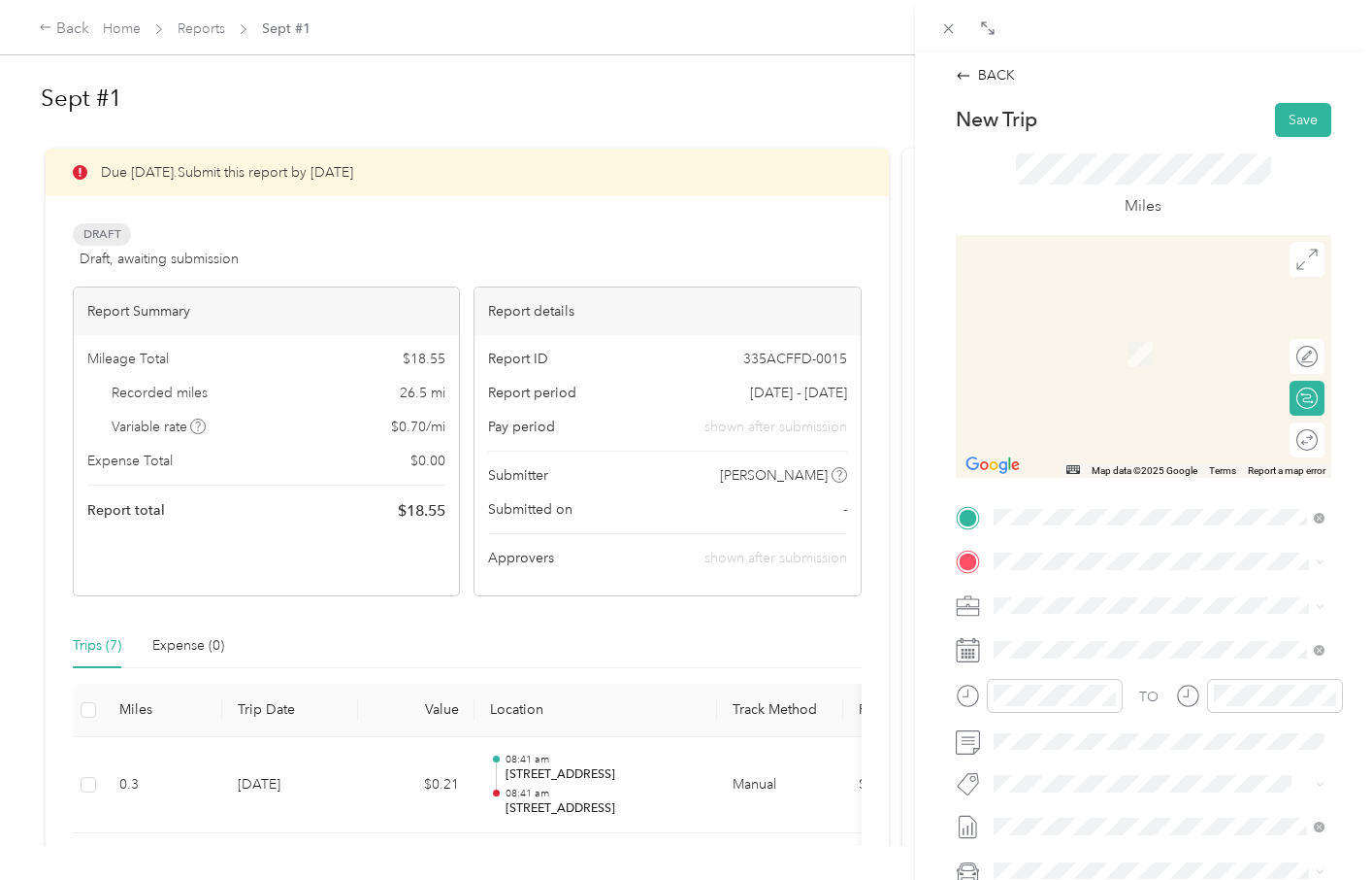
click at [1090, 635] on div "[STREET_ADDRESS][US_STATE]" at bounding box center [1160, 622] width 318 height 26
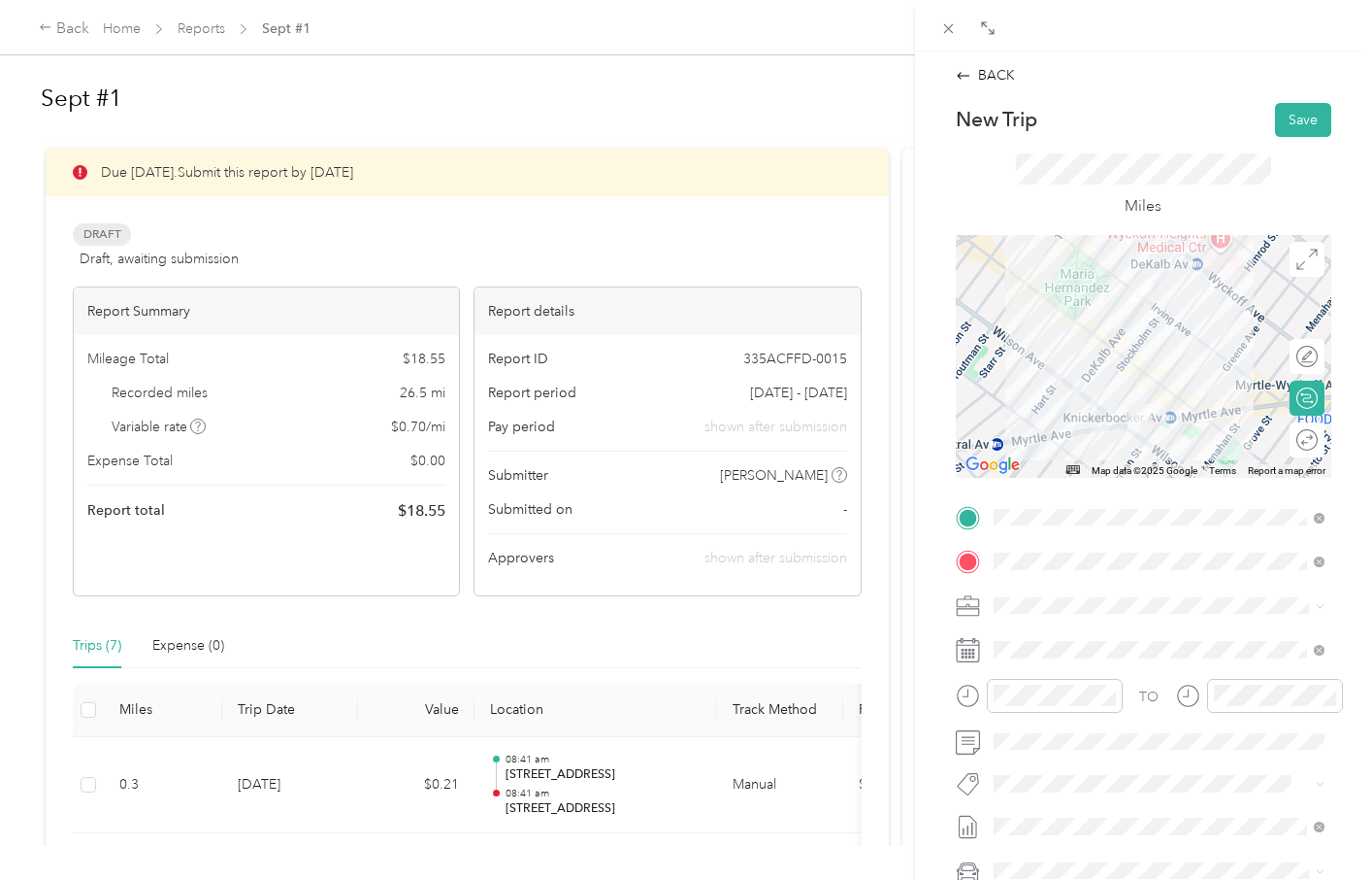
click at [1226, 188] on div "Miles" at bounding box center [1144, 186] width 255 height 66
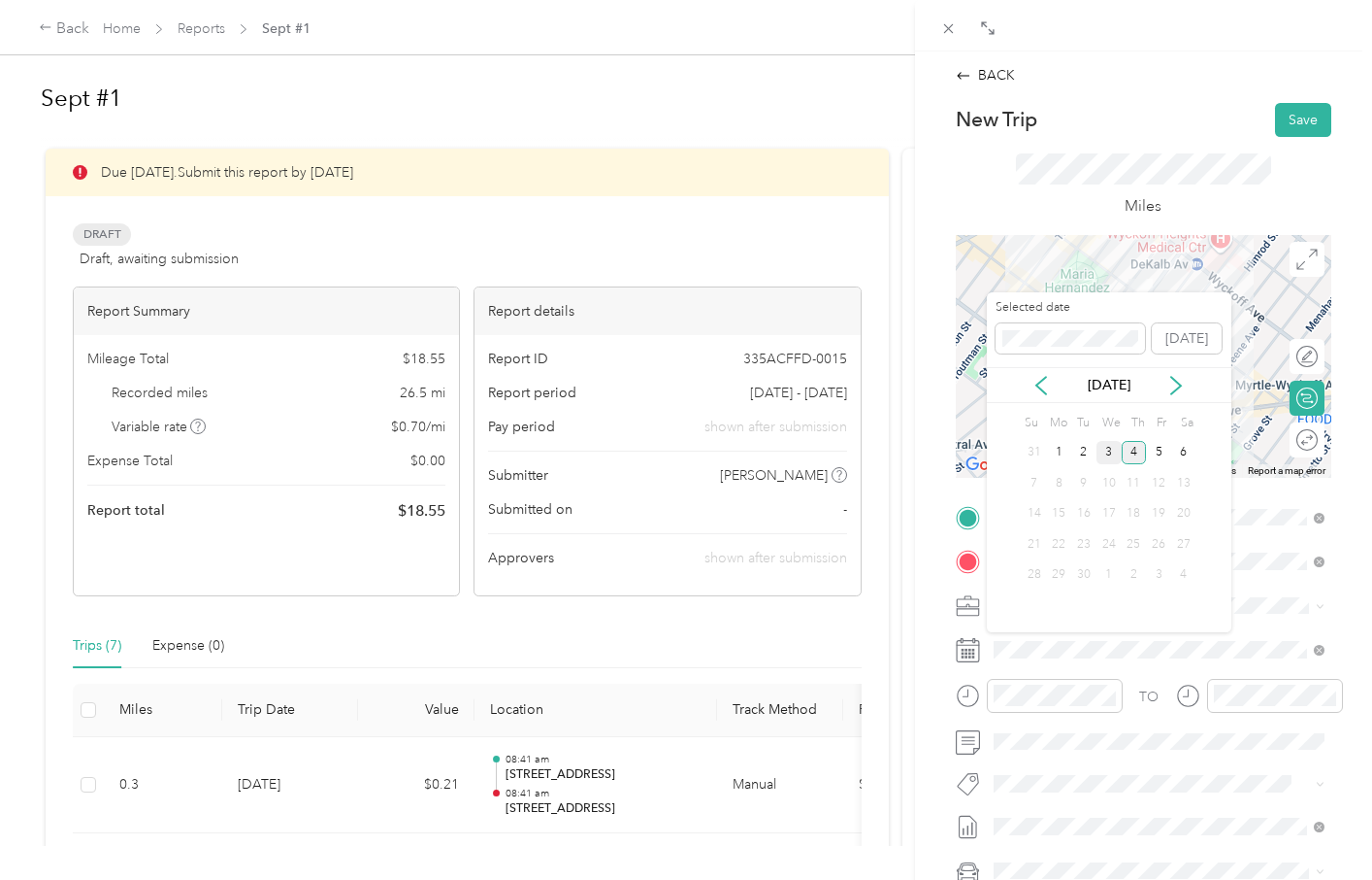
click at [1107, 455] on div "3" at bounding box center [1109, 453] width 25 height 24
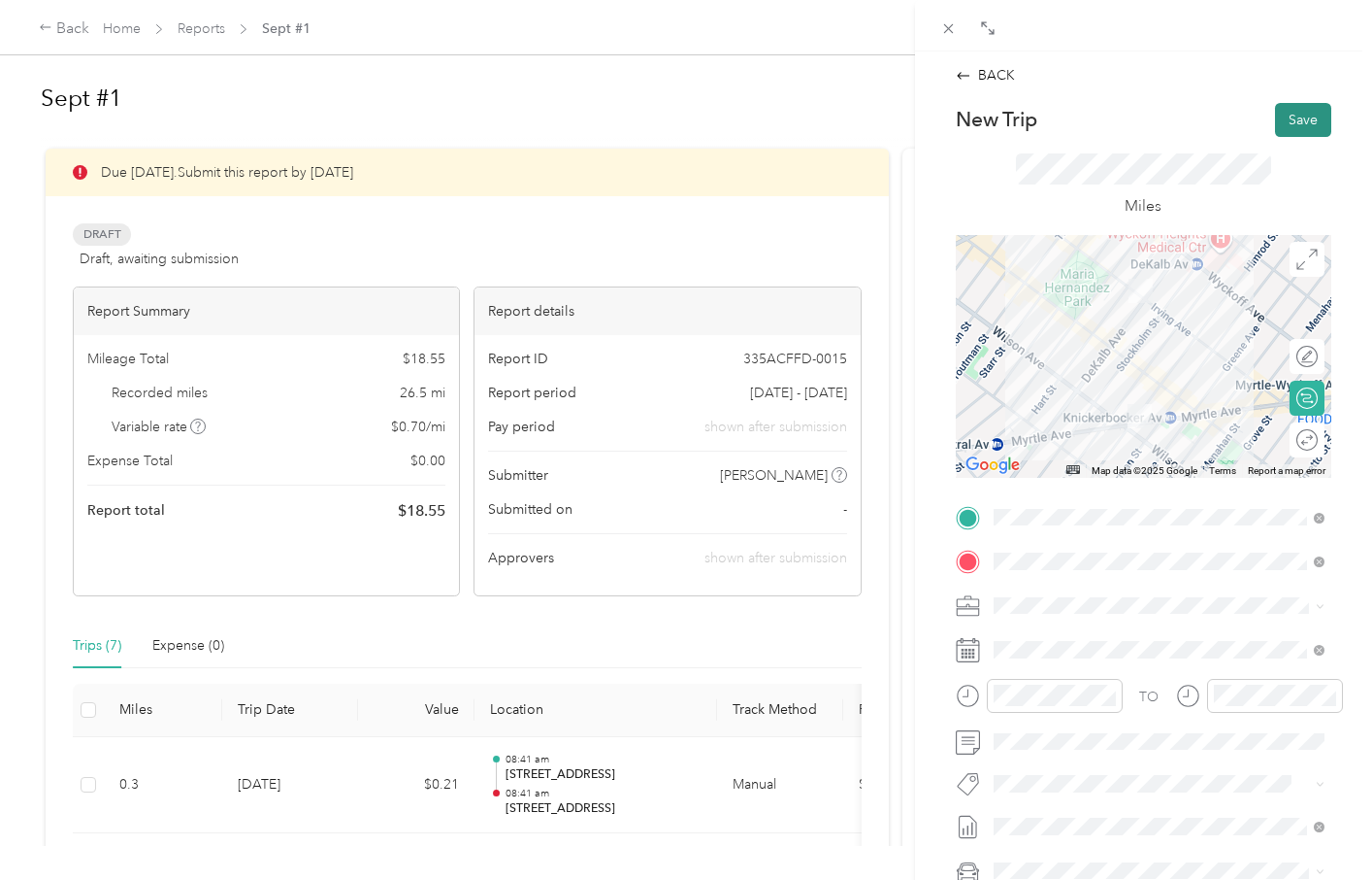
click at [1291, 117] on button "Save" at bounding box center [1303, 120] width 57 height 34
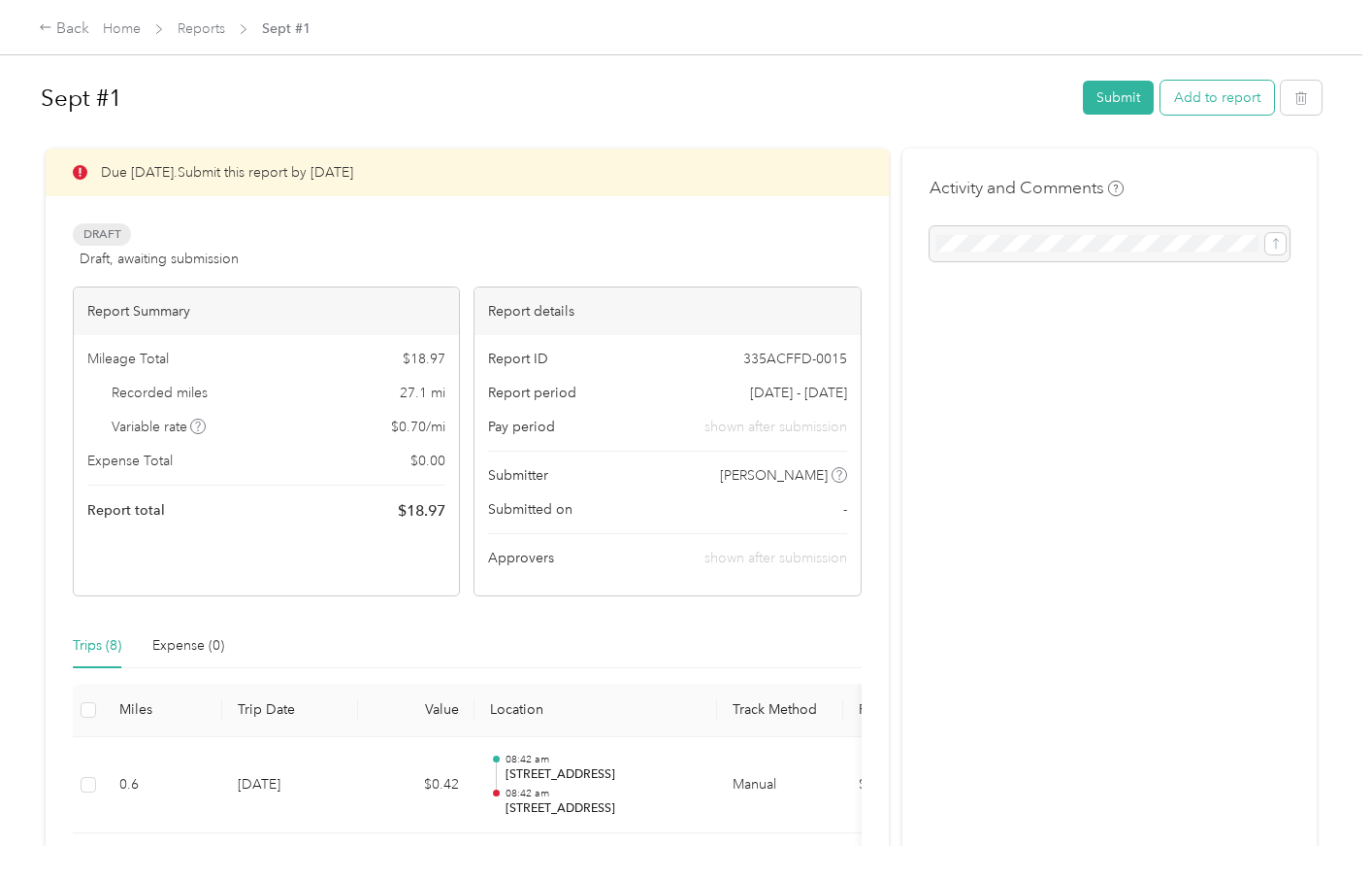
click at [1227, 93] on button "Add to report" at bounding box center [1217, 97] width 113 height 34
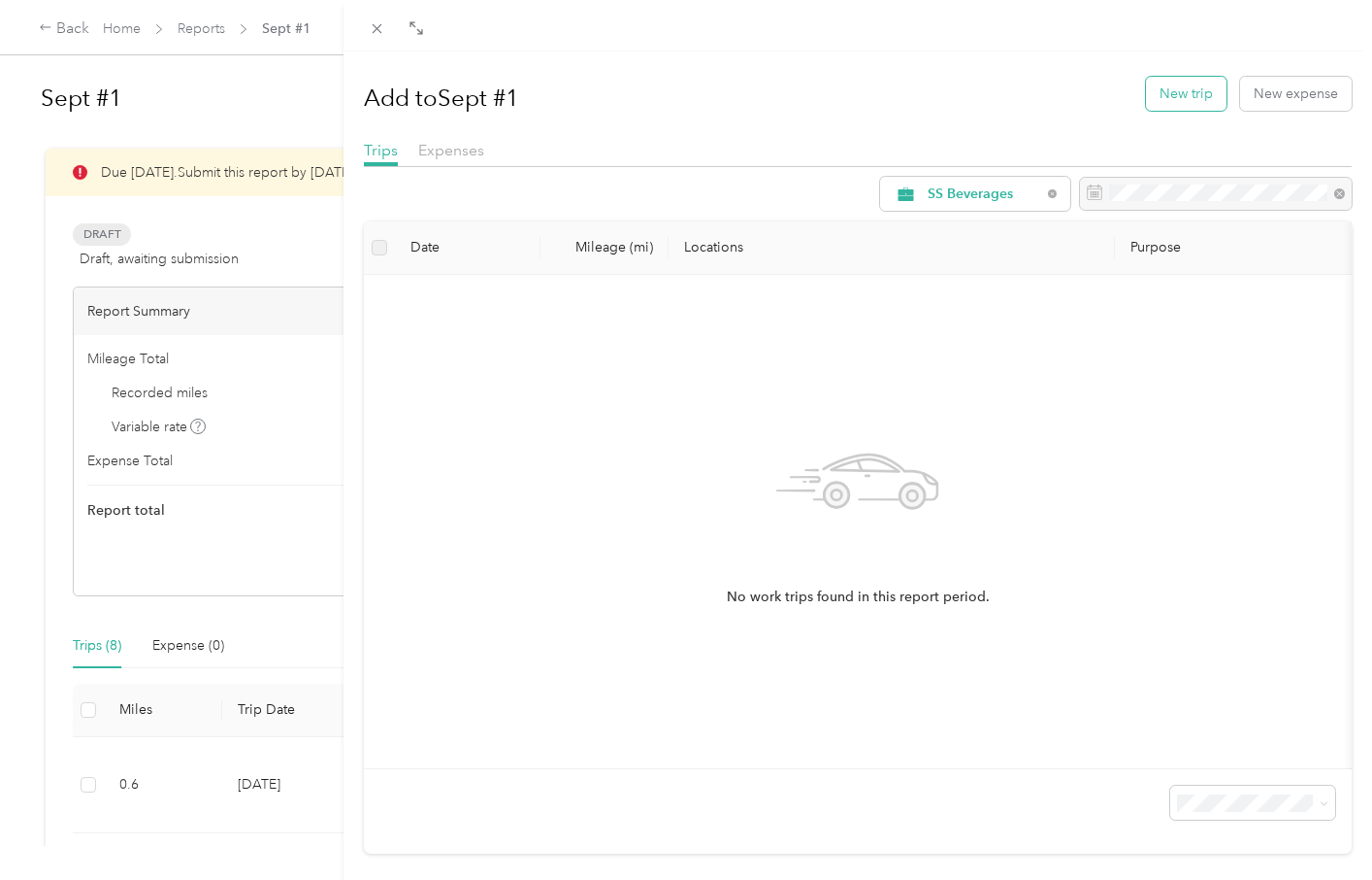
click at [1194, 95] on button "New trip" at bounding box center [1186, 93] width 80 height 34
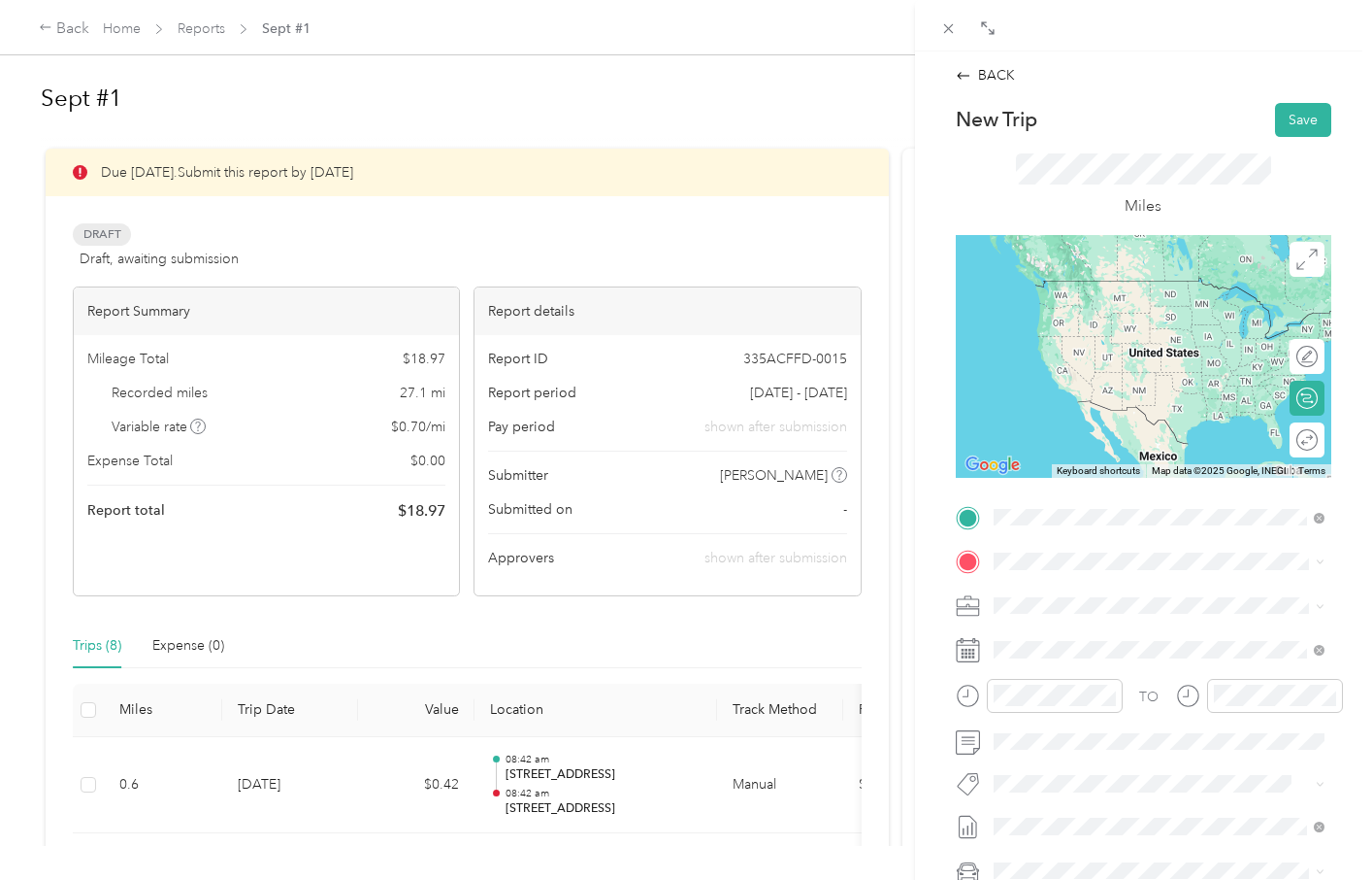
click at [1053, 590] on span "[STREET_ADDRESS][US_STATE]" at bounding box center [1127, 588] width 195 height 18
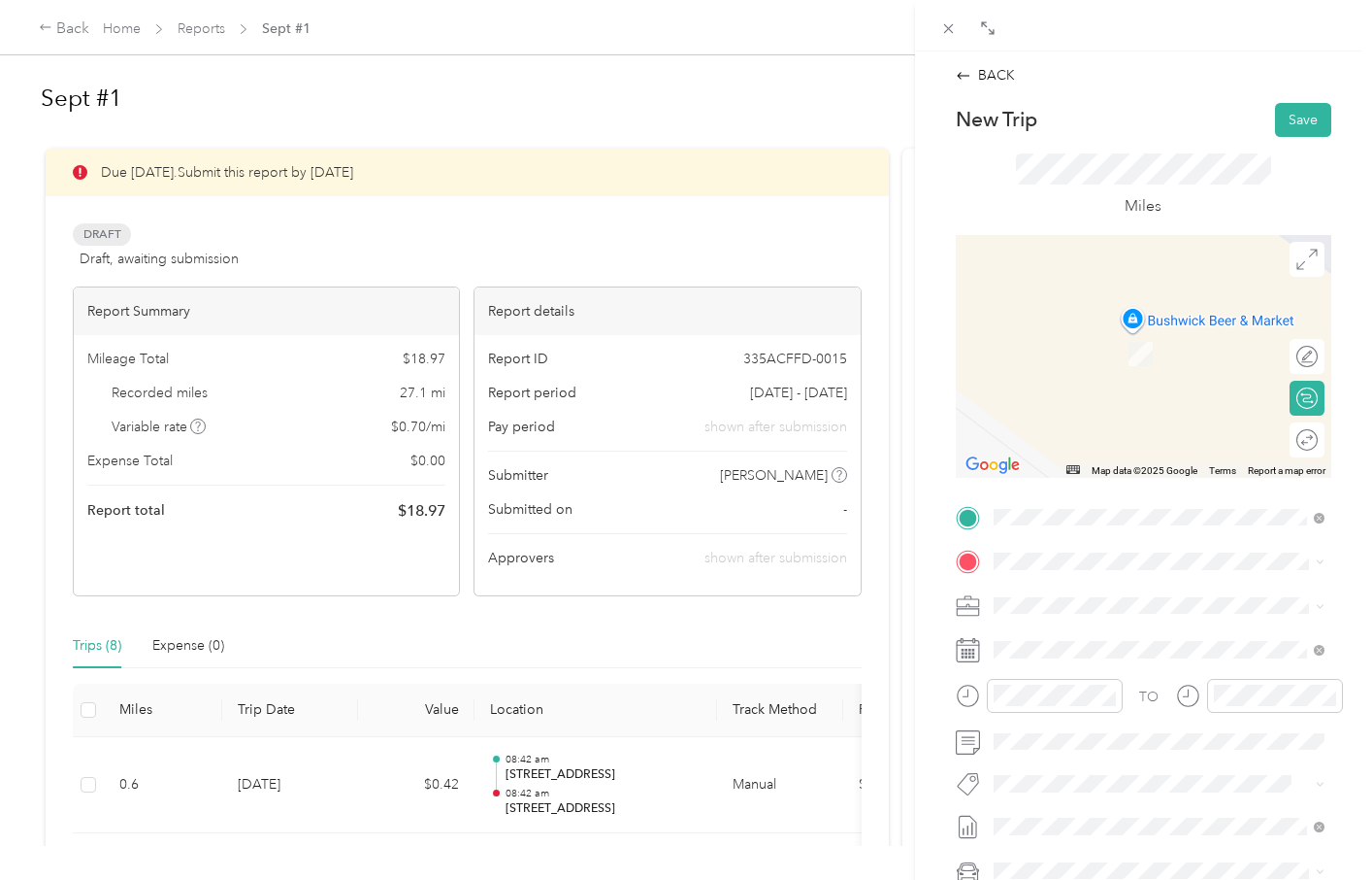
click at [1074, 648] on span "[STREET_ADDRESS][US_STATE][PERSON_NAME][US_STATE]" at bounding box center [1173, 639] width 288 height 34
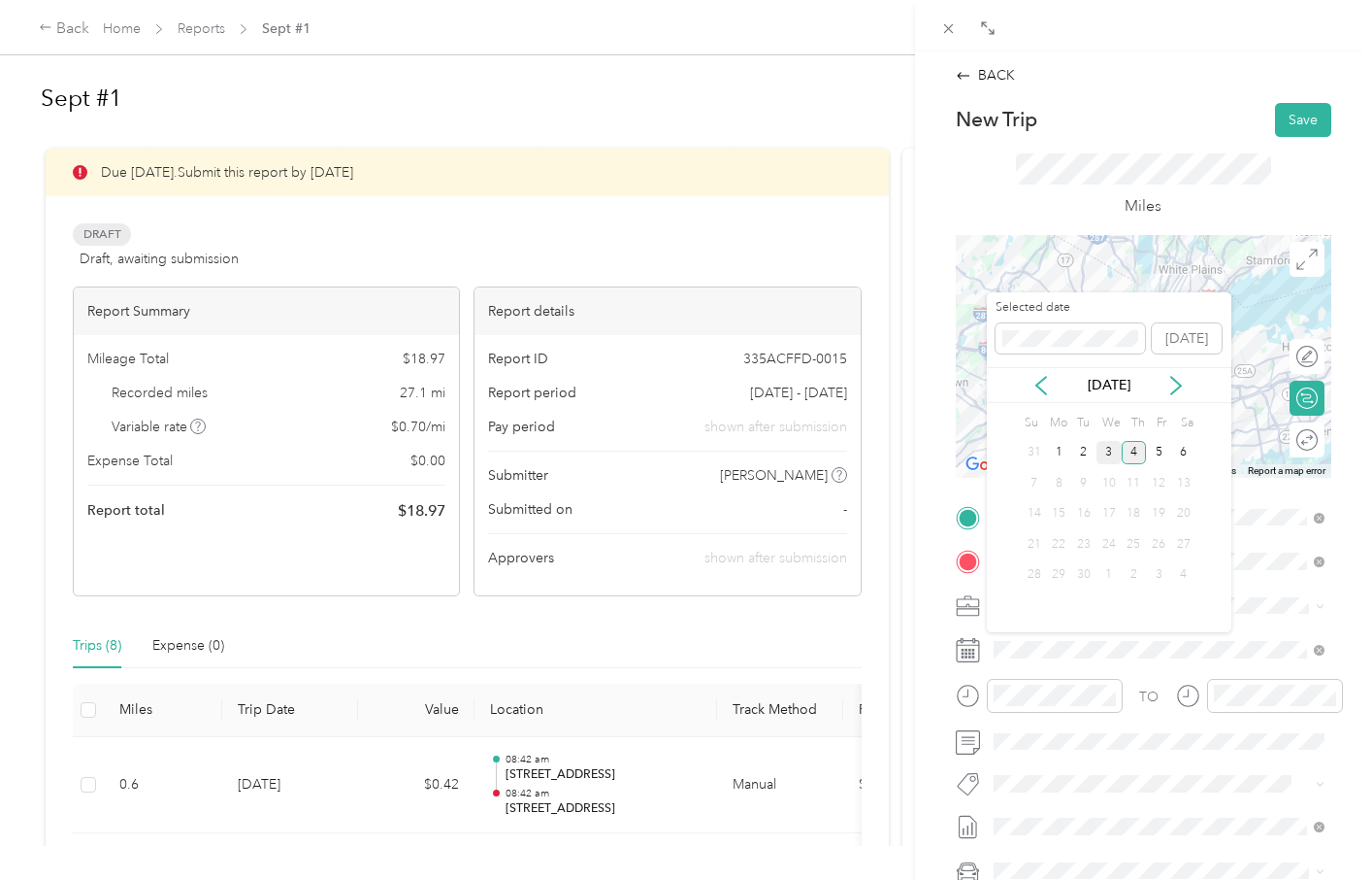
click at [1111, 455] on div "3" at bounding box center [1109, 453] width 25 height 24
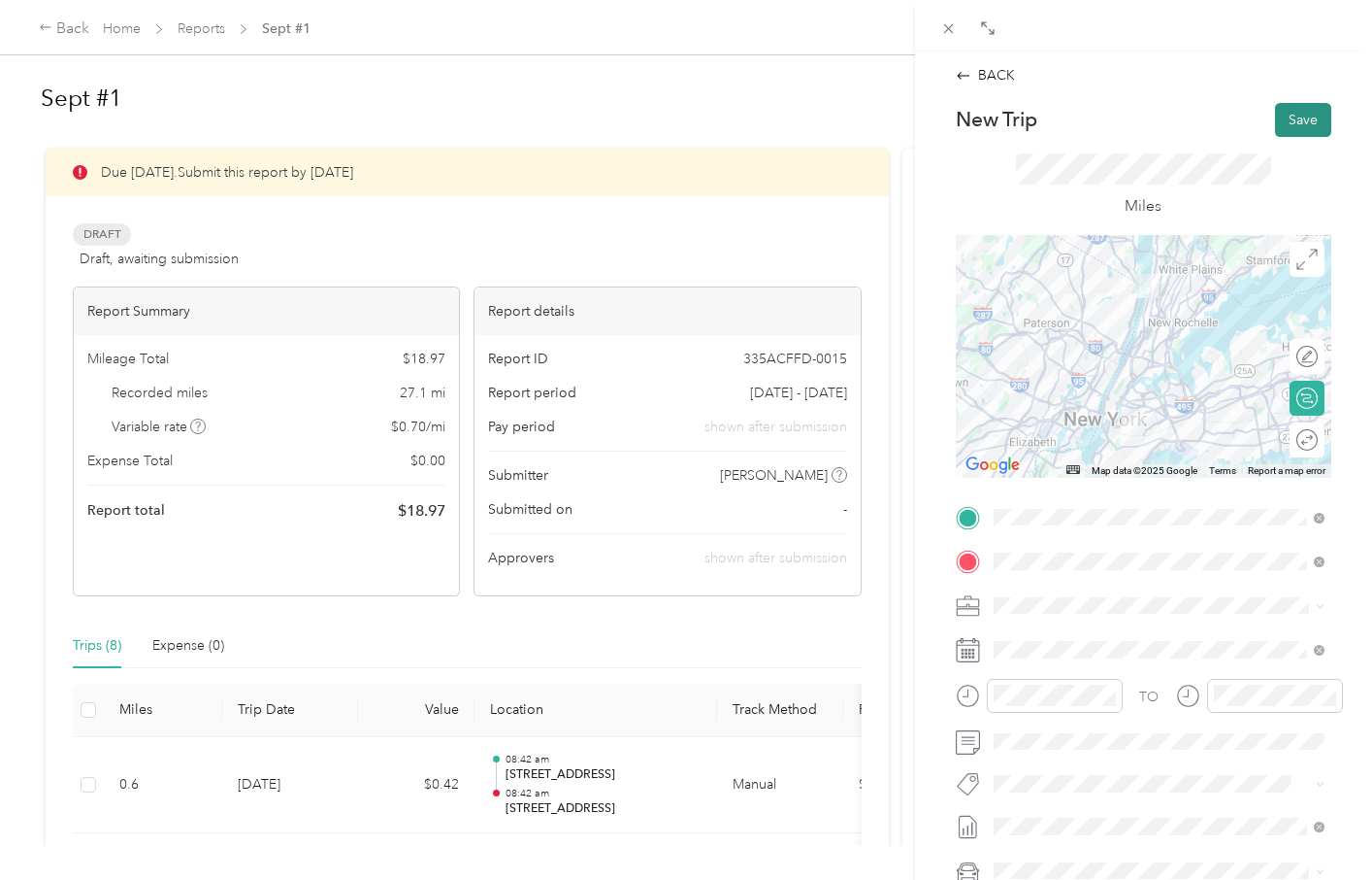
click at [1307, 103] on button "Save" at bounding box center [1303, 120] width 57 height 34
